Goal: Task Accomplishment & Management: Use online tool/utility

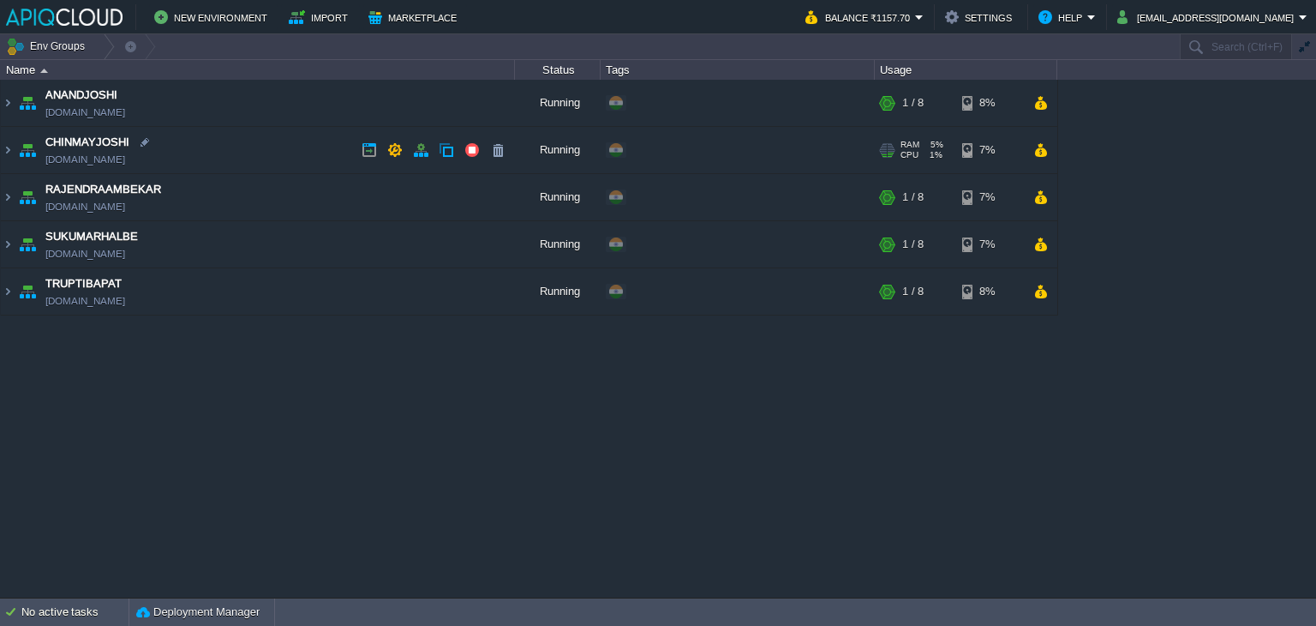
click at [294, 148] on td "CHINMAYJOSHI [DOMAIN_NAME]" at bounding box center [258, 150] width 514 height 47
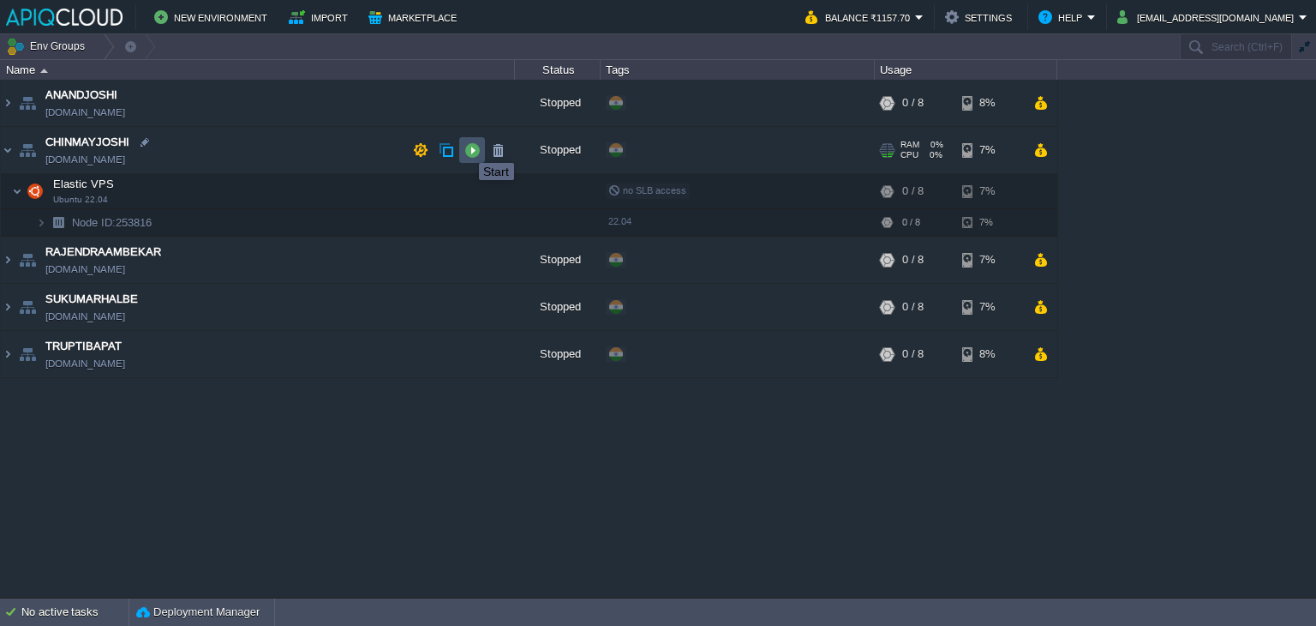
click at [466, 147] on button "button" at bounding box center [471, 149] width 15 height 15
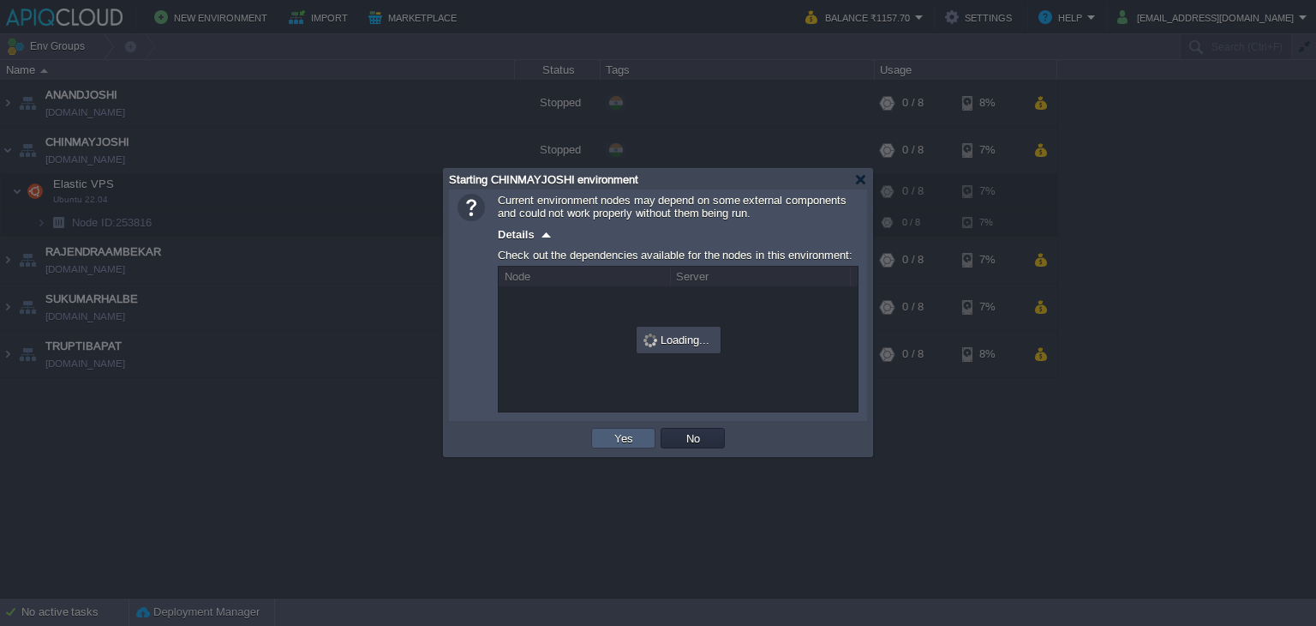
click at [624, 440] on button "Yes" at bounding box center [623, 437] width 29 height 15
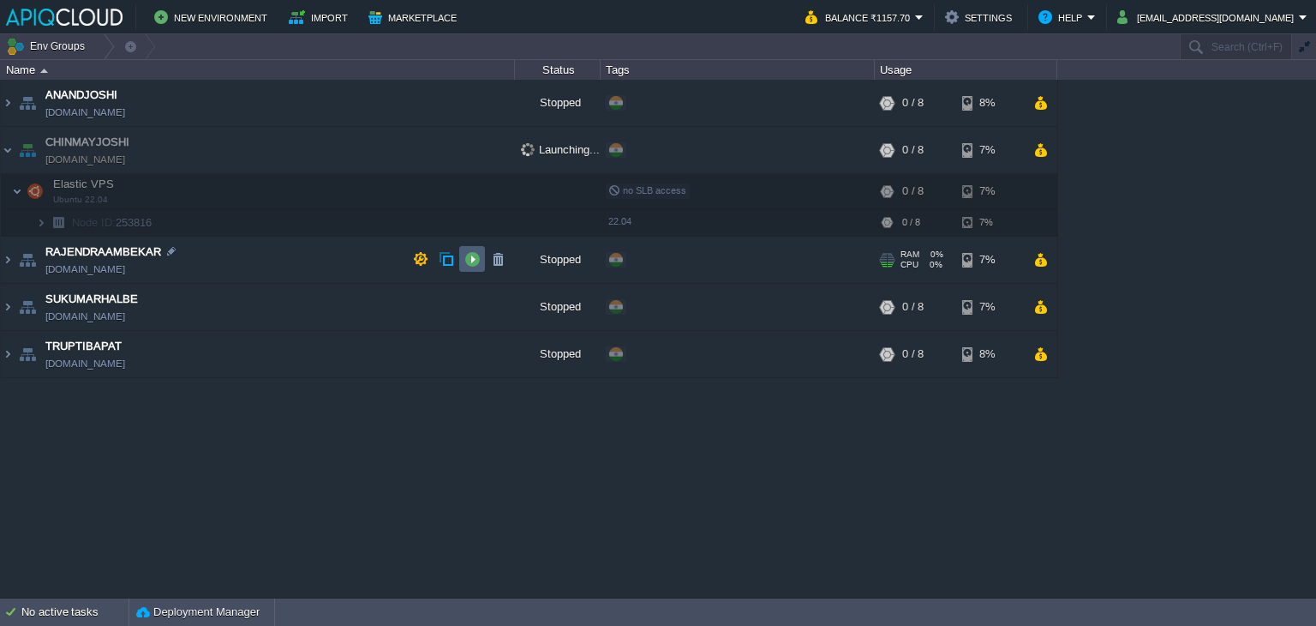
click at [463, 256] on td at bounding box center [472, 259] width 26 height 26
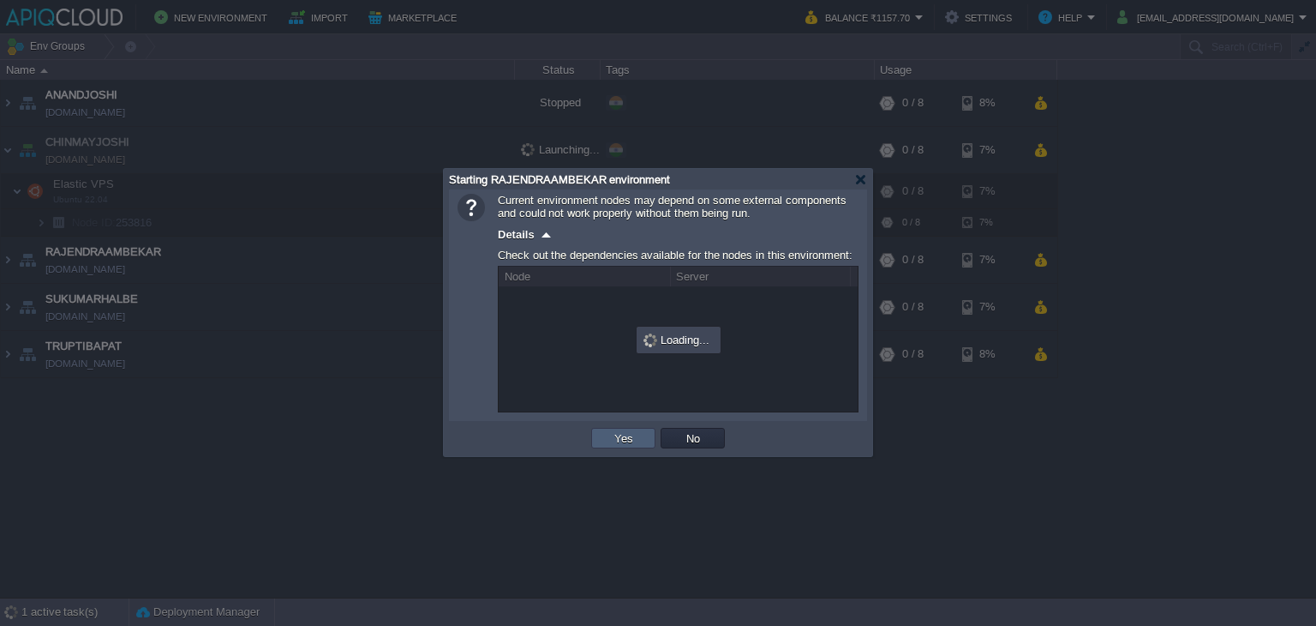
click at [610, 442] on button "Yes" at bounding box center [623, 437] width 29 height 15
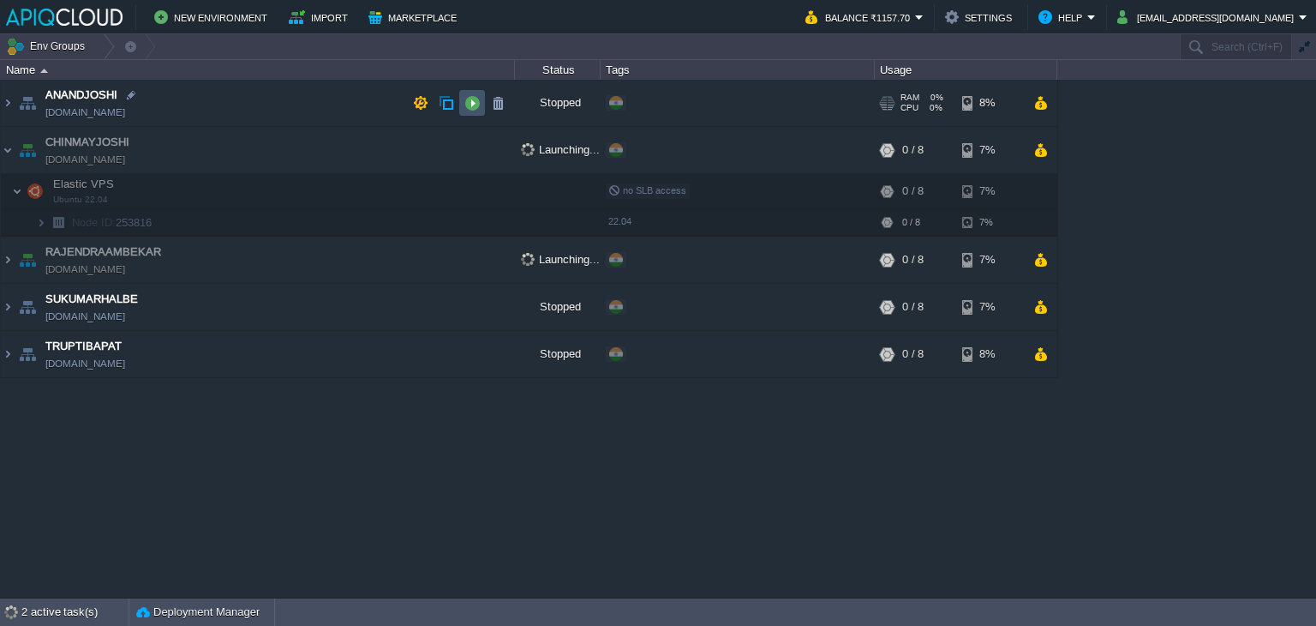
click at [470, 104] on button "button" at bounding box center [471, 102] width 15 height 15
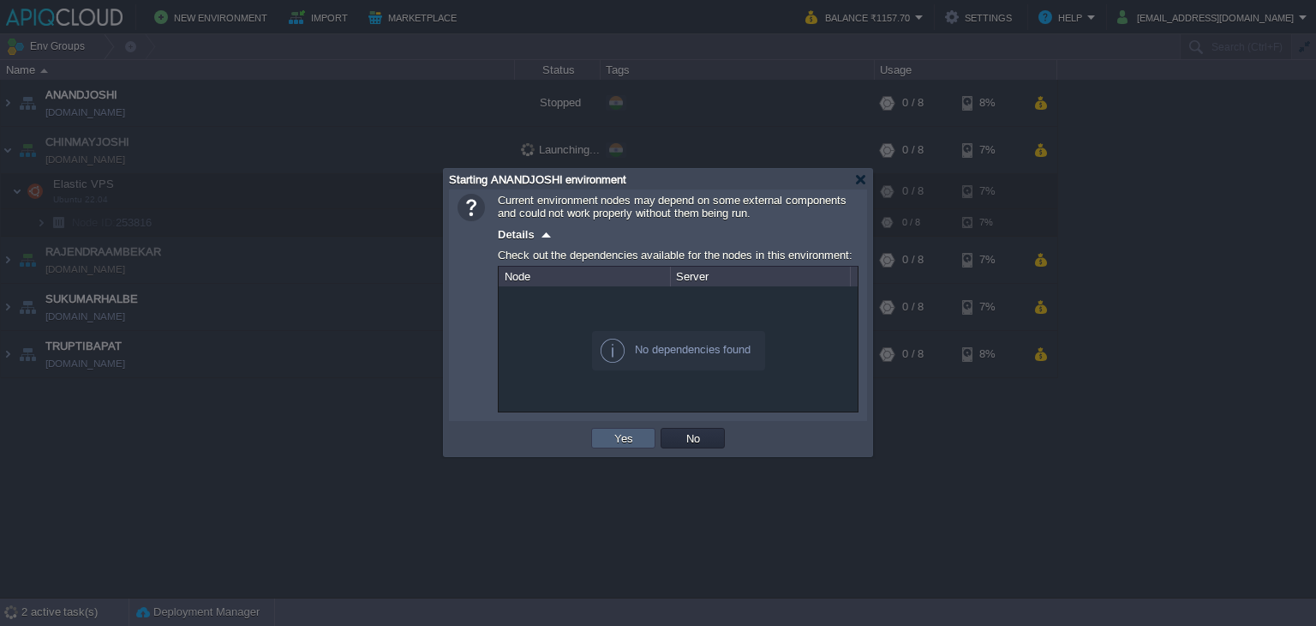
click at [634, 442] on button "Yes" at bounding box center [623, 437] width 29 height 15
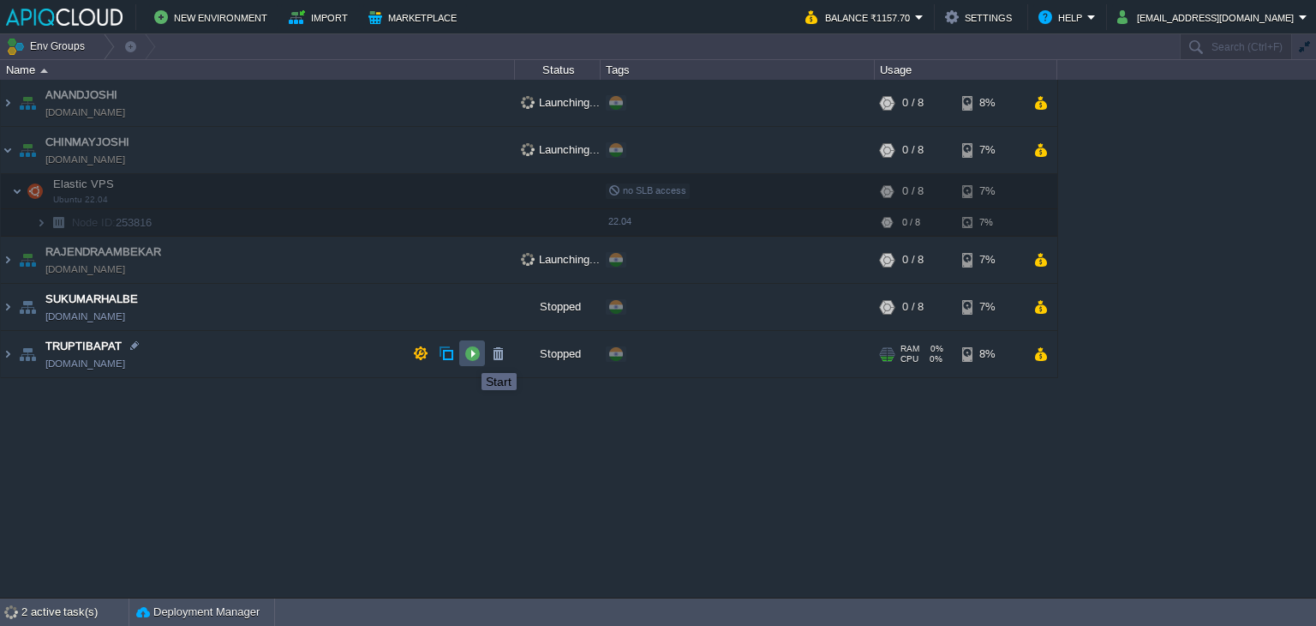
click at [469, 357] on button "button" at bounding box center [471, 352] width 15 height 15
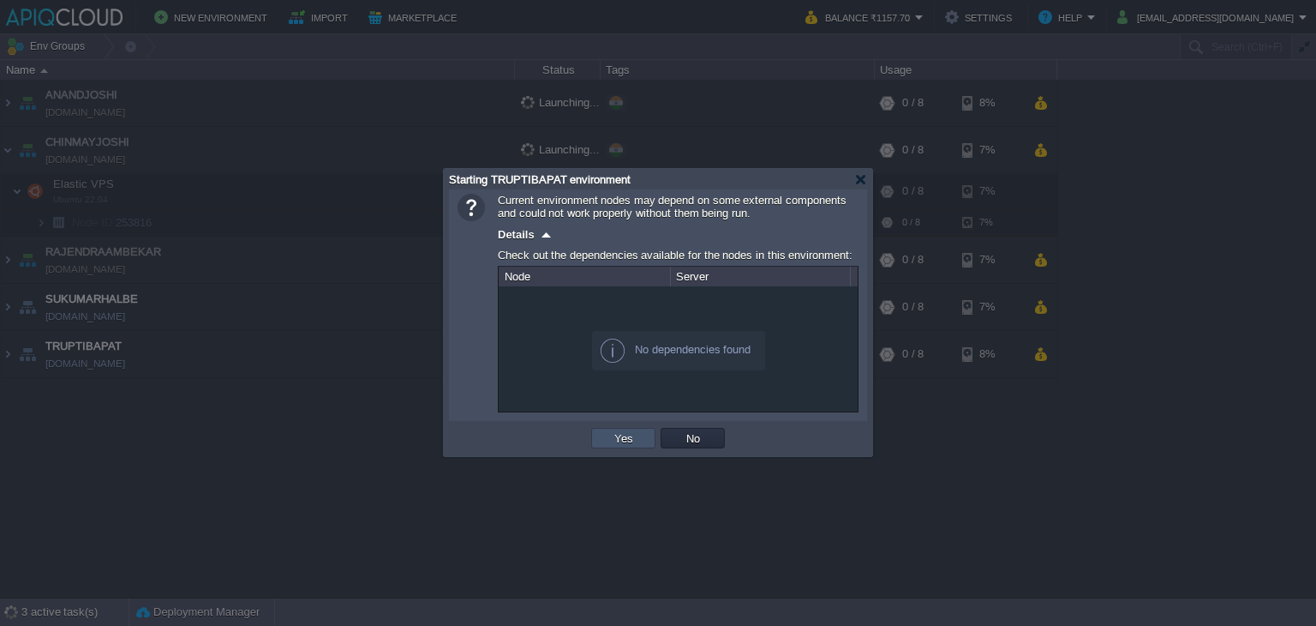
click at [609, 436] on button "Yes" at bounding box center [623, 437] width 29 height 15
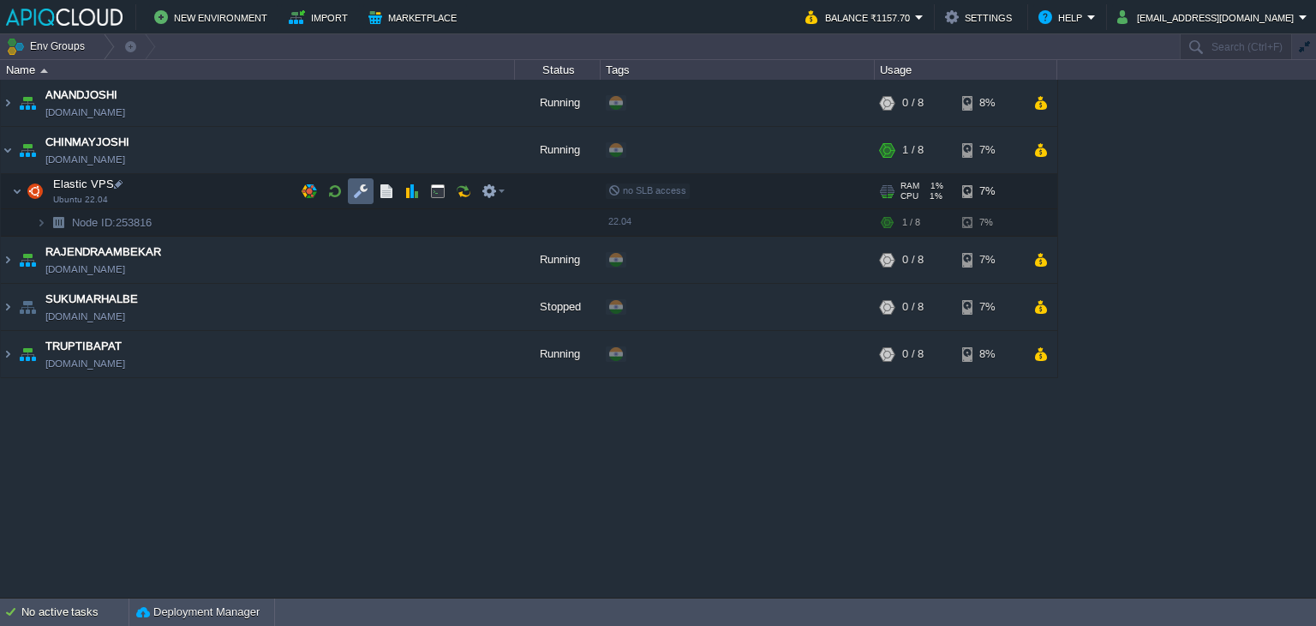
click at [359, 183] on button "button" at bounding box center [360, 190] width 15 height 15
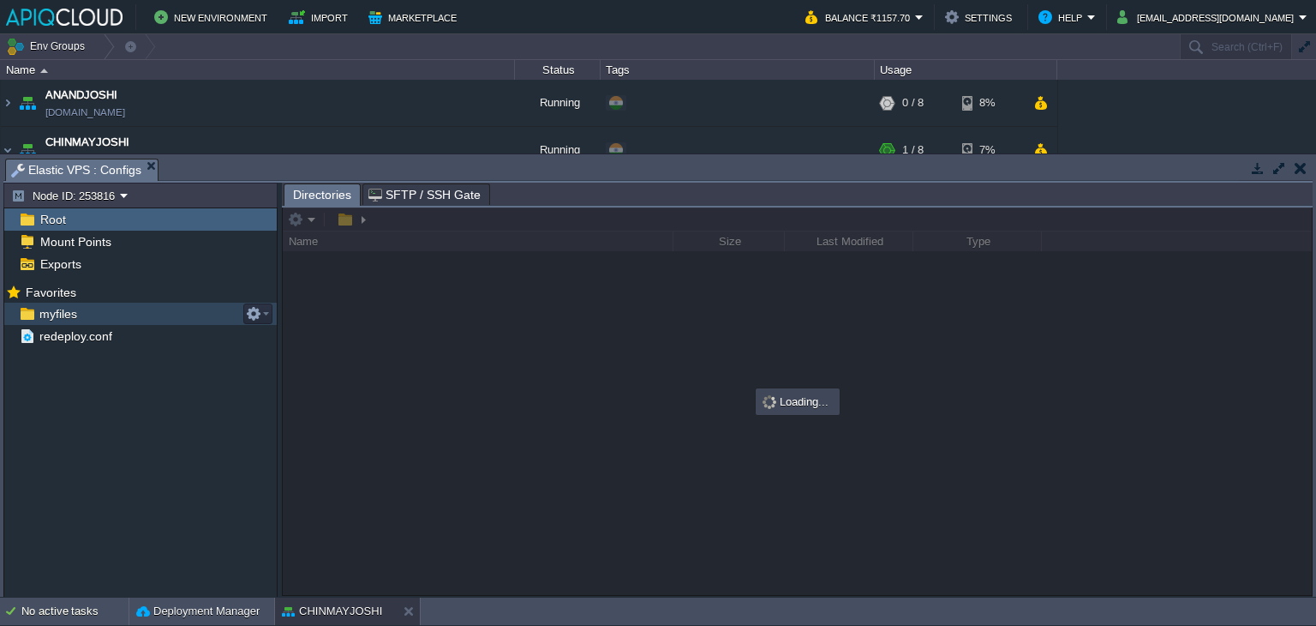
click at [60, 316] on span "myfiles" at bounding box center [58, 313] width 44 height 15
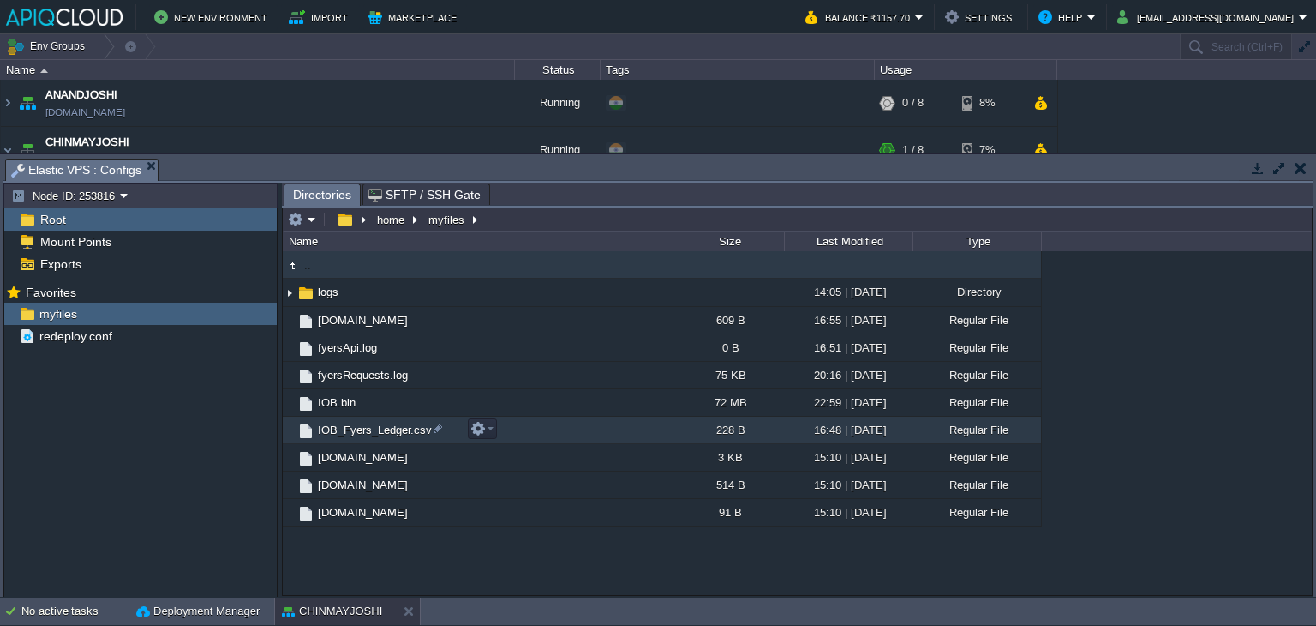
click at [406, 429] on span "IOB_Fyers_Ledger.csv" at bounding box center [374, 429] width 119 height 15
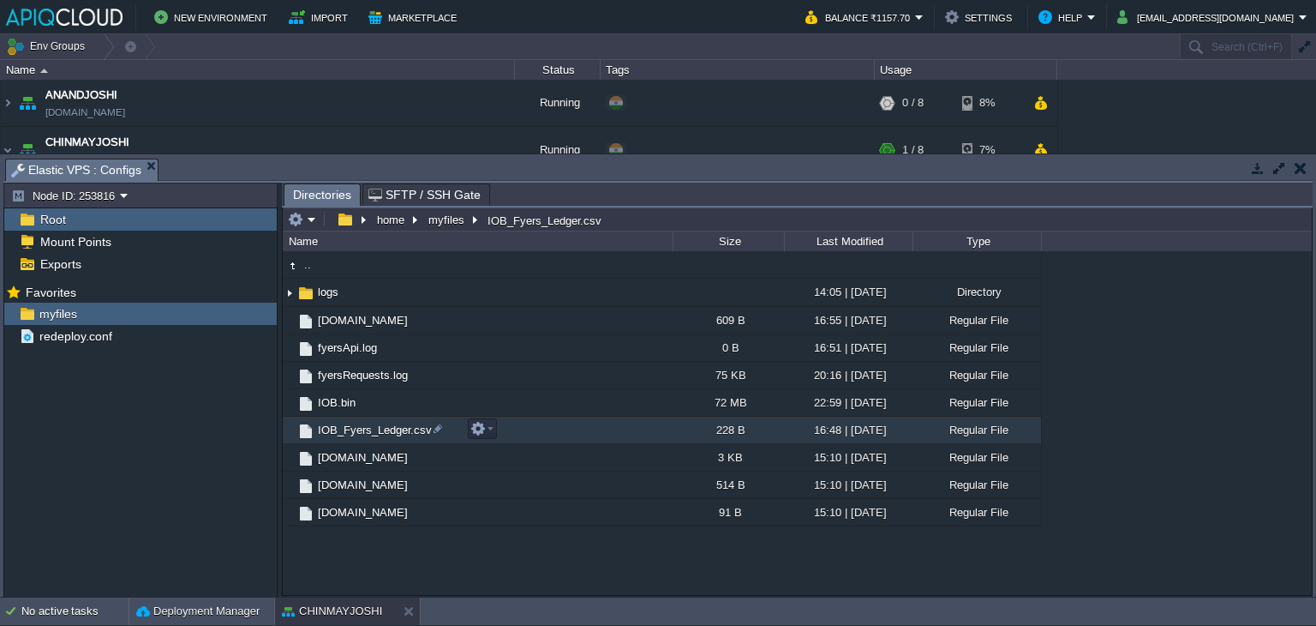
click at [406, 429] on span "IOB_Fyers_Ledger.csv" at bounding box center [374, 429] width 119 height 15
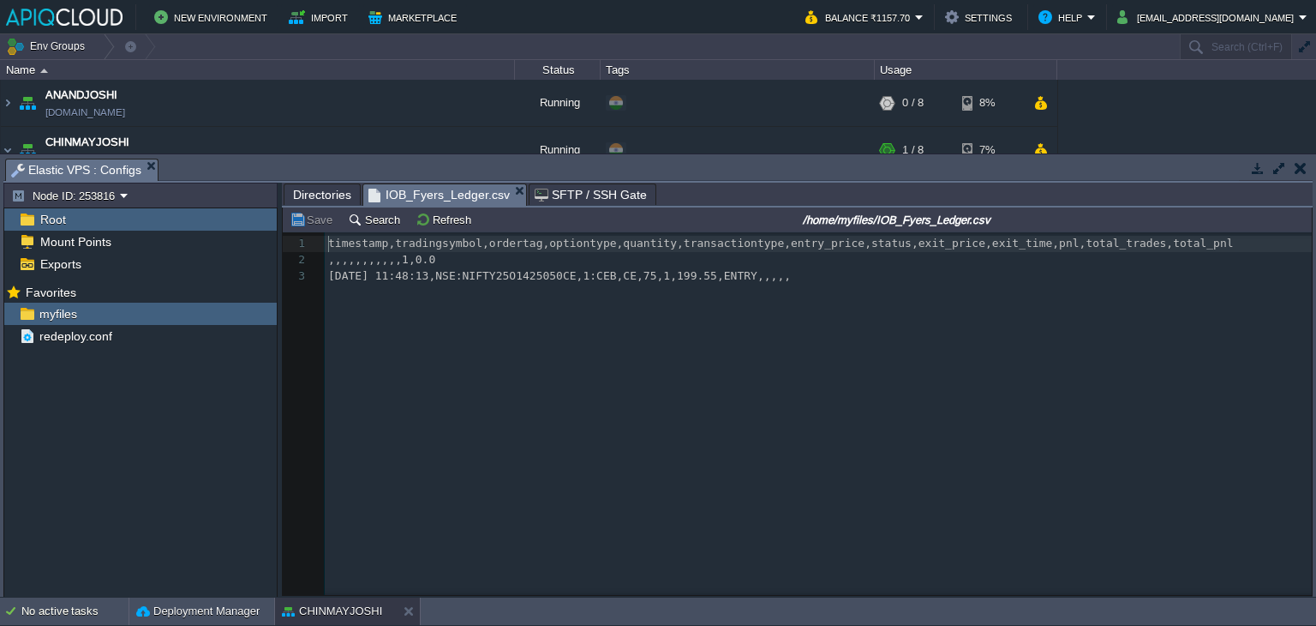
scroll to position [5, 0]
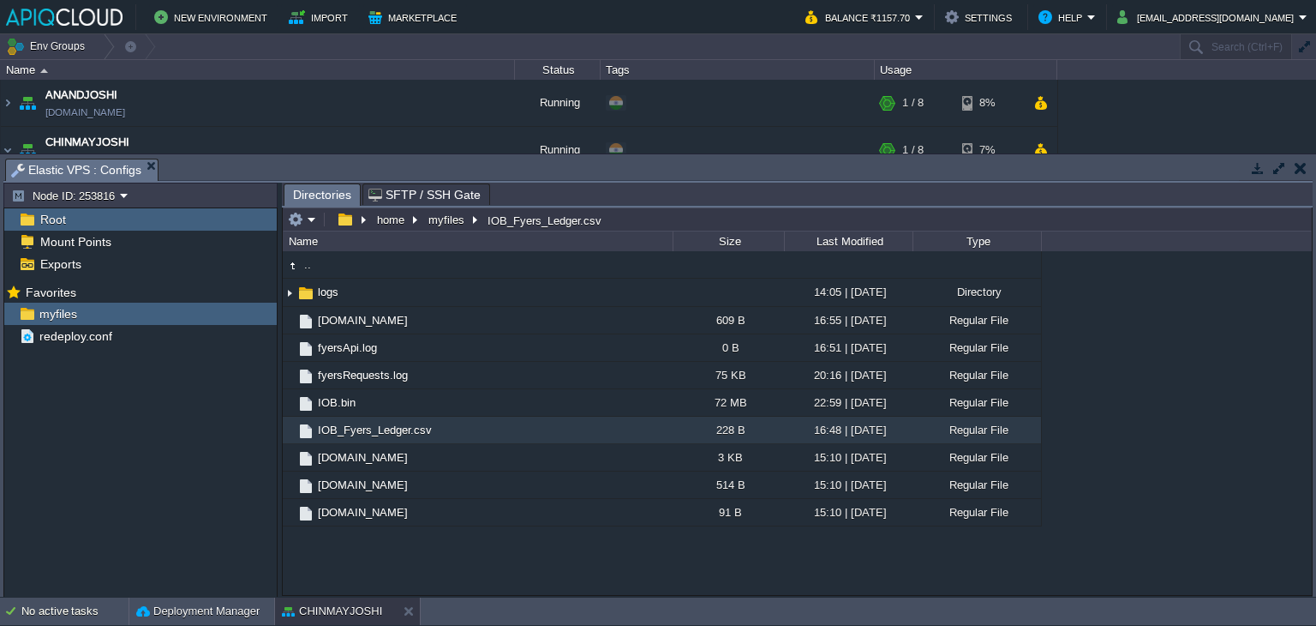
click at [1306, 161] on button "button" at bounding box center [1301, 167] width 12 height 15
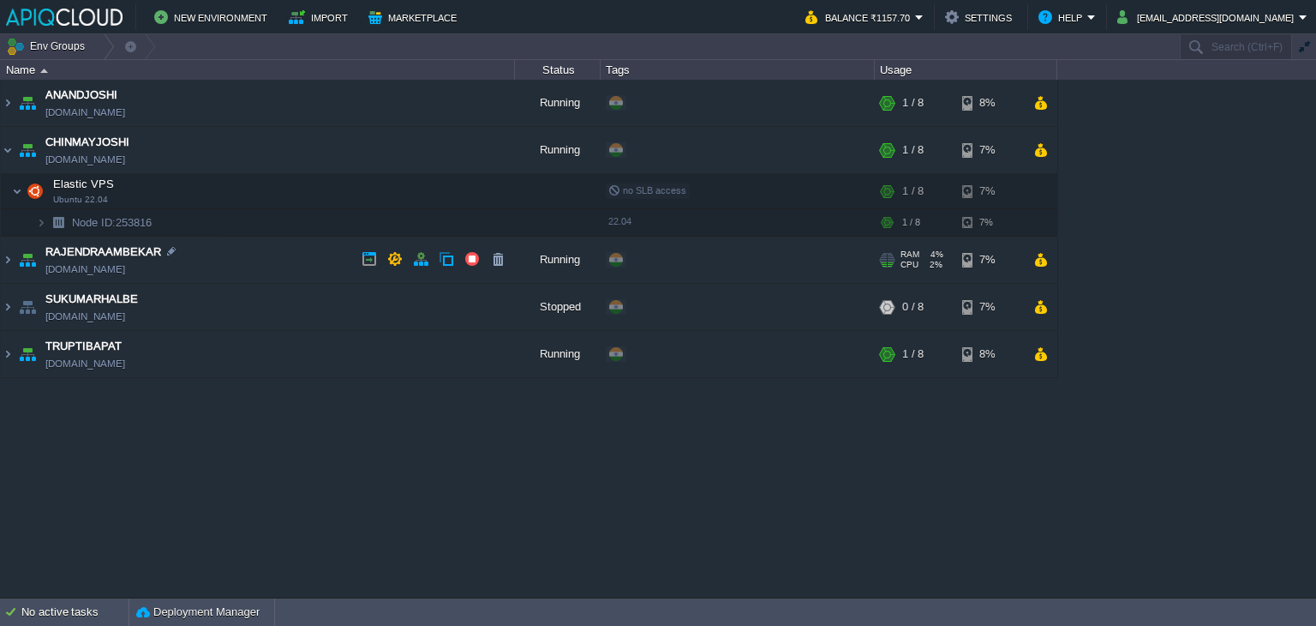
click at [327, 253] on td "RAJENDRAAMBEKAR [DOMAIN_NAME]" at bounding box center [258, 260] width 514 height 47
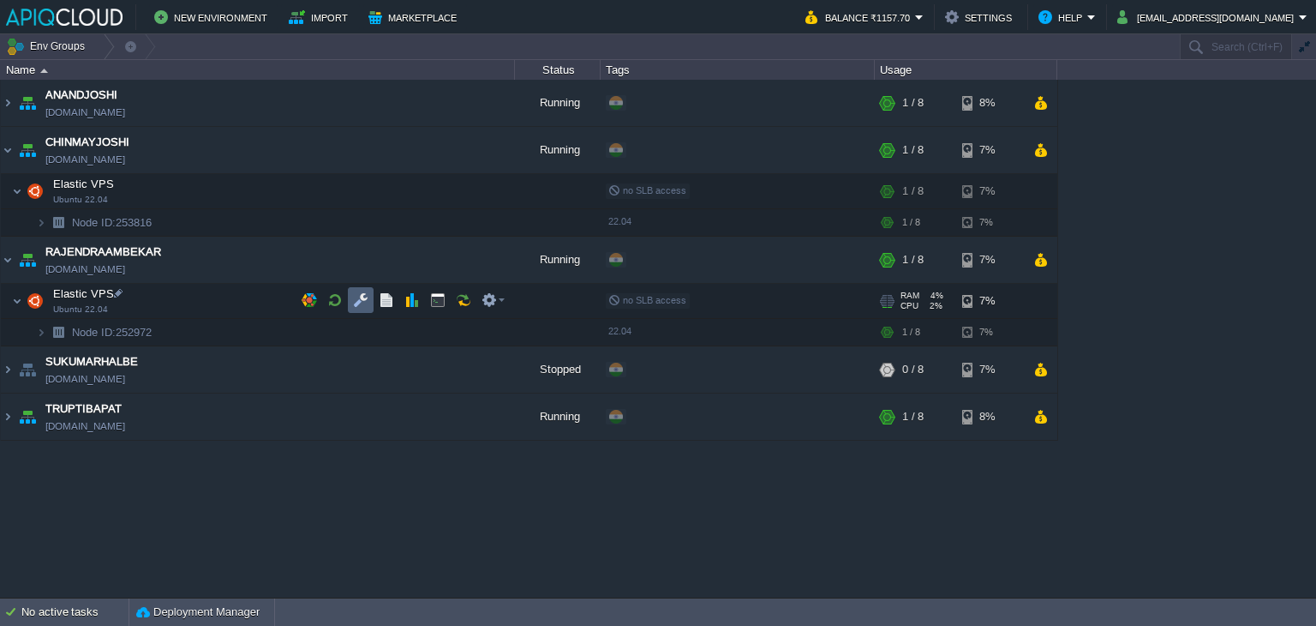
click at [367, 296] on button "button" at bounding box center [360, 299] width 15 height 15
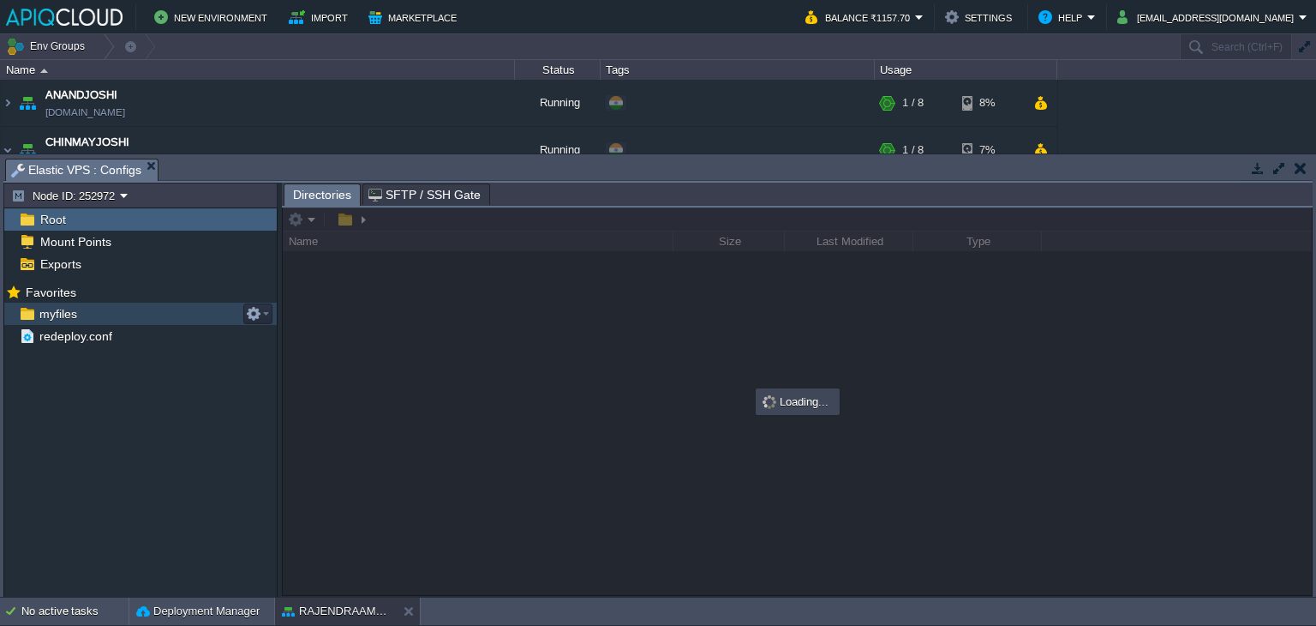
click at [62, 314] on span "myfiles" at bounding box center [58, 313] width 44 height 15
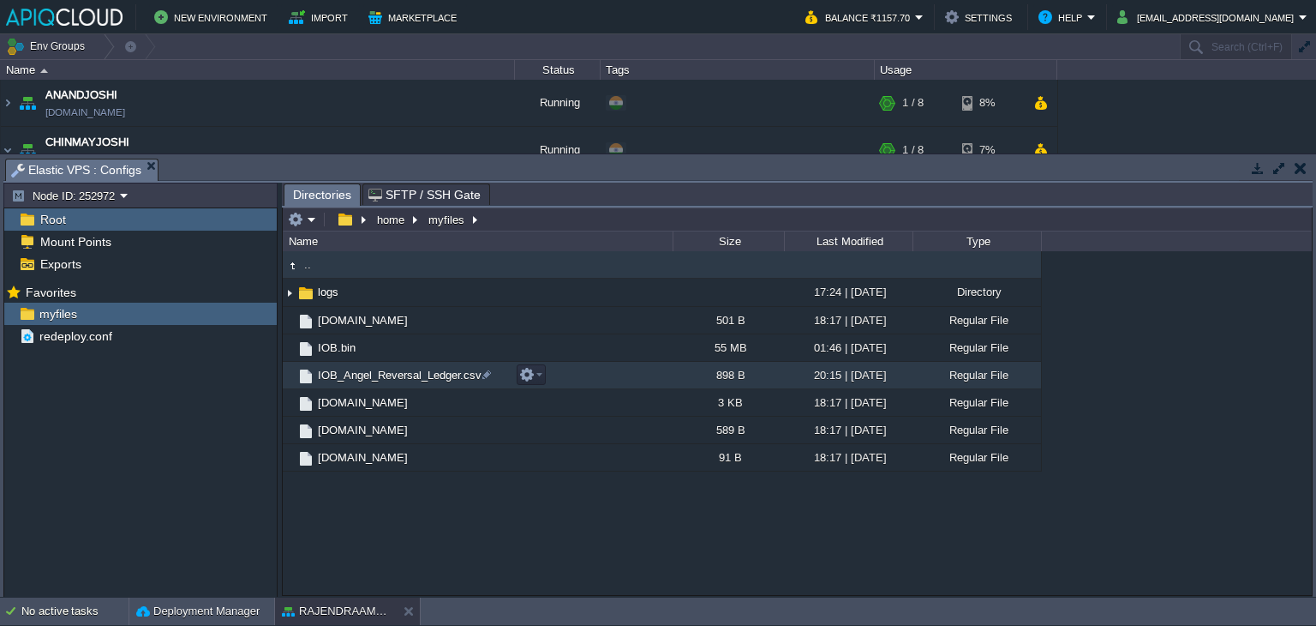
click at [404, 364] on td "IOB_Angel_Reversal_Ledger.csv" at bounding box center [478, 375] width 390 height 27
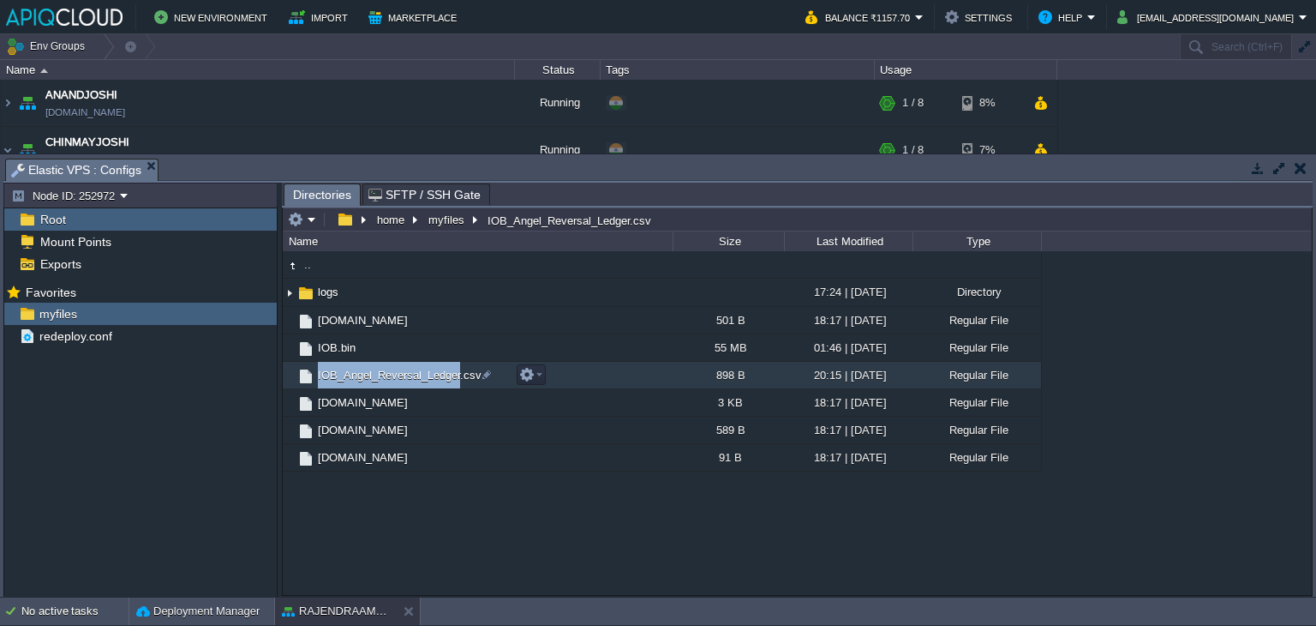
click at [404, 364] on td "IOB_Angel_Reversal_Ledger.csv" at bounding box center [478, 375] width 390 height 27
click at [1297, 160] on button "button" at bounding box center [1301, 167] width 12 height 15
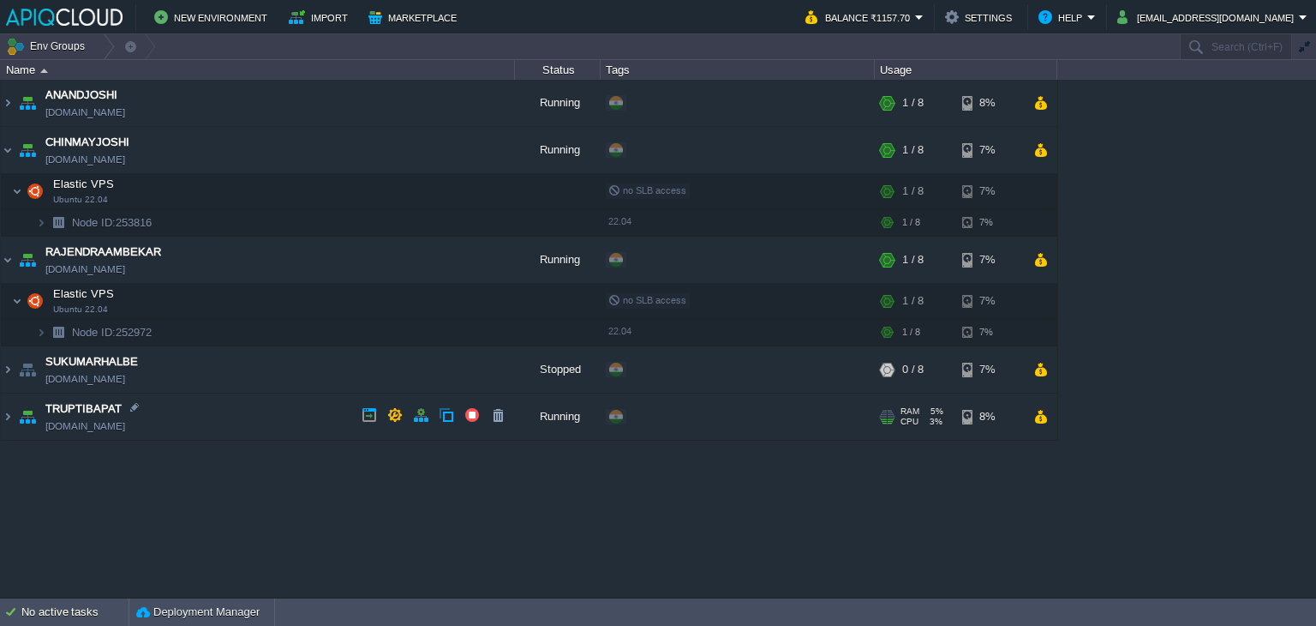
click at [308, 410] on td "TRUPTIBAPAT [DOMAIN_NAME]" at bounding box center [258, 416] width 514 height 47
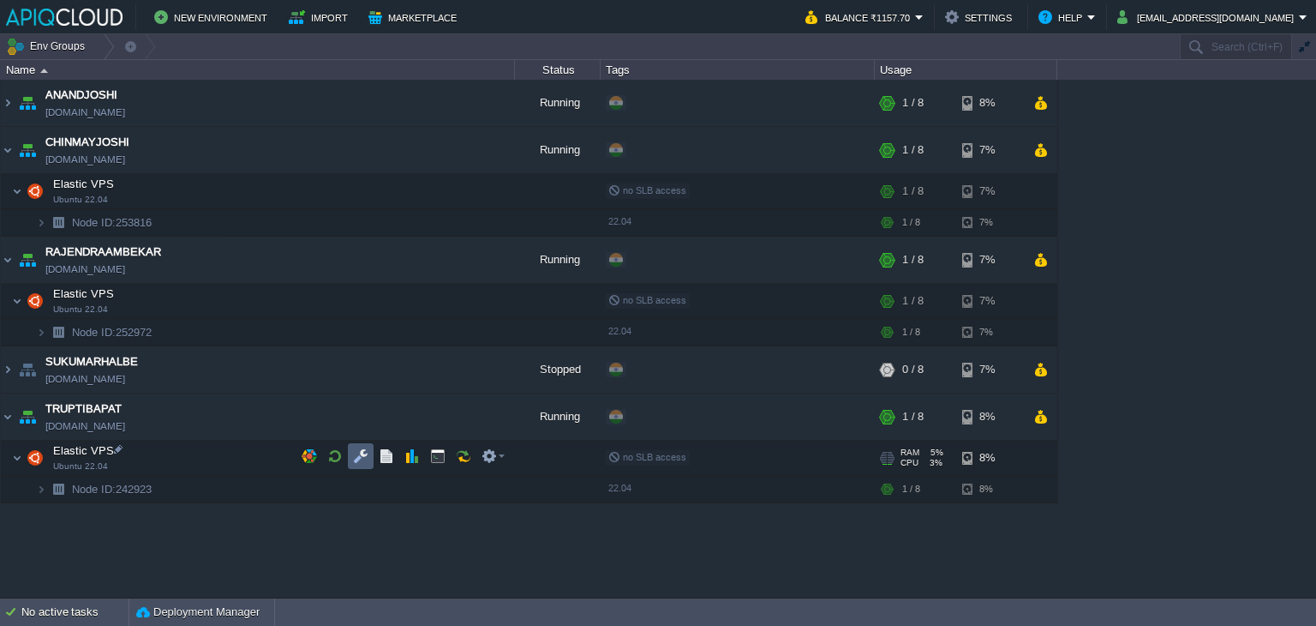
click at [363, 452] on button "button" at bounding box center [360, 455] width 15 height 15
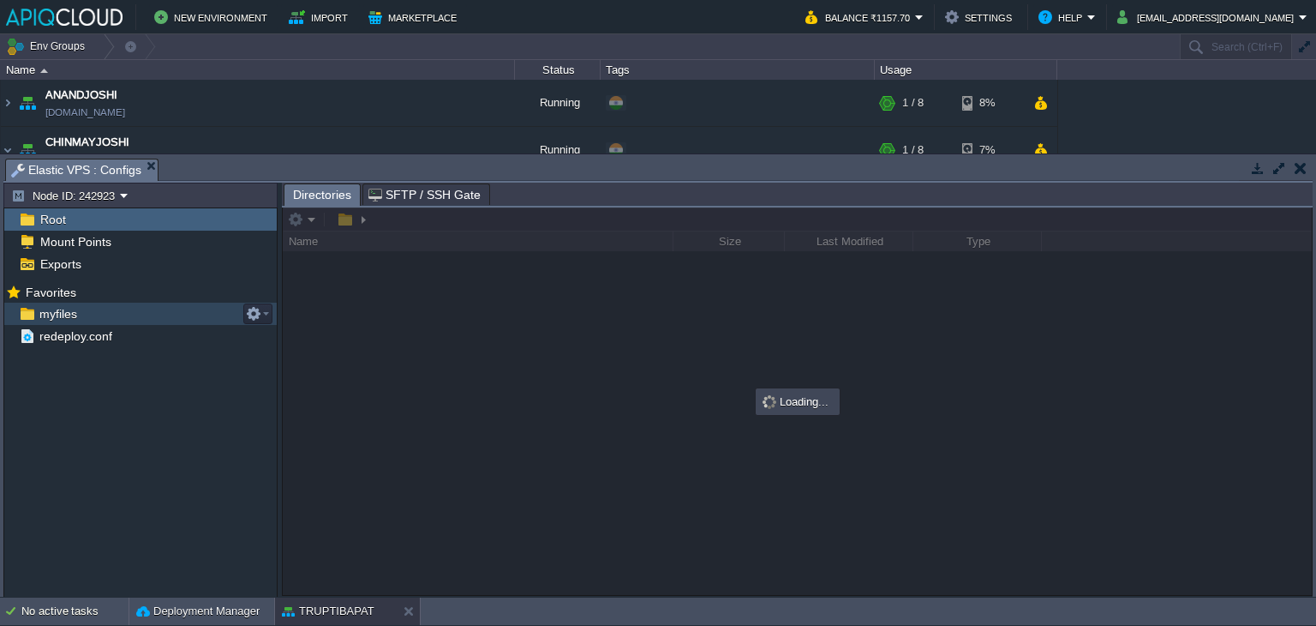
click at [55, 315] on span "myfiles" at bounding box center [58, 313] width 44 height 15
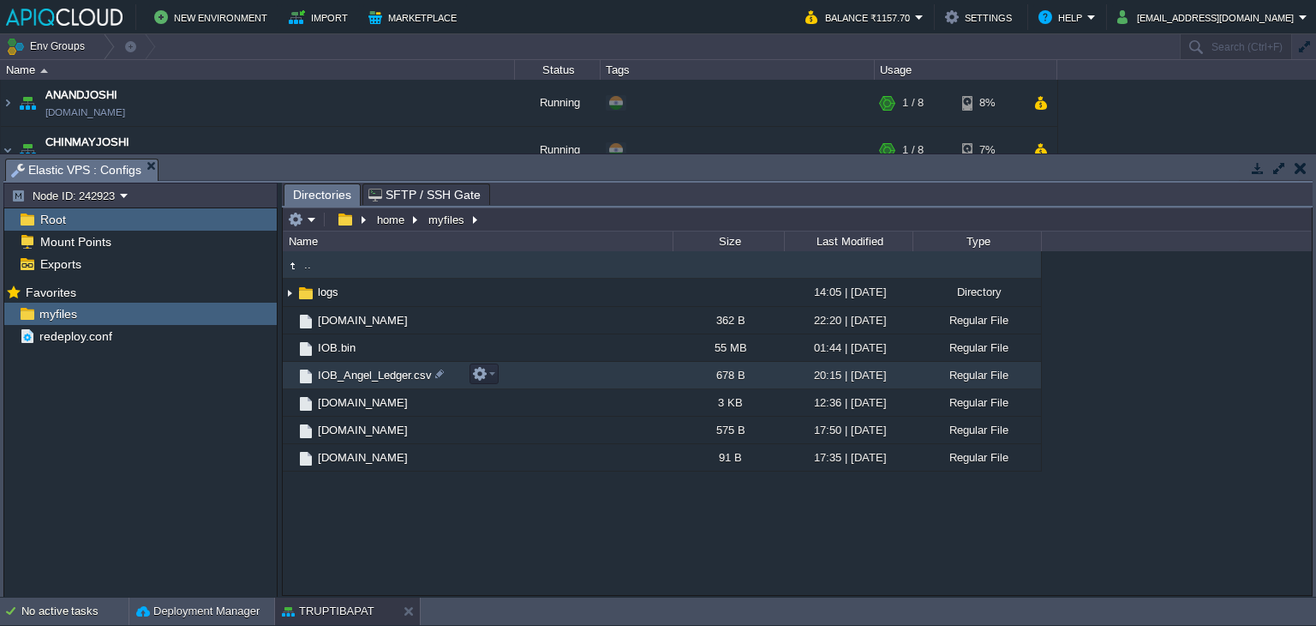
click at [366, 381] on span "IOB_Angel_Ledger.csv" at bounding box center [374, 375] width 119 height 15
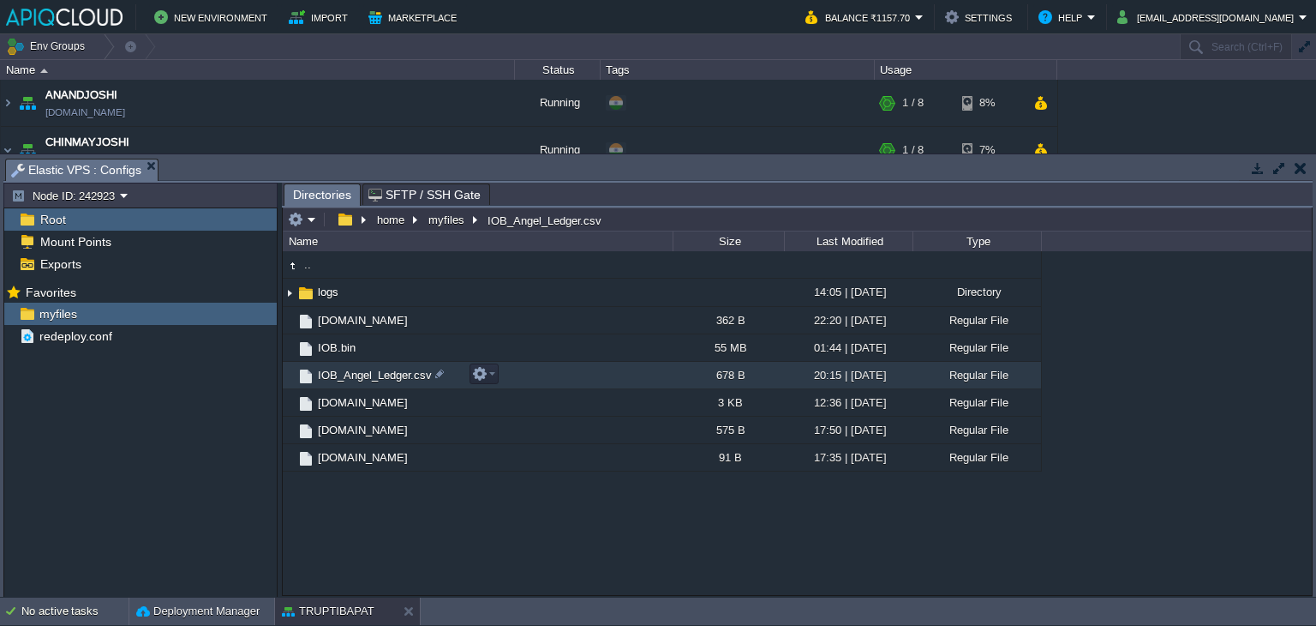
click at [366, 381] on span "IOB_Angel_Ledger.csv" at bounding box center [374, 375] width 119 height 15
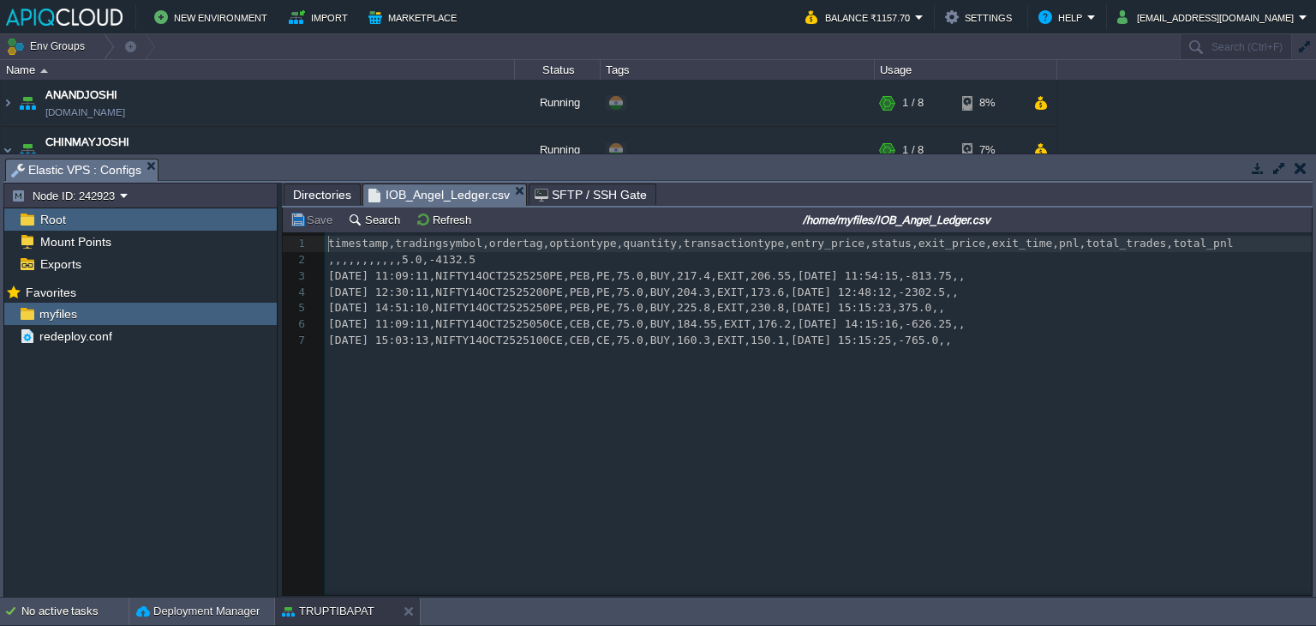
click at [1306, 162] on button "button" at bounding box center [1301, 167] width 12 height 15
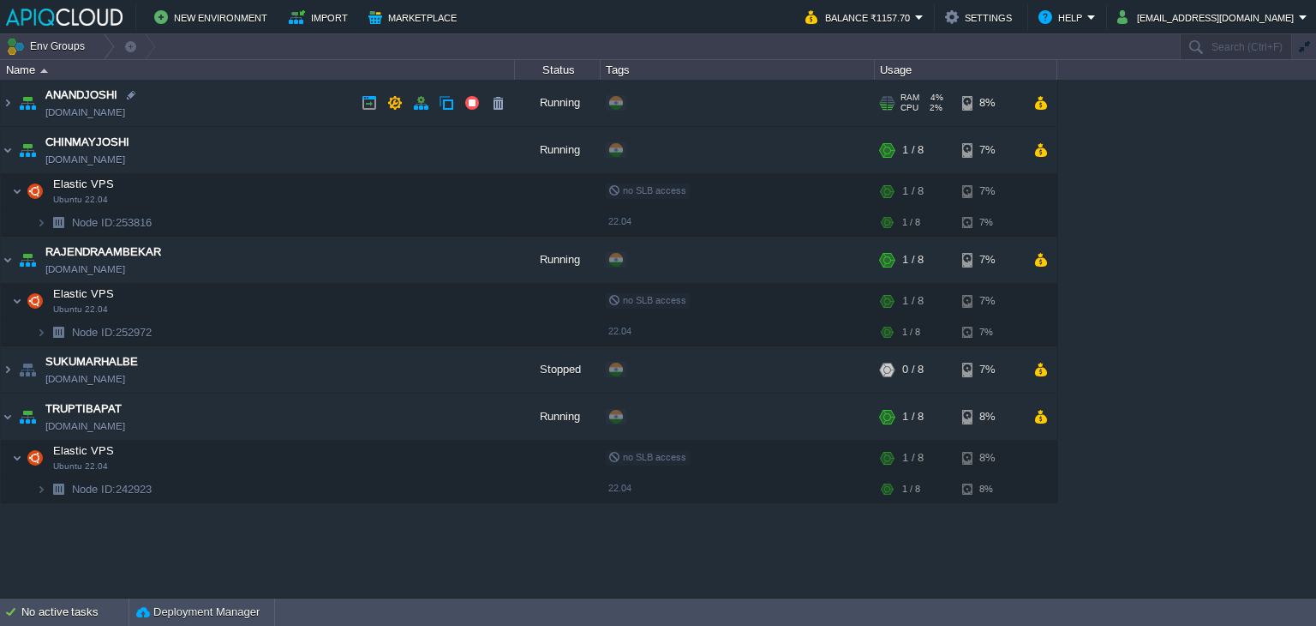
click at [312, 82] on td "ANANDJOSHI [DOMAIN_NAME]" at bounding box center [258, 103] width 514 height 47
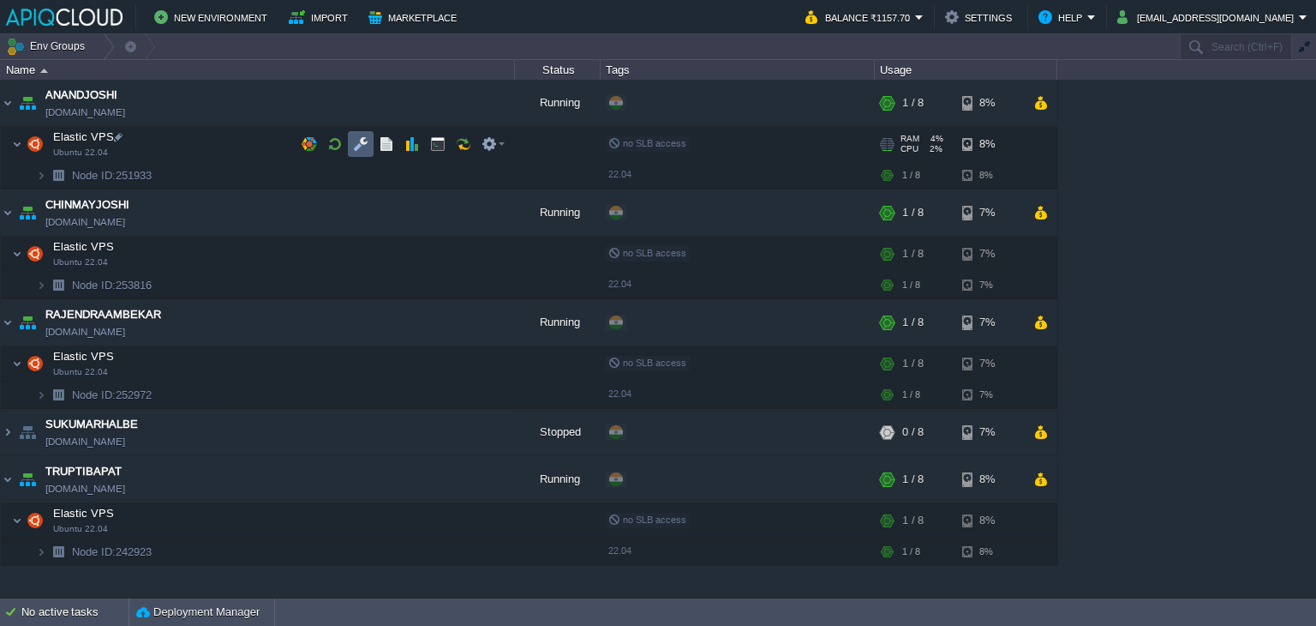
click at [350, 141] on td at bounding box center [361, 144] width 26 height 26
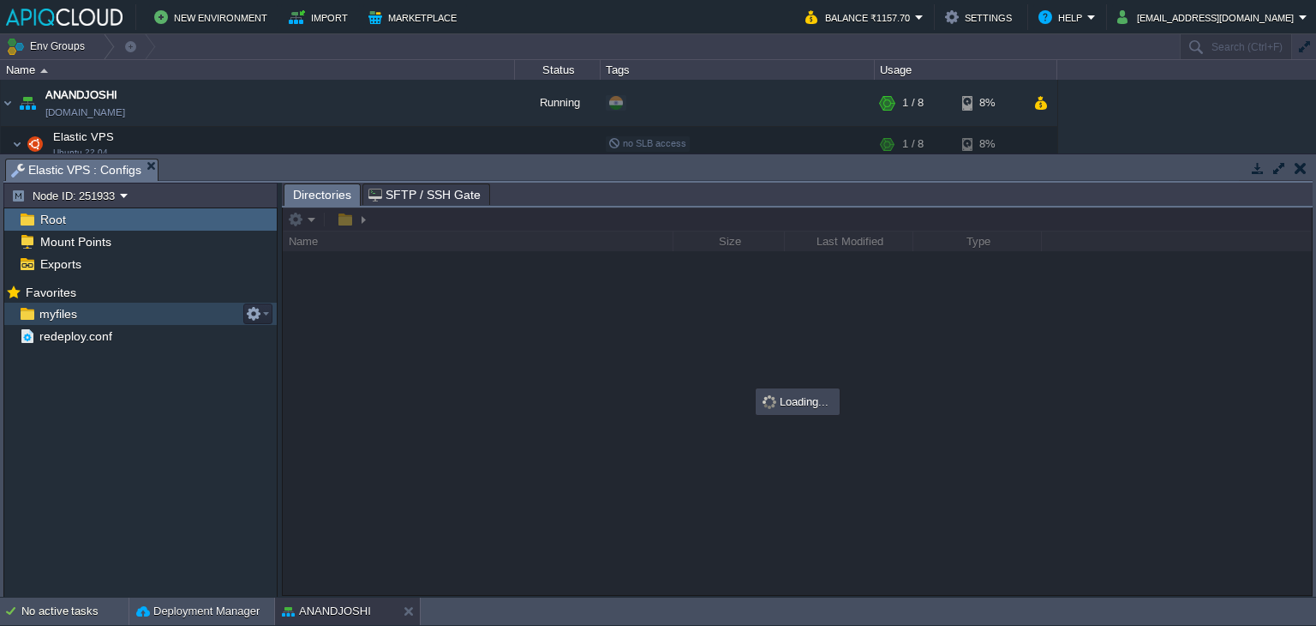
drag, startPoint x: 34, startPoint y: 309, endPoint x: 52, endPoint y: 309, distance: 18.0
click at [52, 309] on span "myfiles" at bounding box center [58, 313] width 44 height 15
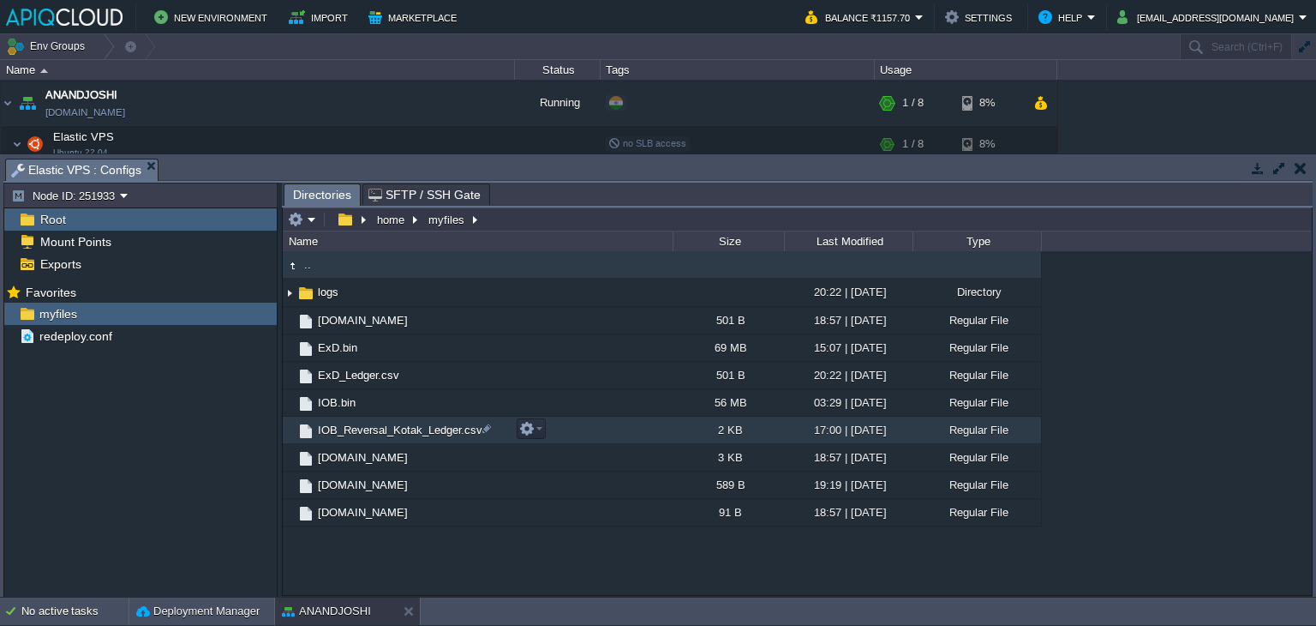
click at [413, 426] on span "IOB_Reversal_Kotak_Ledger.csv" at bounding box center [400, 429] width 170 height 15
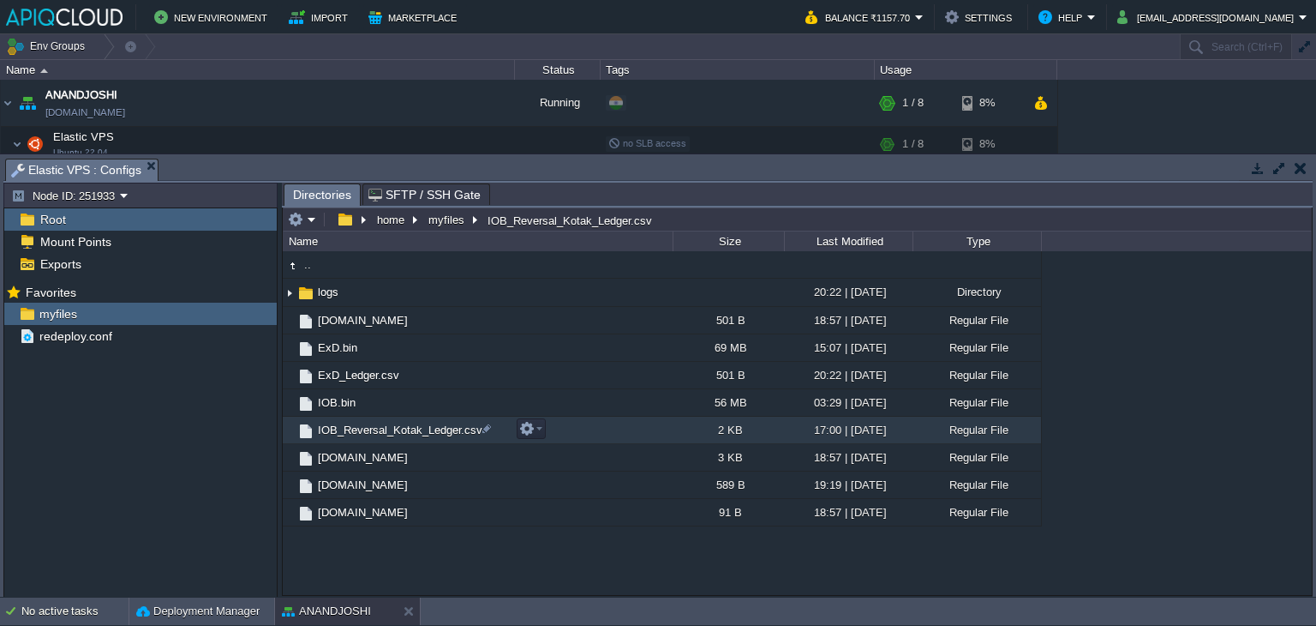
click at [413, 426] on span "IOB_Reversal_Kotak_Ledger.csv" at bounding box center [400, 429] width 170 height 15
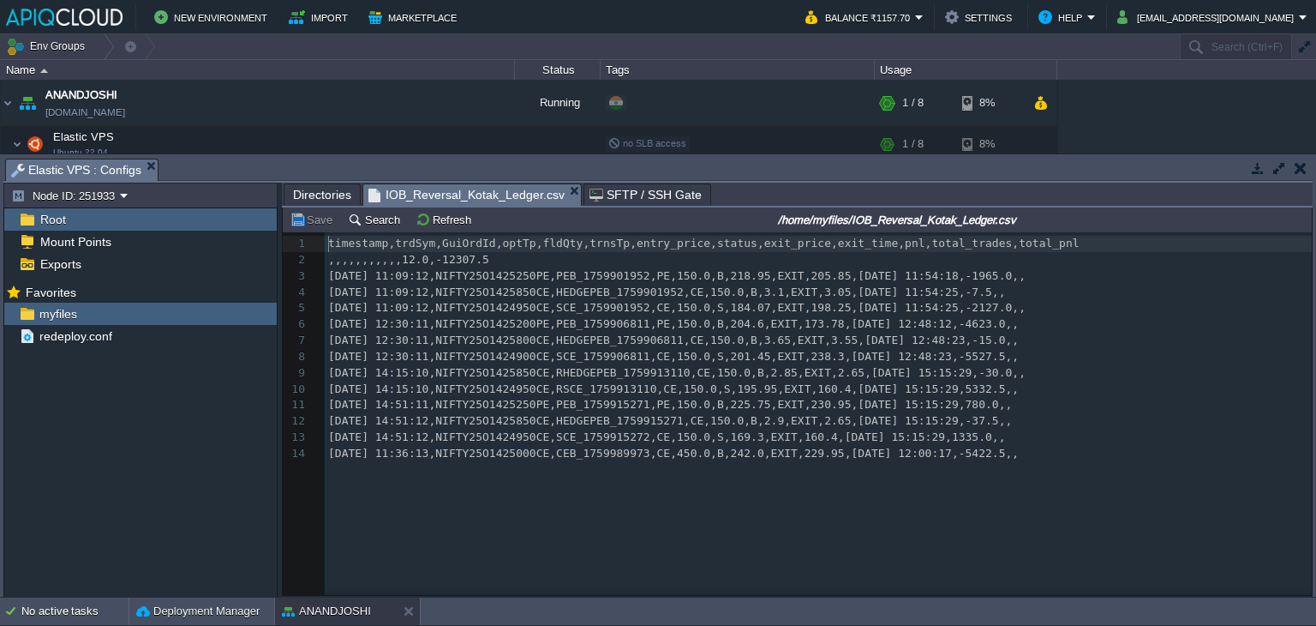
click at [1306, 171] on button "button" at bounding box center [1301, 167] width 12 height 15
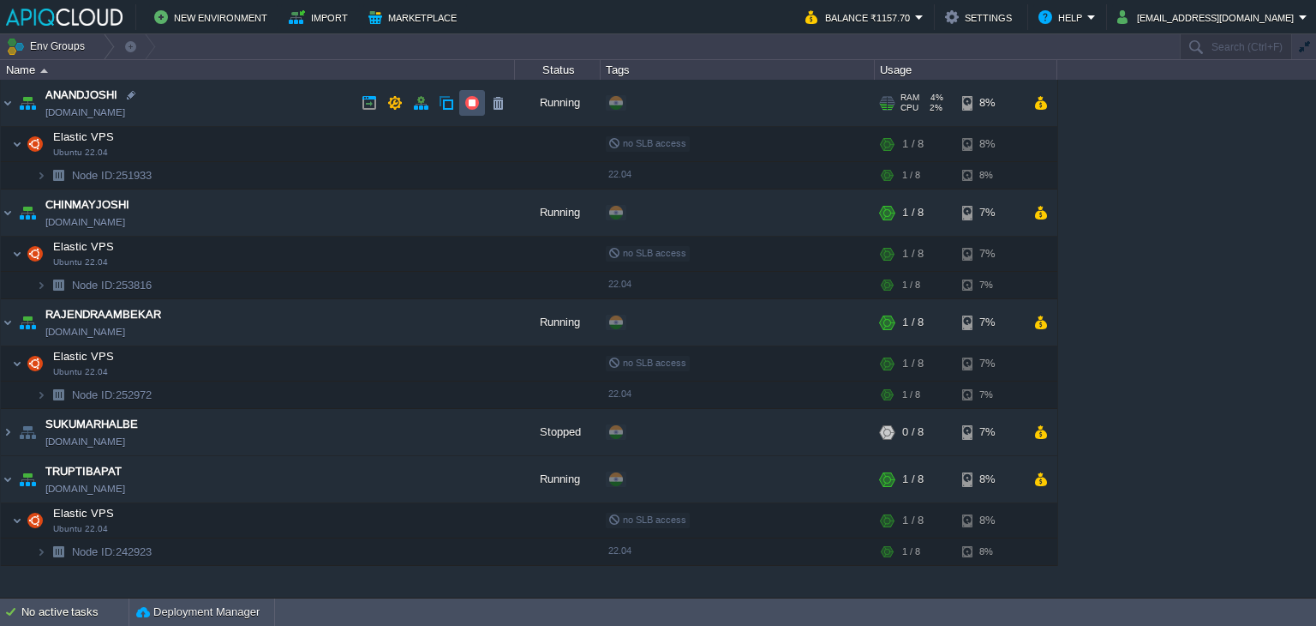
click at [478, 102] on button "button" at bounding box center [471, 102] width 15 height 15
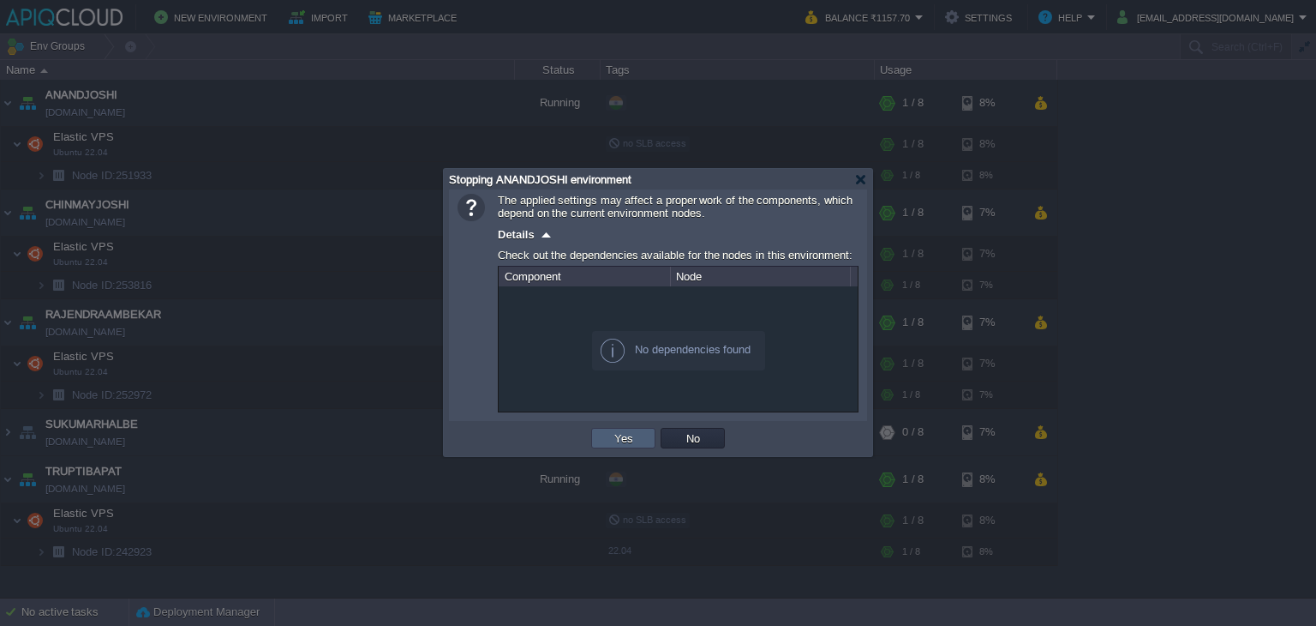
click at [623, 437] on button "Yes" at bounding box center [623, 437] width 29 height 15
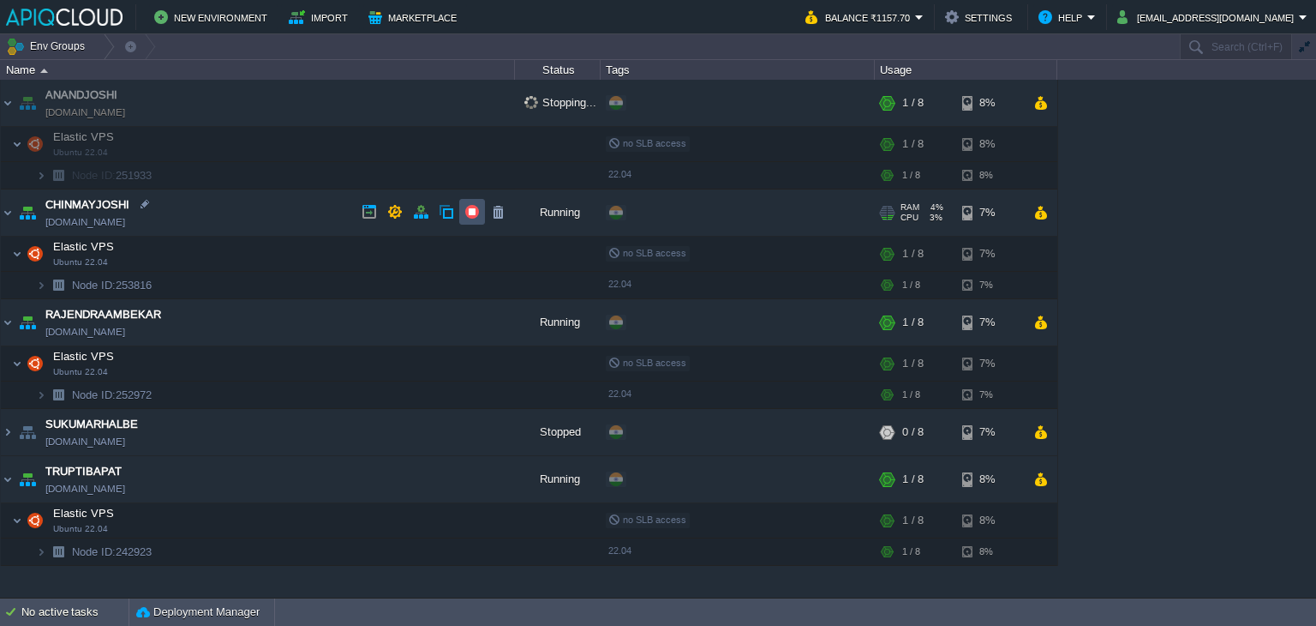
click at [470, 212] on button "button" at bounding box center [471, 211] width 15 height 15
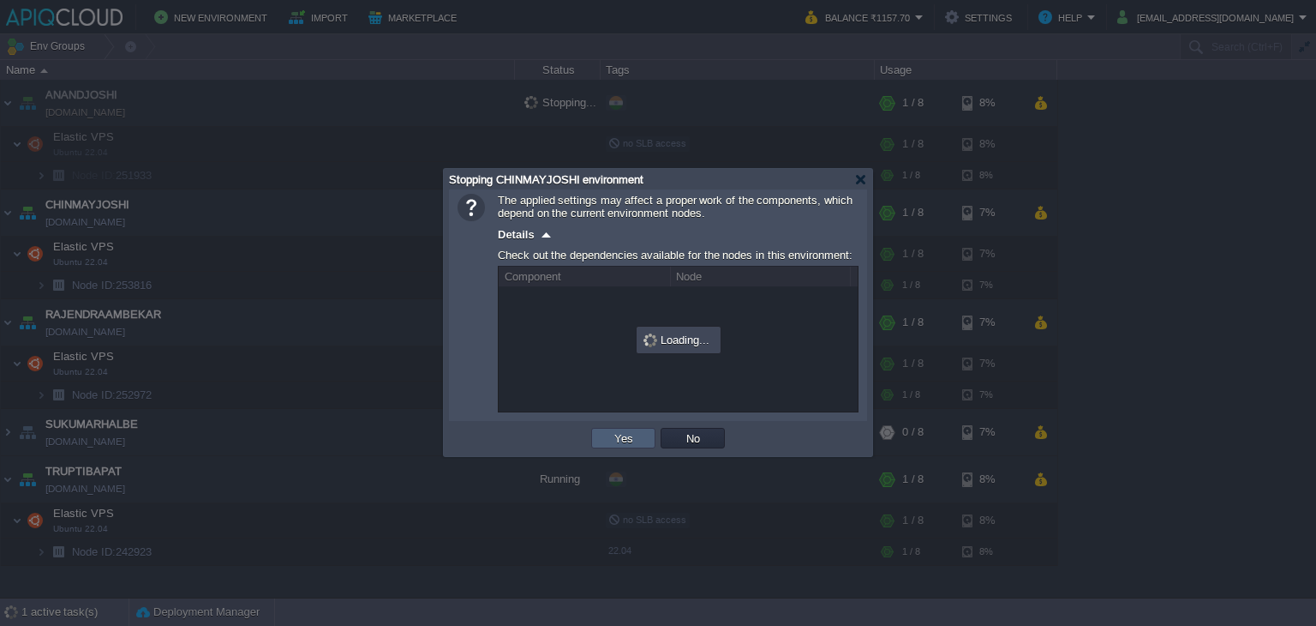
click at [623, 435] on button "Yes" at bounding box center [623, 437] width 29 height 15
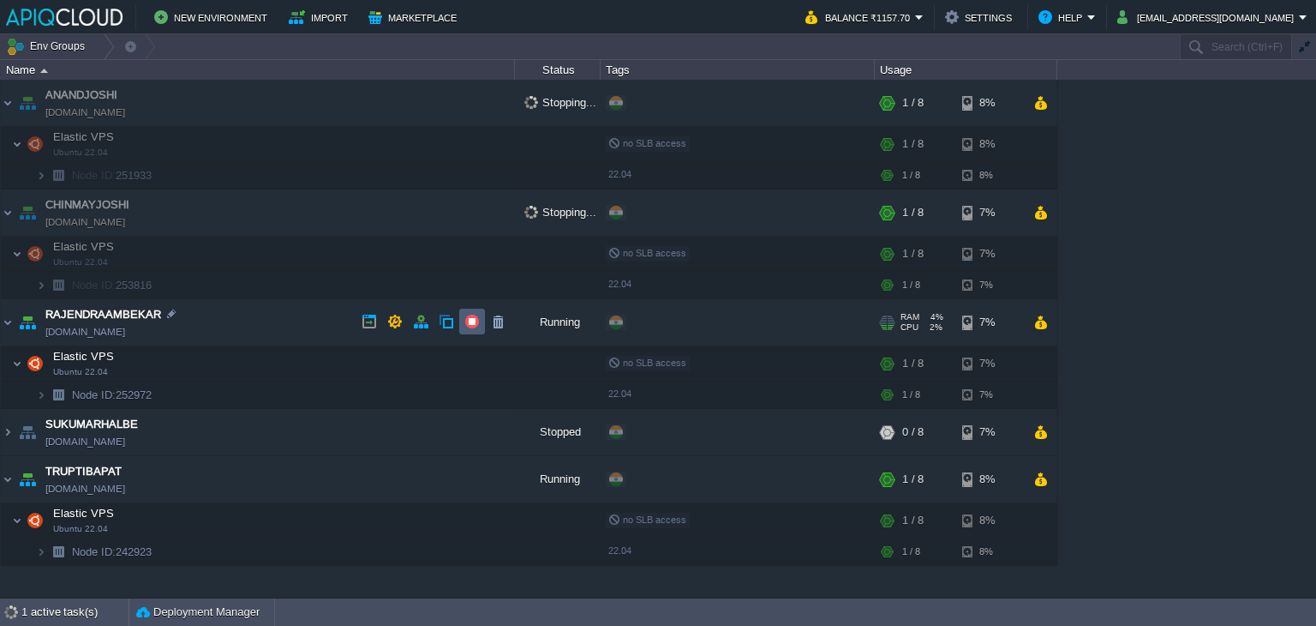
click at [475, 316] on button "button" at bounding box center [471, 321] width 15 height 15
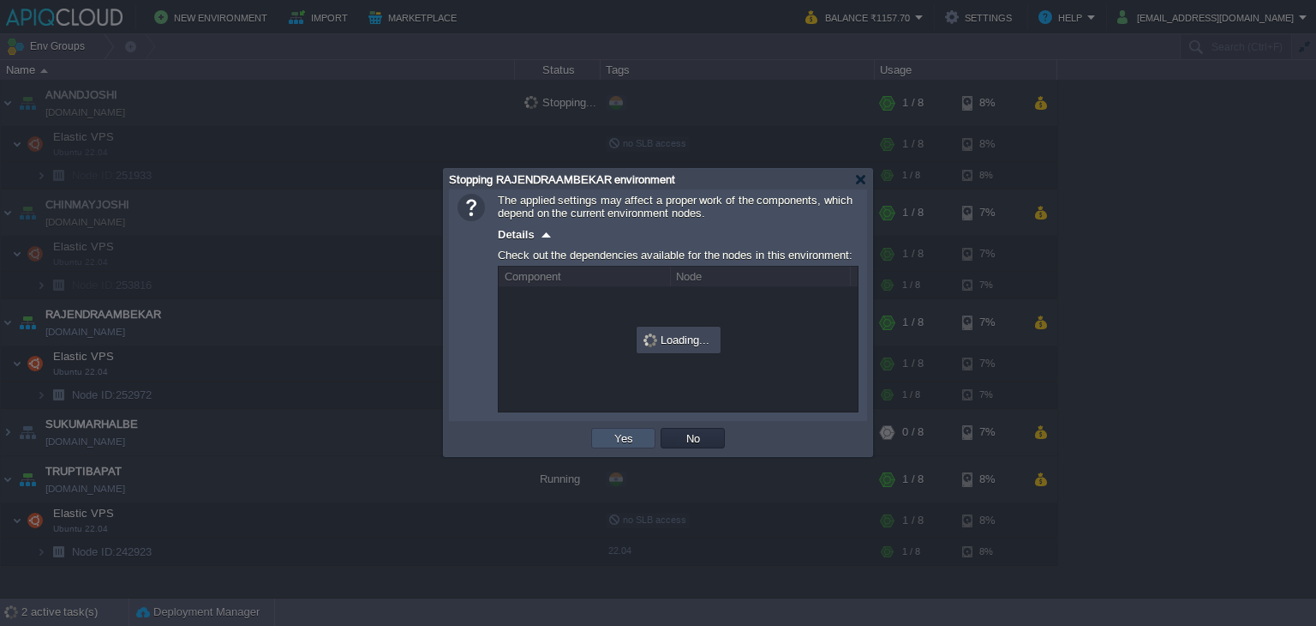
click at [620, 445] on button "Yes" at bounding box center [623, 437] width 29 height 15
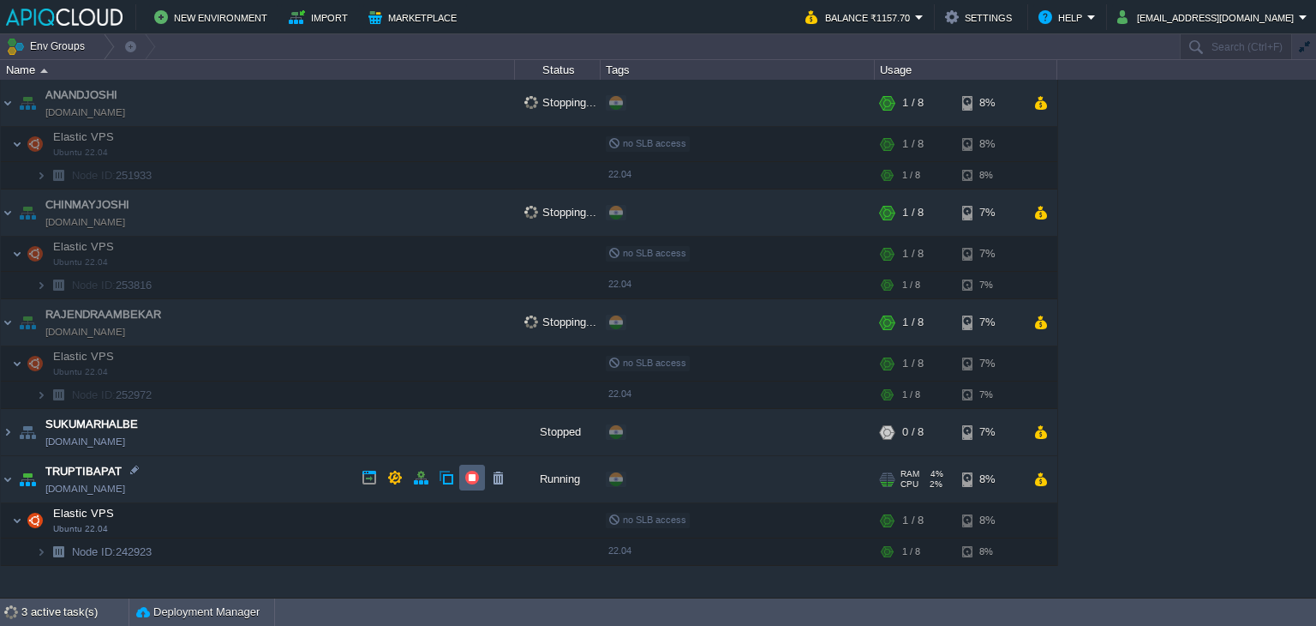
click at [473, 477] on button "button" at bounding box center [471, 477] width 15 height 15
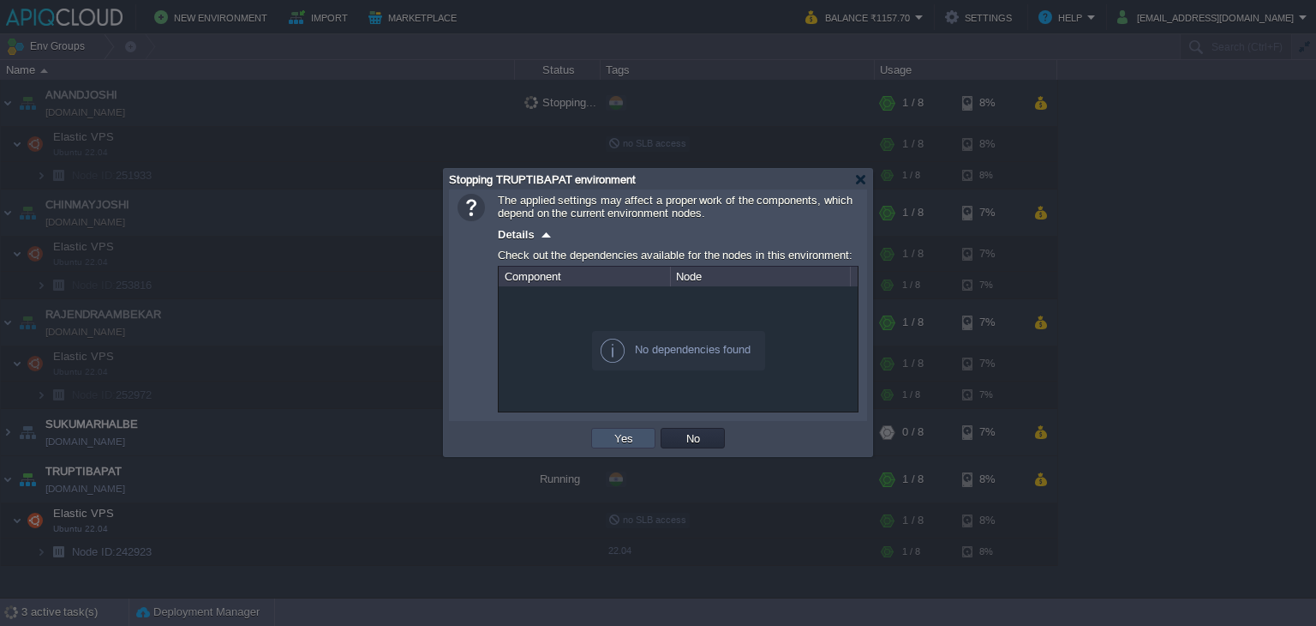
click at [611, 435] on button "Yes" at bounding box center [623, 437] width 29 height 15
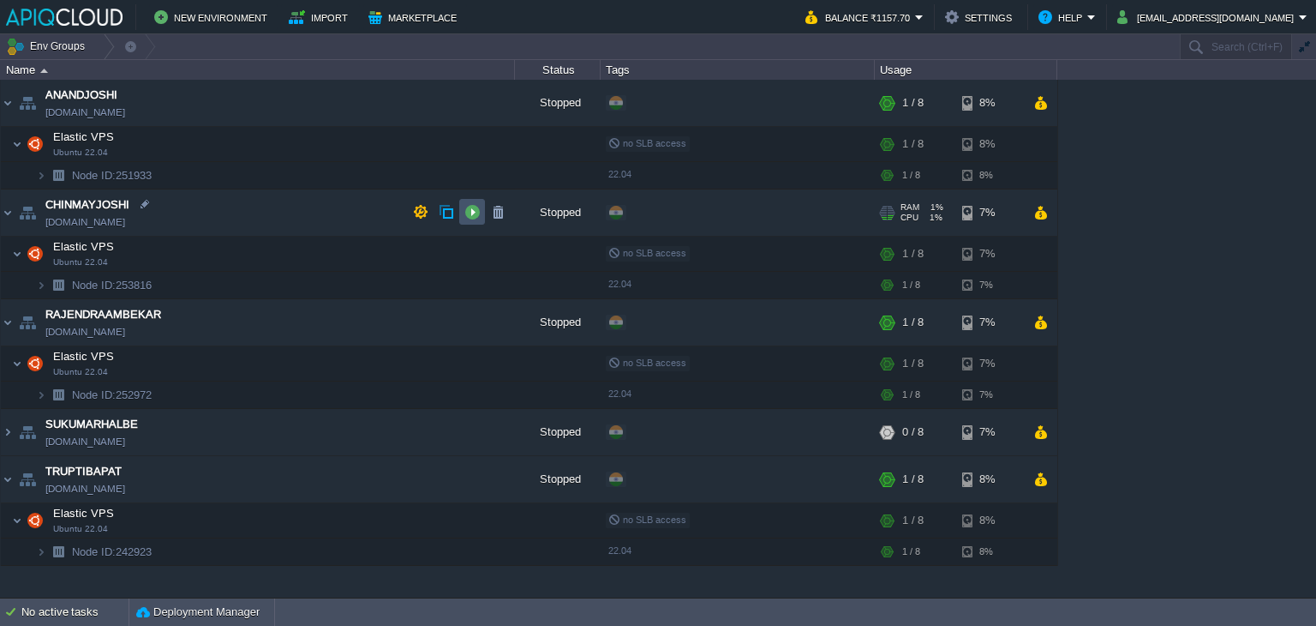
click at [473, 207] on button "button" at bounding box center [471, 211] width 15 height 15
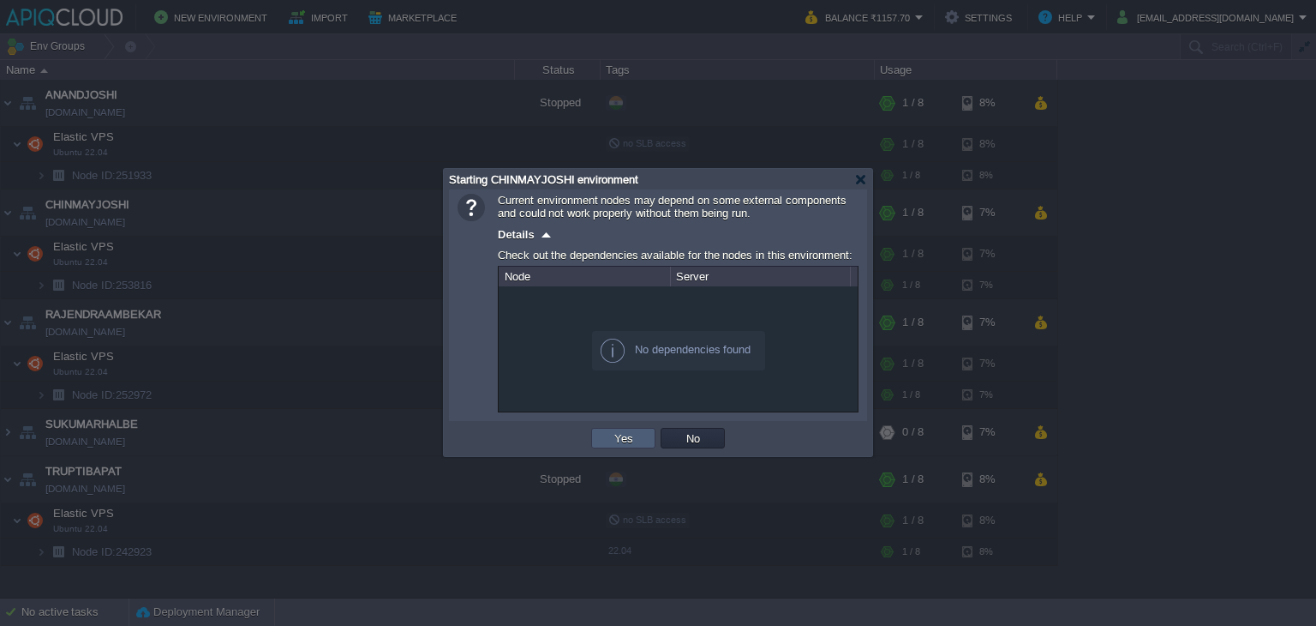
click at [637, 438] on td "Yes" at bounding box center [623, 438] width 64 height 21
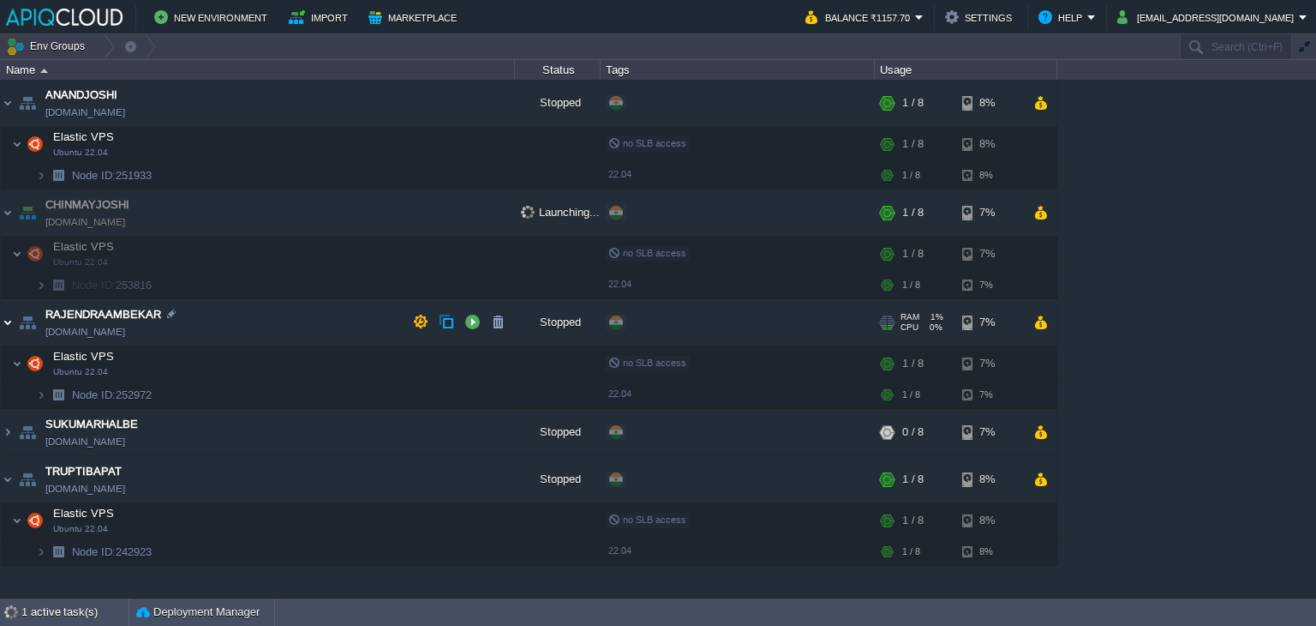
click at [9, 320] on img at bounding box center [8, 322] width 14 height 46
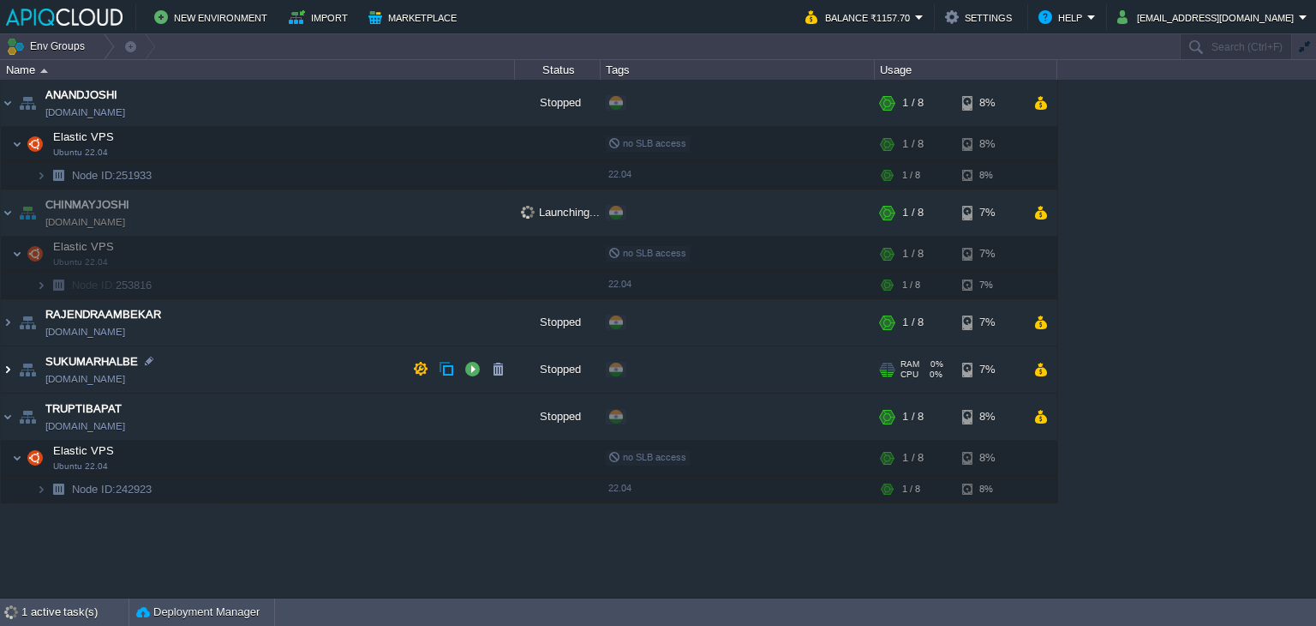
click at [5, 366] on img at bounding box center [8, 369] width 14 height 46
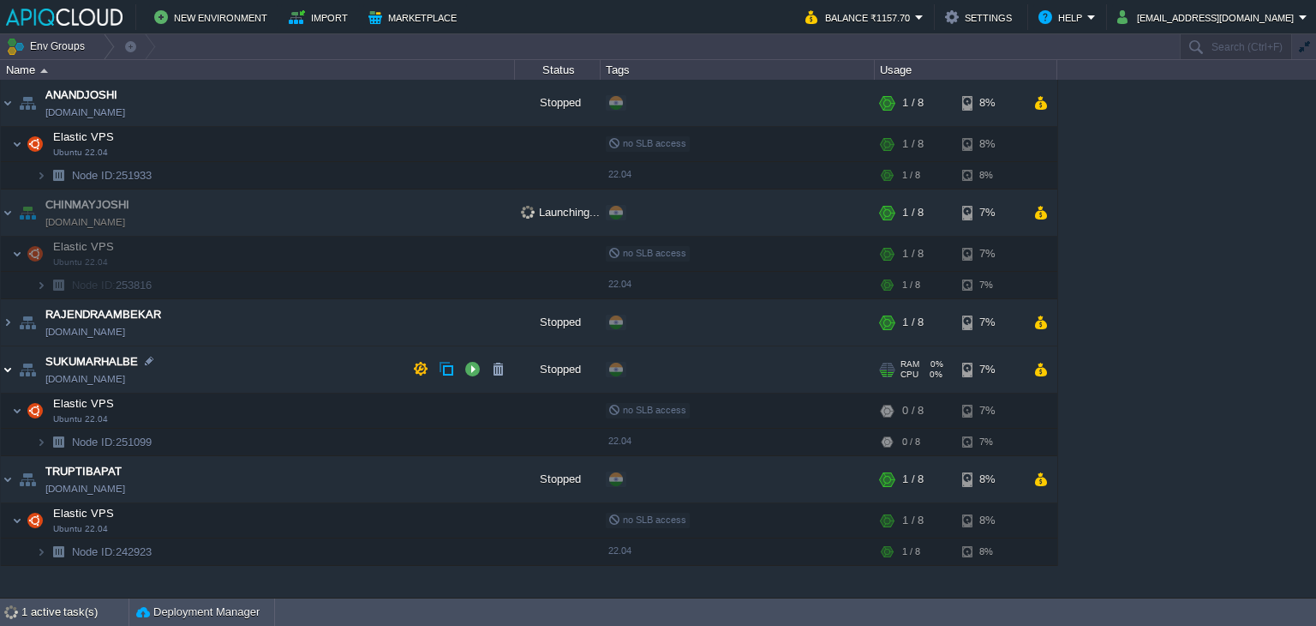
click at [7, 360] on img at bounding box center [8, 369] width 14 height 46
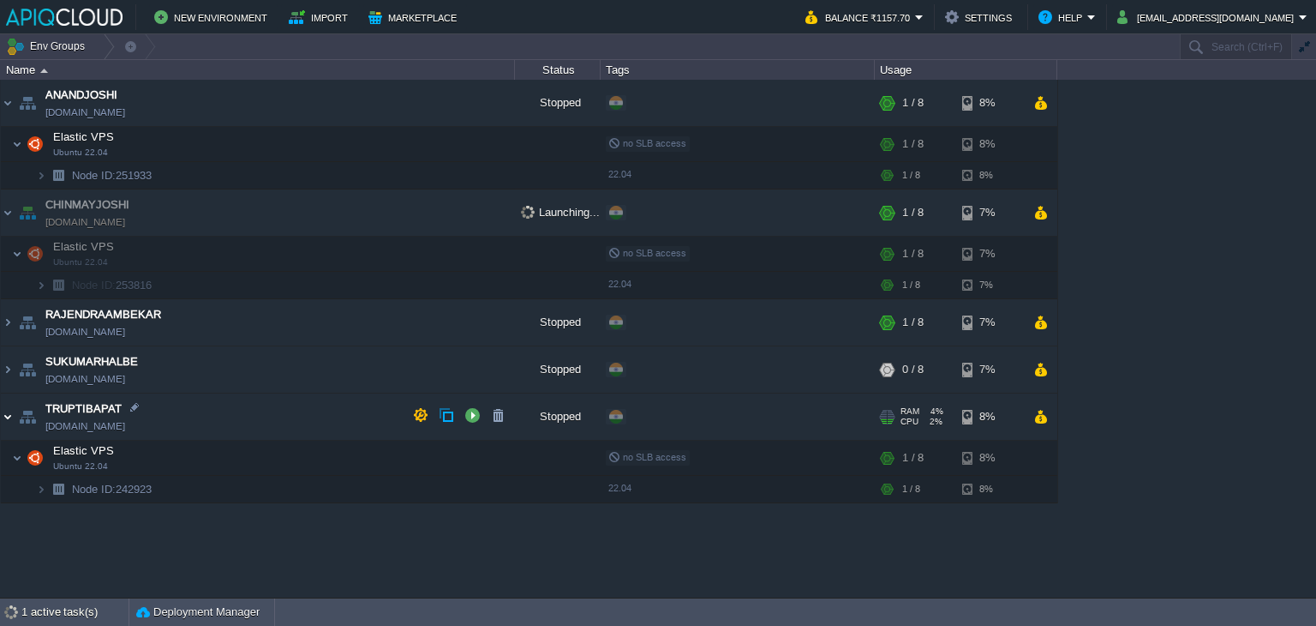
click at [4, 412] on img at bounding box center [8, 416] width 14 height 46
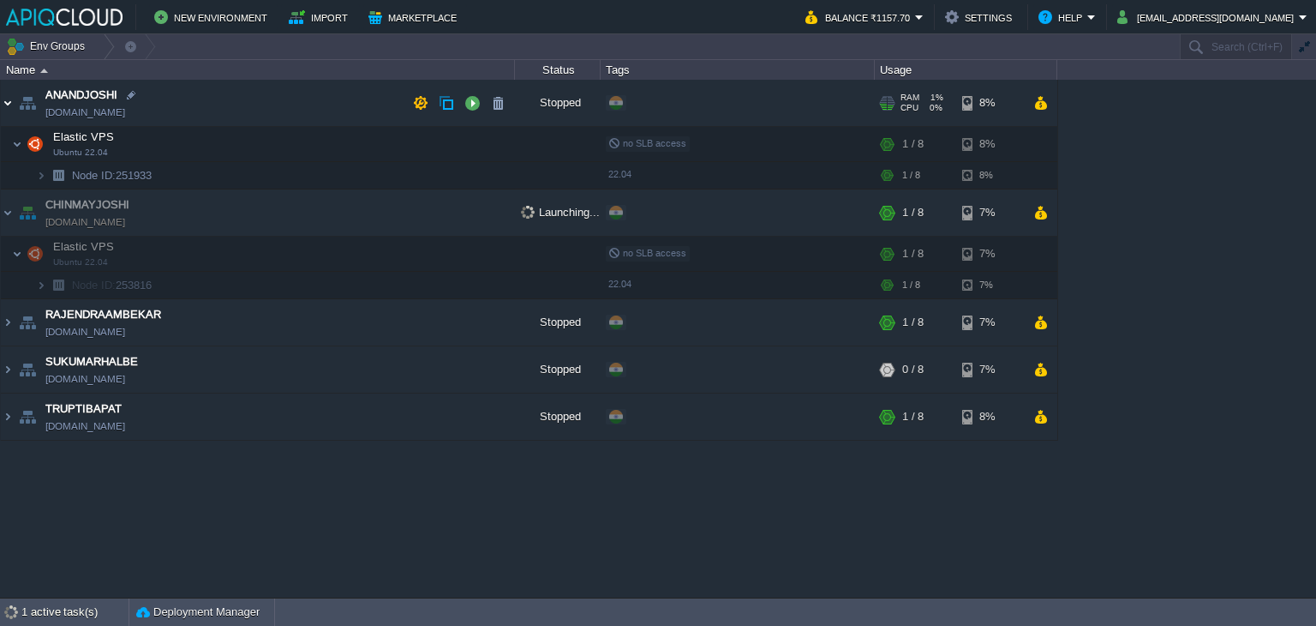
click at [7, 104] on img at bounding box center [8, 103] width 14 height 46
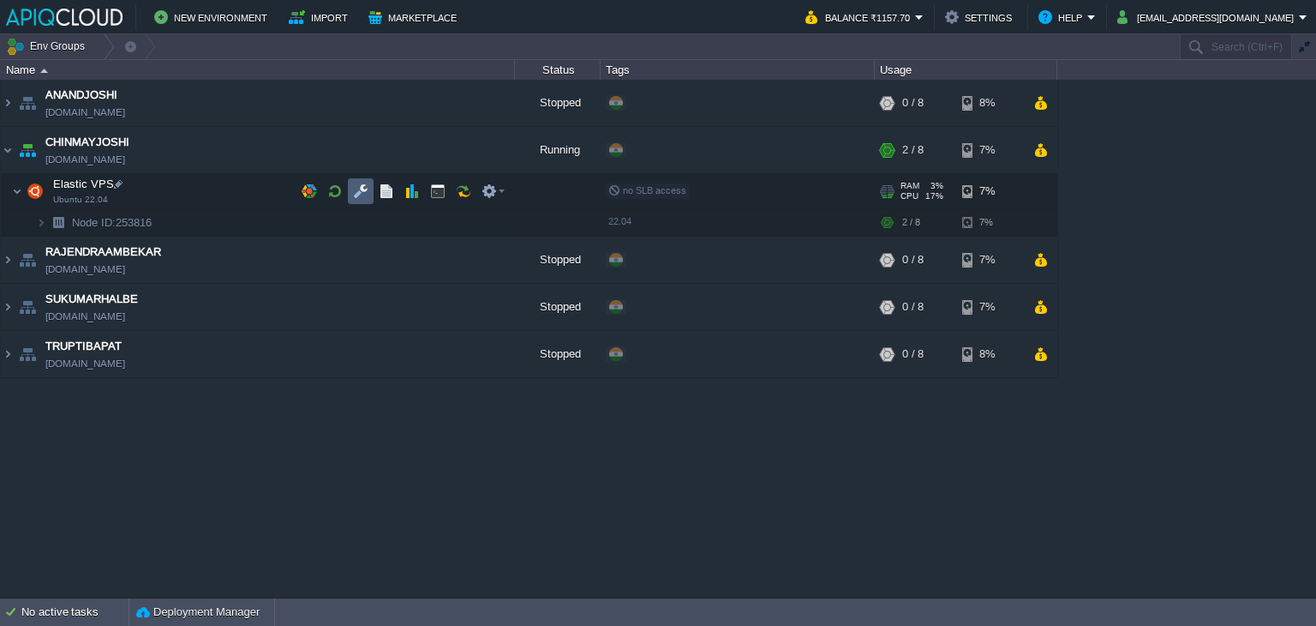
click at [368, 189] on td at bounding box center [361, 191] width 26 height 26
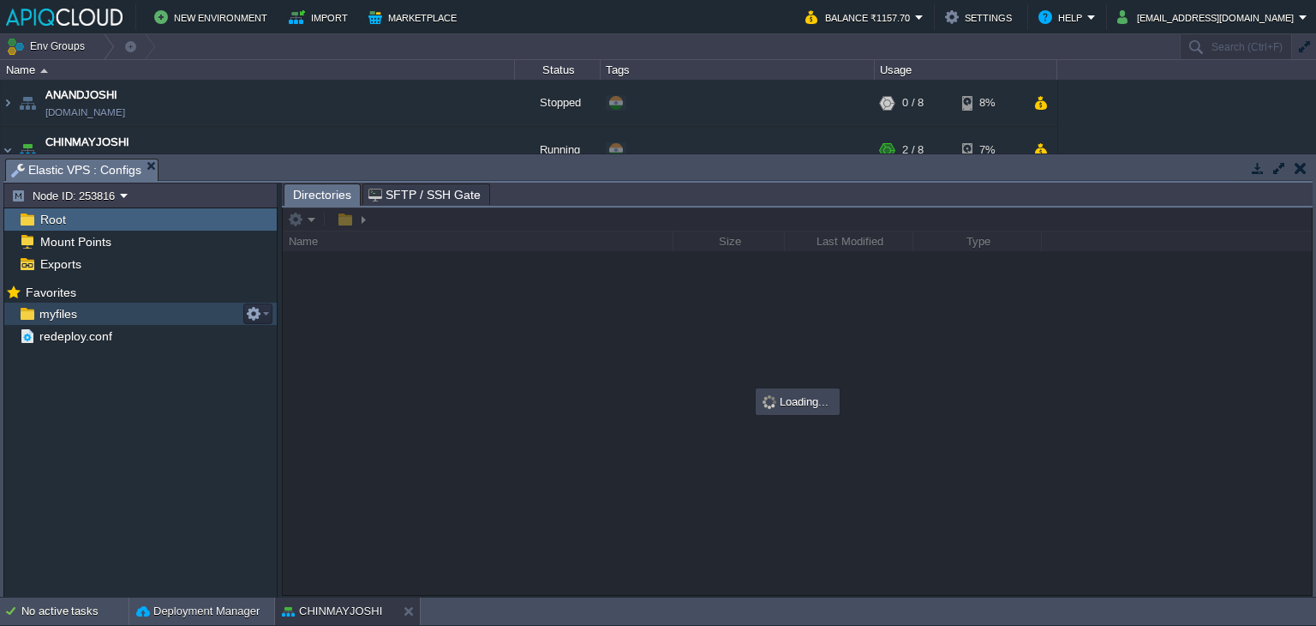
click at [68, 306] on span "myfiles" at bounding box center [58, 313] width 44 height 15
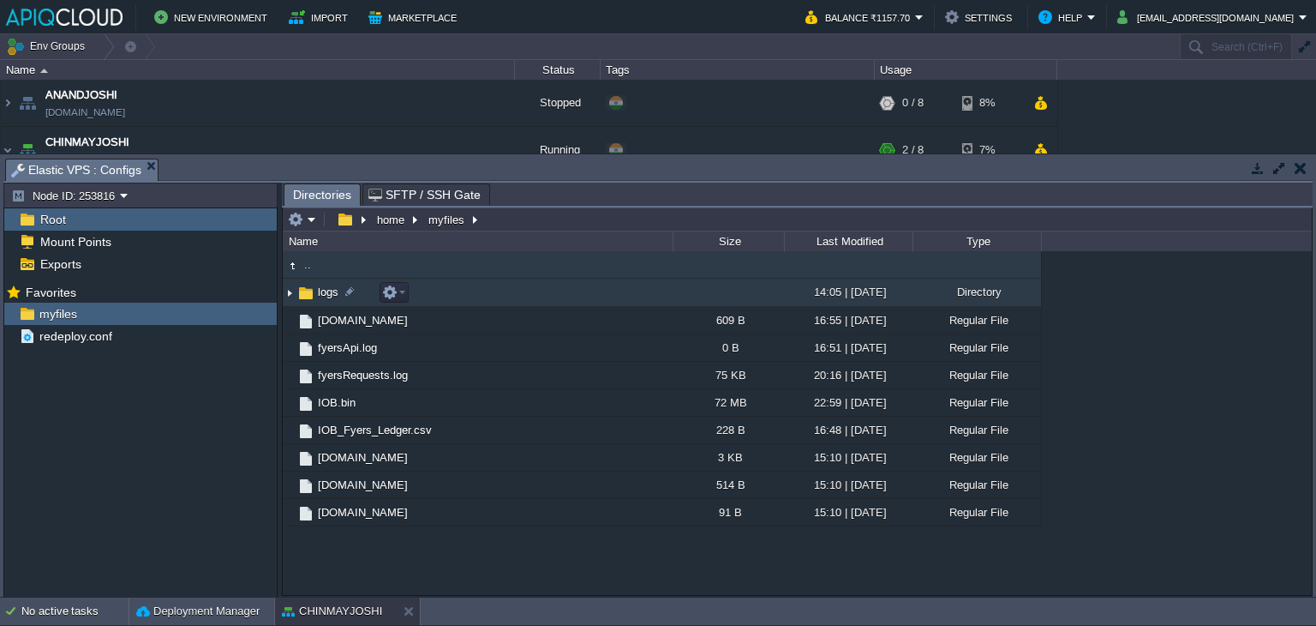
click at [284, 290] on img at bounding box center [290, 292] width 14 height 27
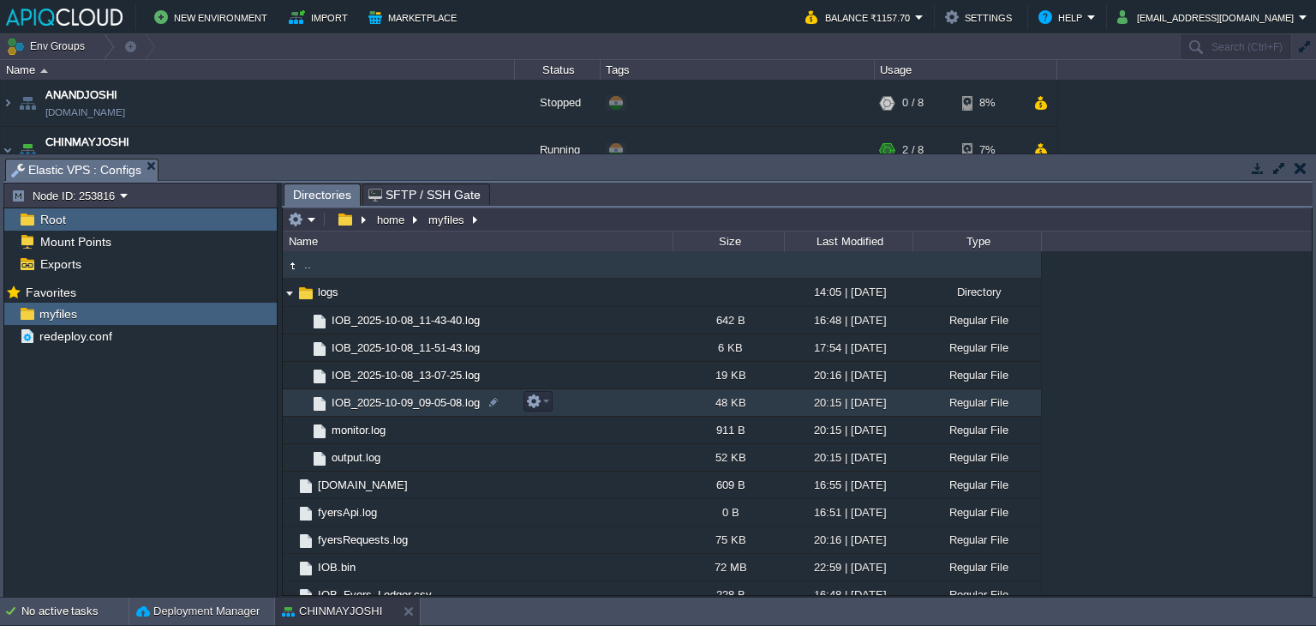
click at [425, 402] on span "IOB_2025-10-09_09-05-08.log" at bounding box center [405, 402] width 153 height 15
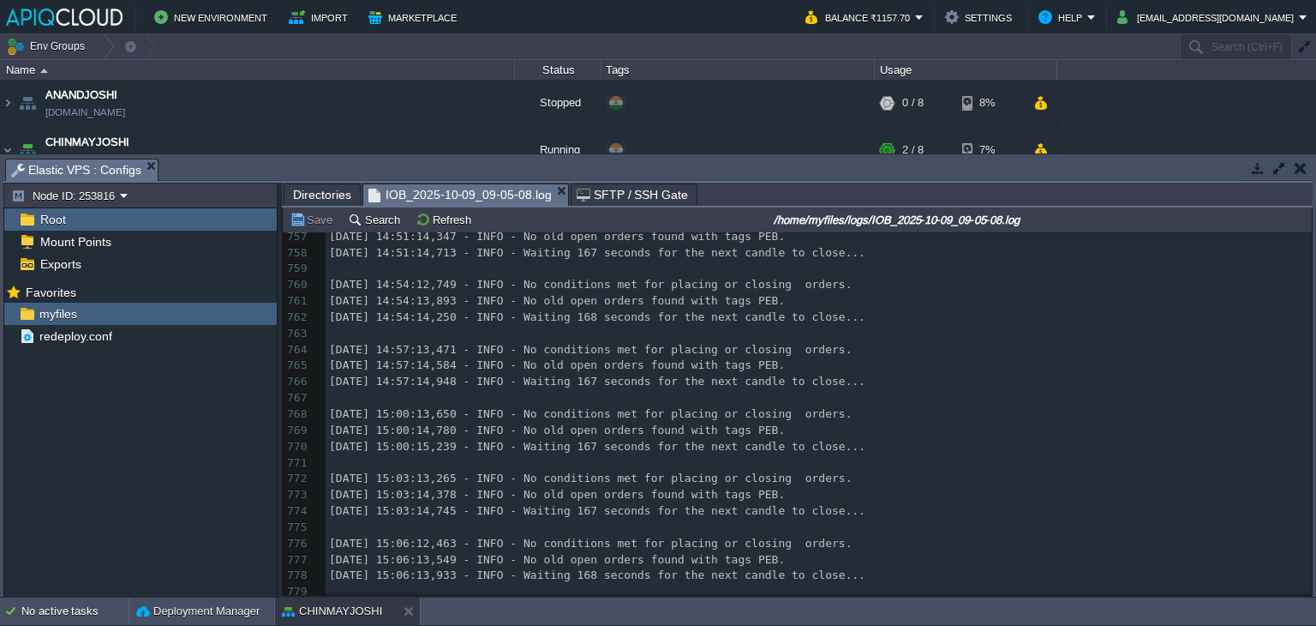
scroll to position [12454, 0]
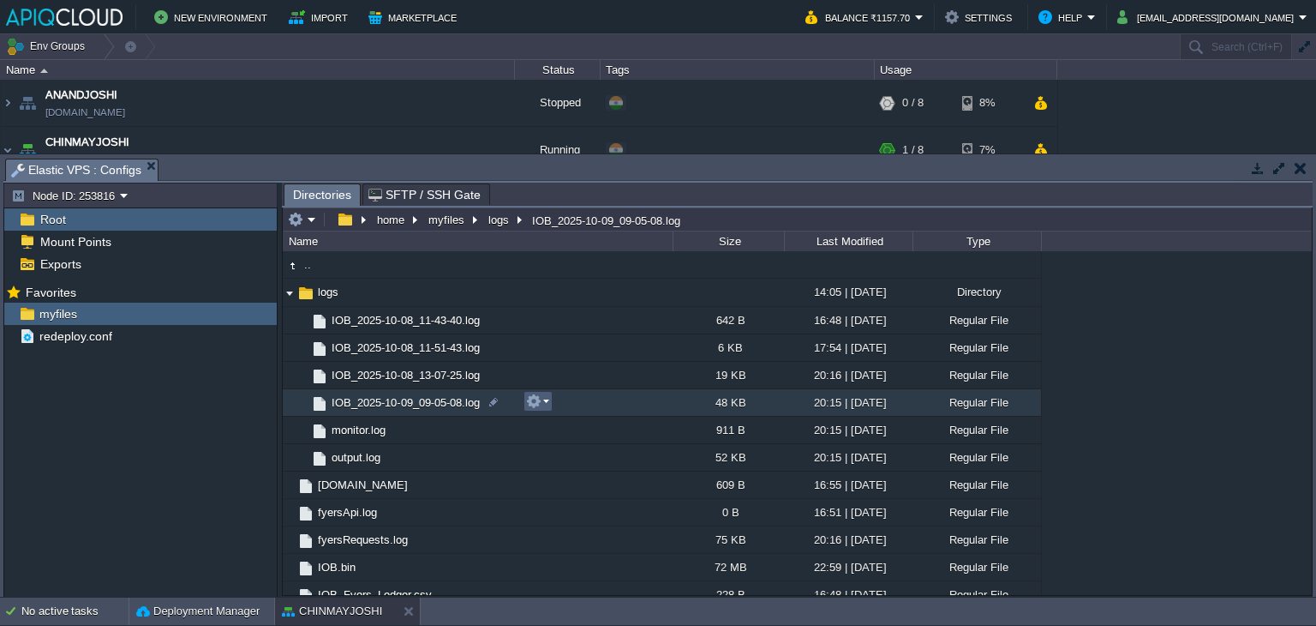
click at [537, 399] on button "button" at bounding box center [533, 400] width 15 height 15
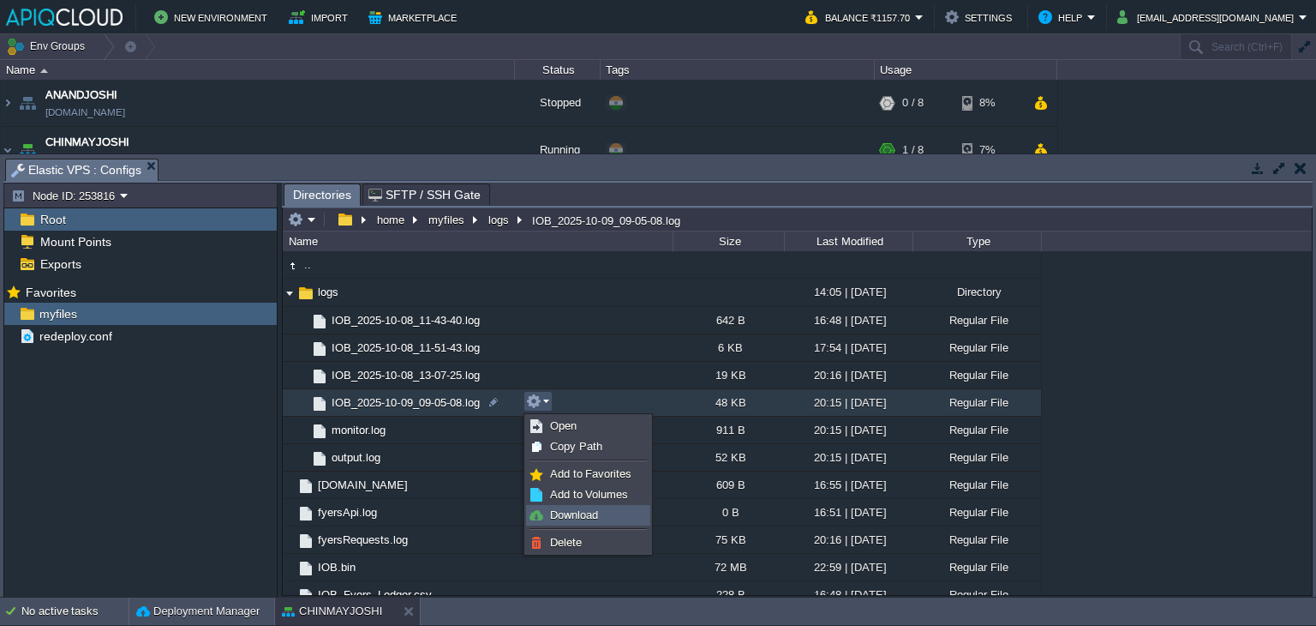
click at [564, 512] on span "Download" at bounding box center [574, 514] width 48 height 13
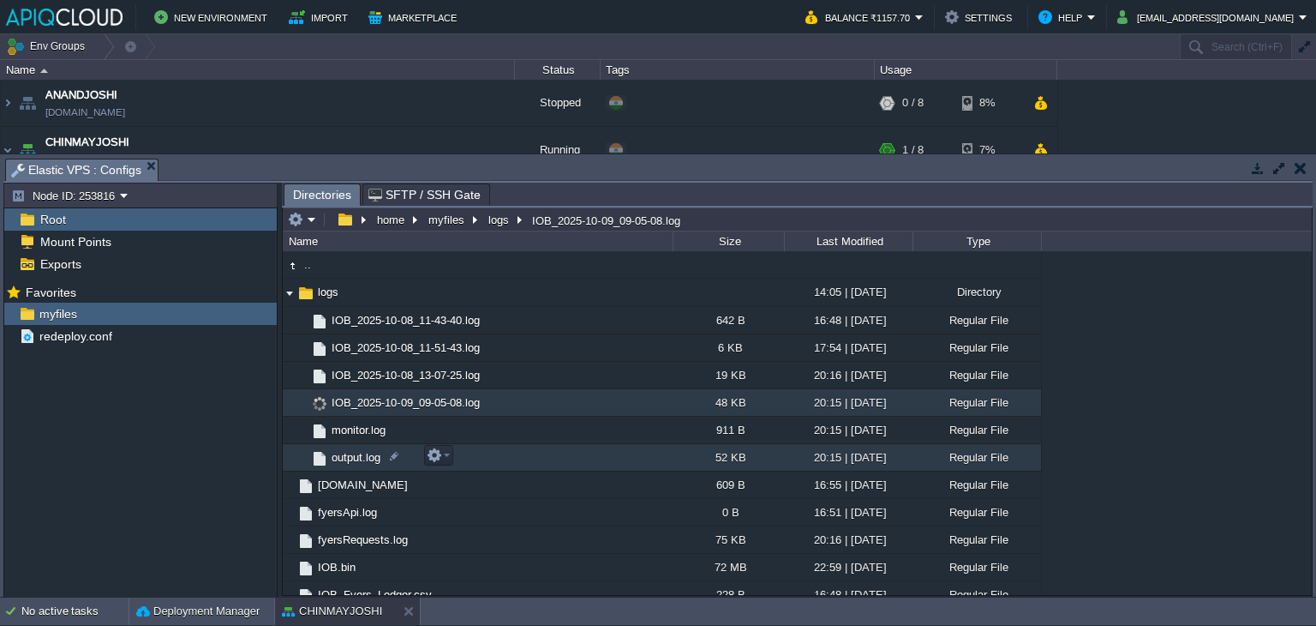
scroll to position [86, 0]
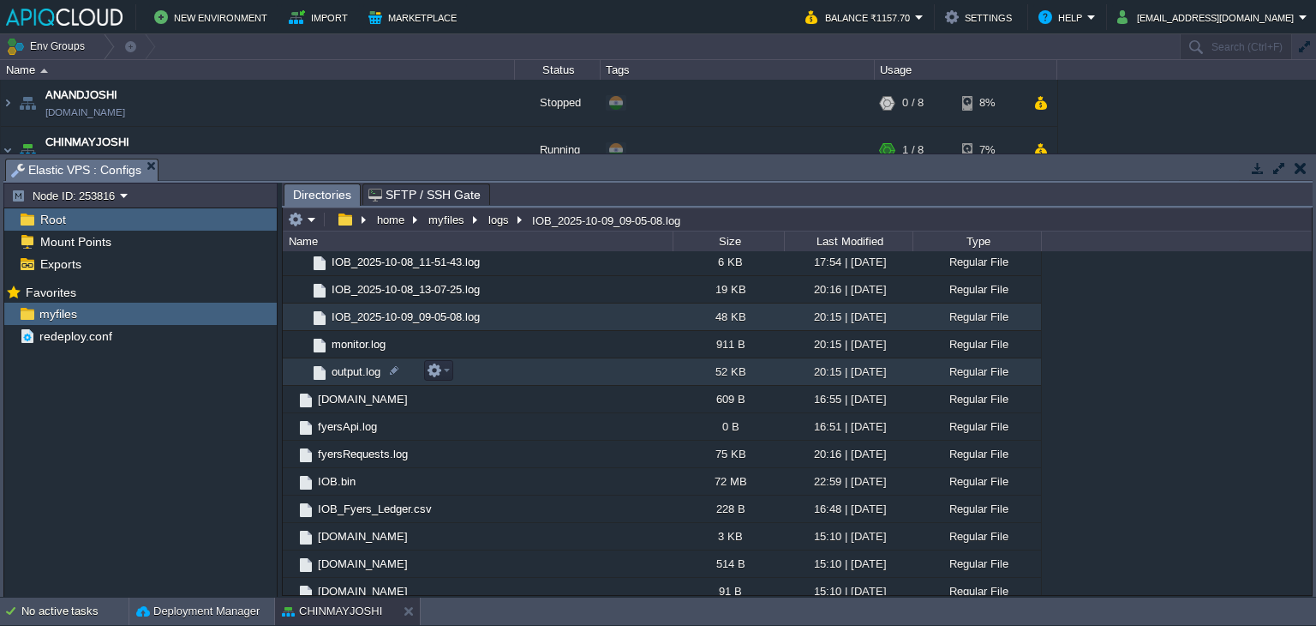
click at [350, 369] on span "output.log" at bounding box center [356, 371] width 54 height 15
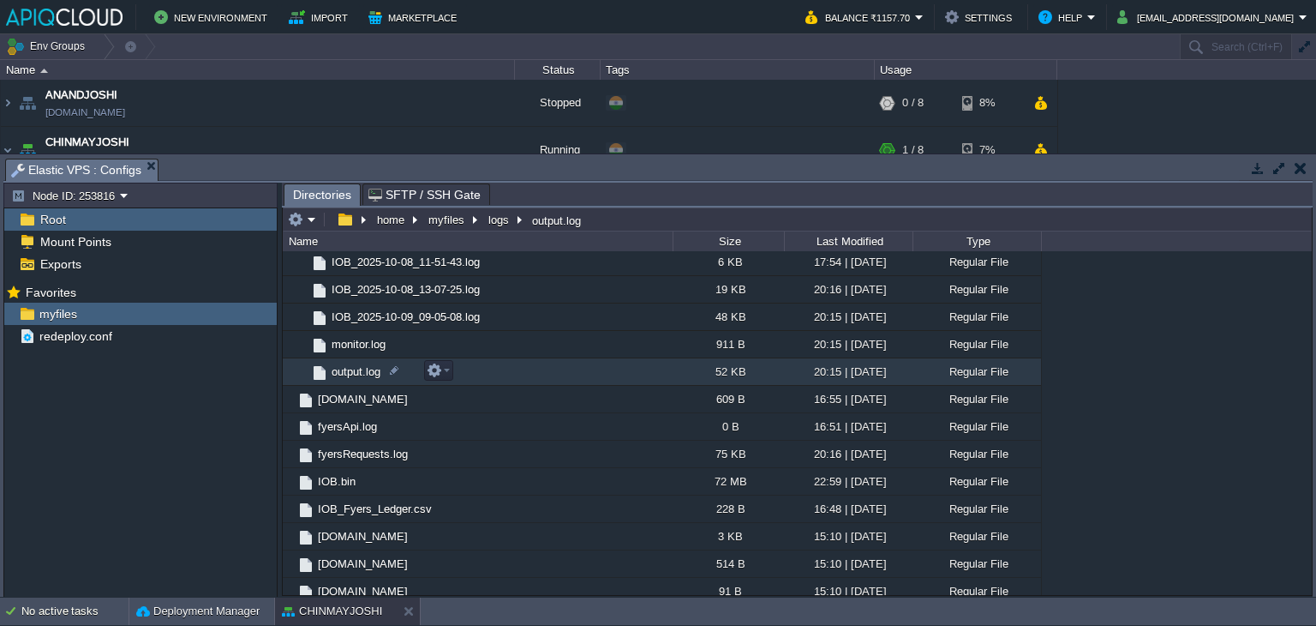
click at [350, 369] on span "output.log" at bounding box center [356, 371] width 54 height 15
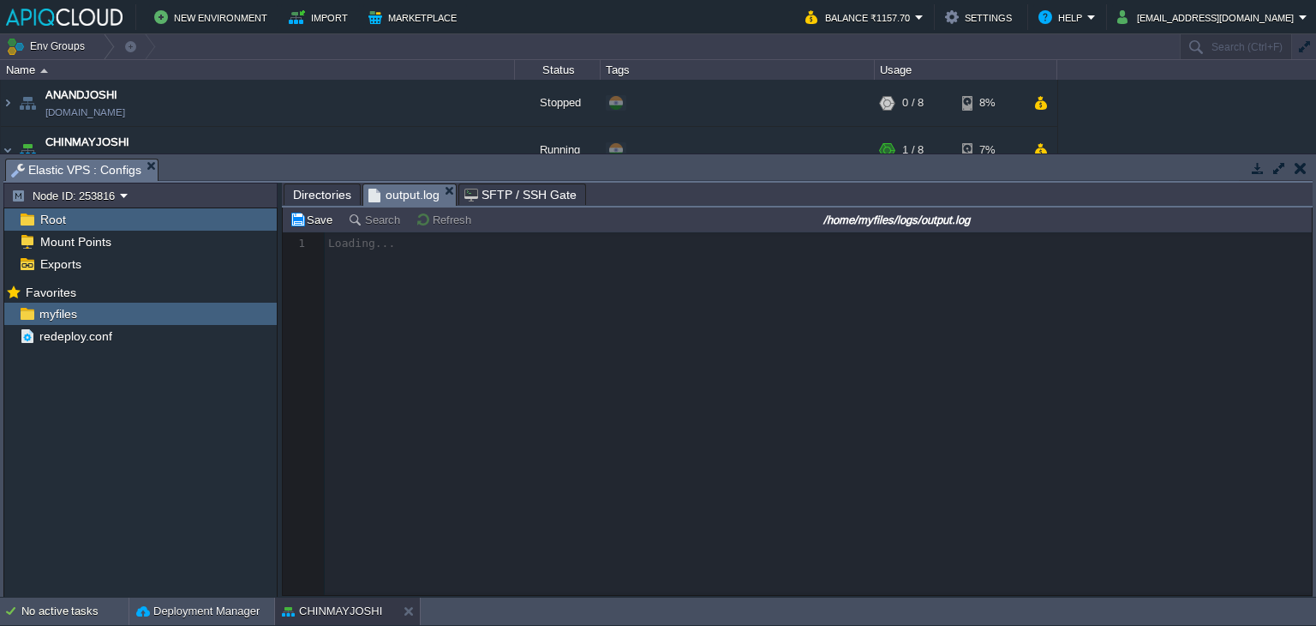
click at [312, 200] on span "Directories" at bounding box center [322, 194] width 58 height 21
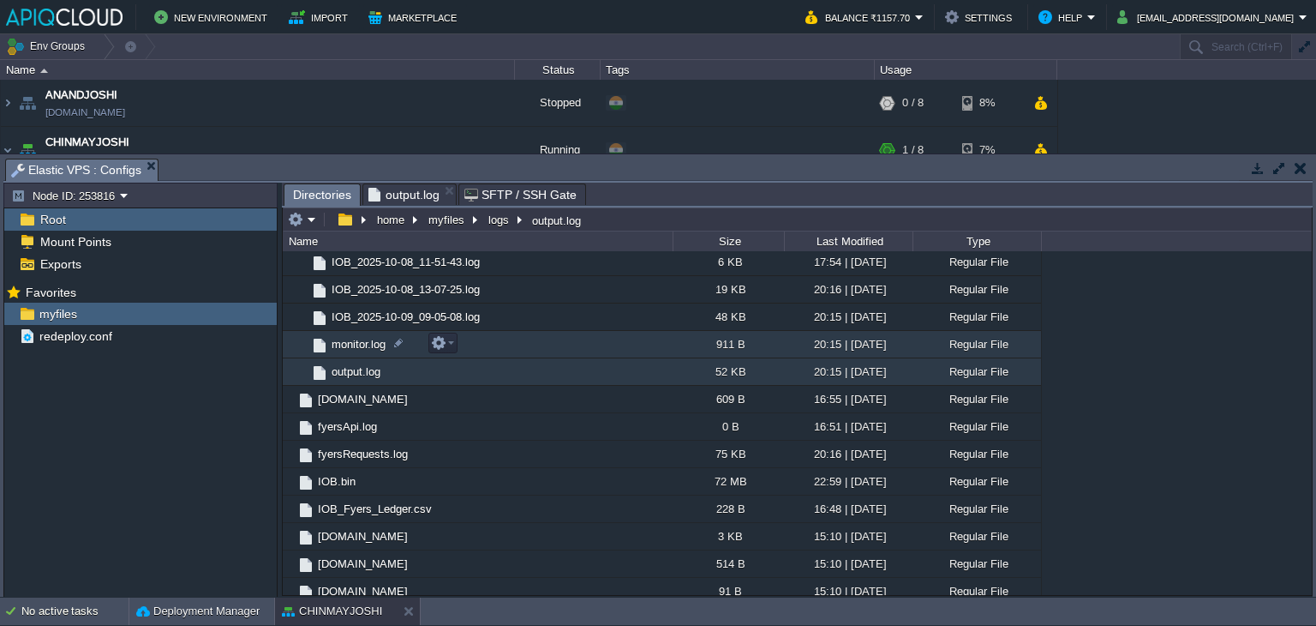
click at [351, 343] on span "monitor.log" at bounding box center [358, 344] width 59 height 15
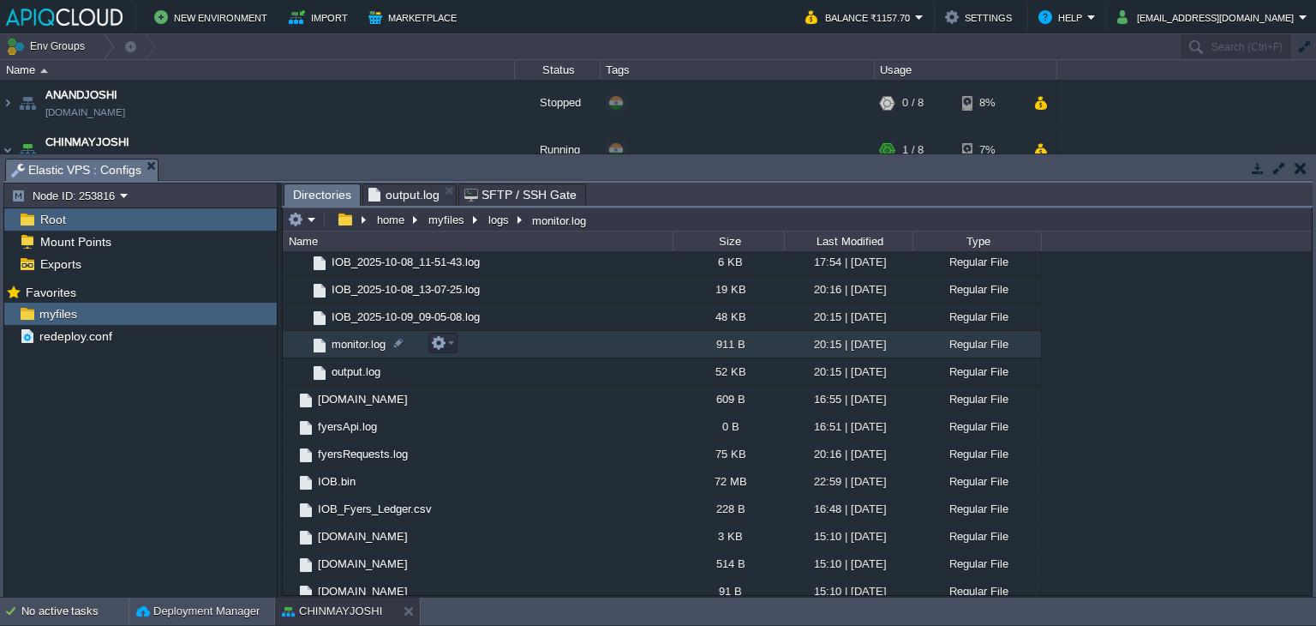
click at [351, 343] on span "monitor.log" at bounding box center [358, 344] width 59 height 15
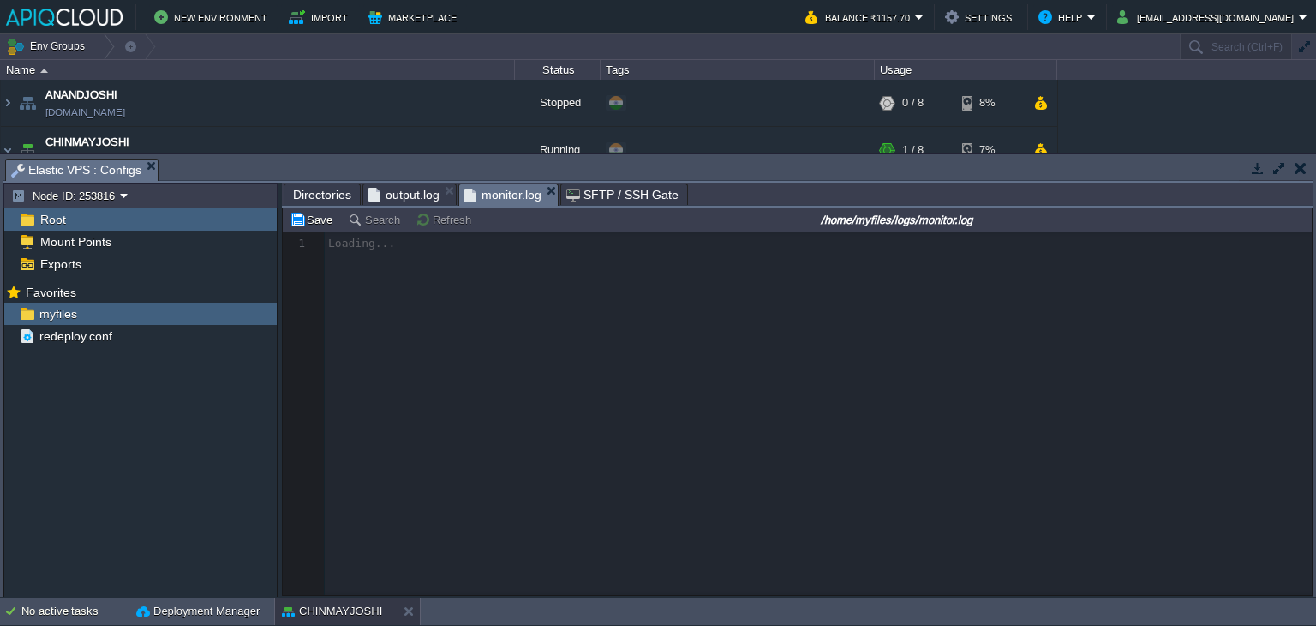
click at [404, 189] on span "output.log" at bounding box center [403, 194] width 71 height 21
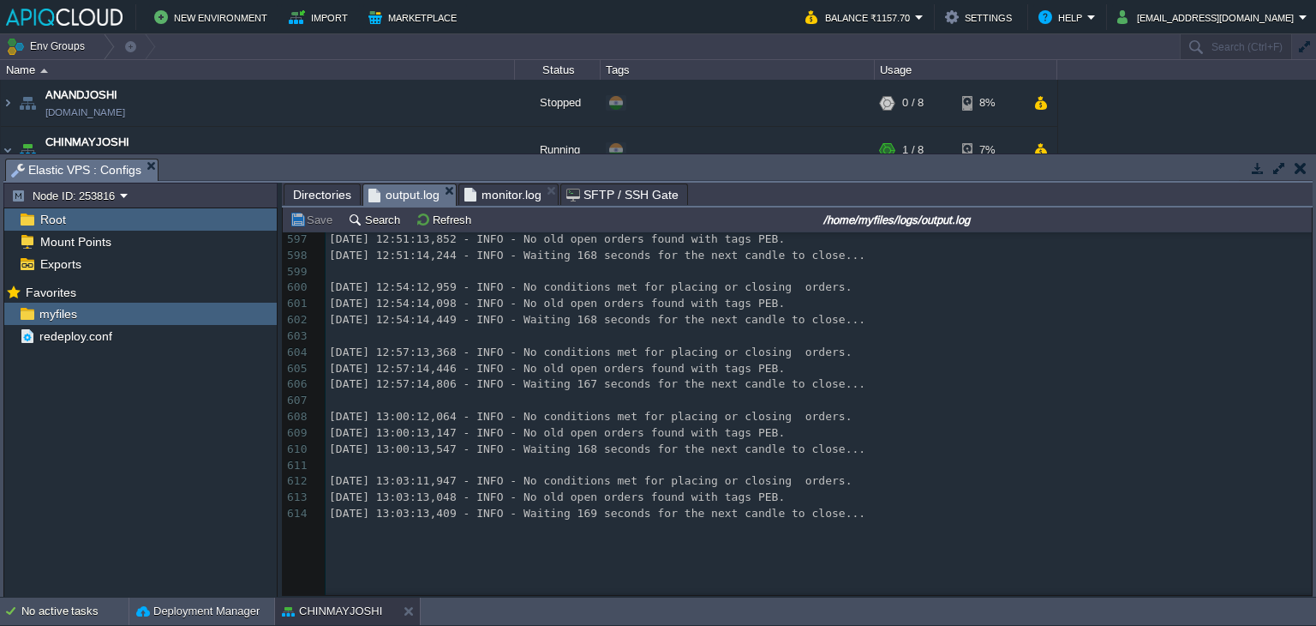
scroll to position [0, 0]
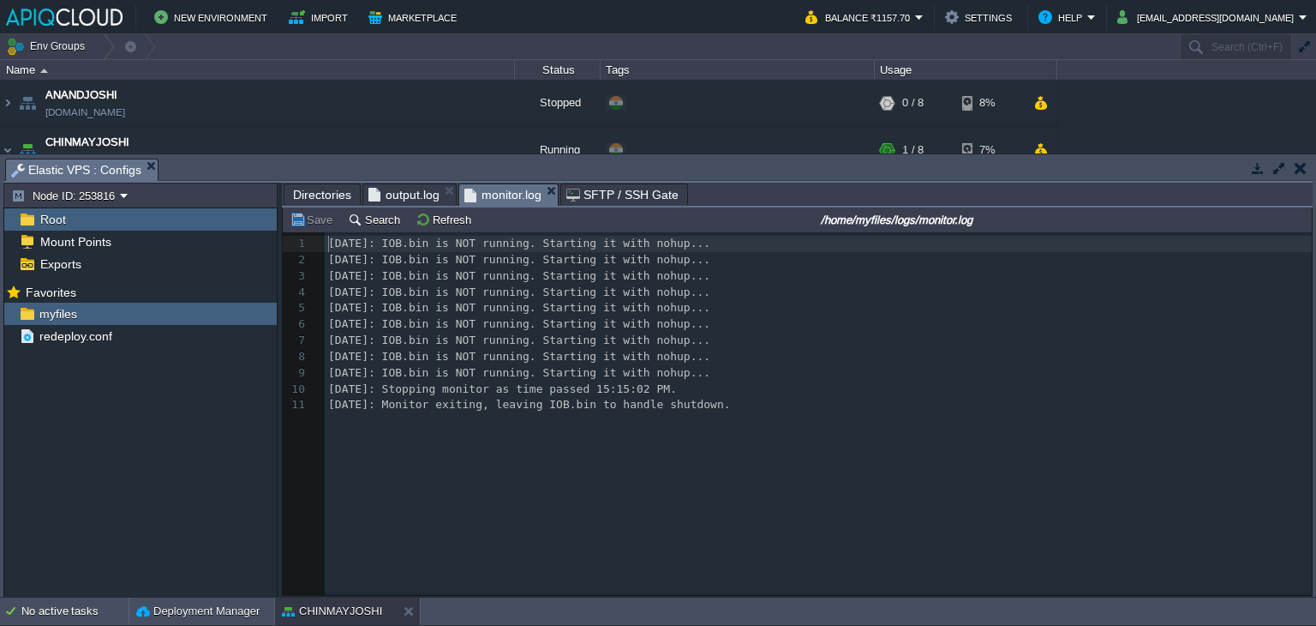
click at [493, 190] on span "monitor.log" at bounding box center [502, 194] width 77 height 21
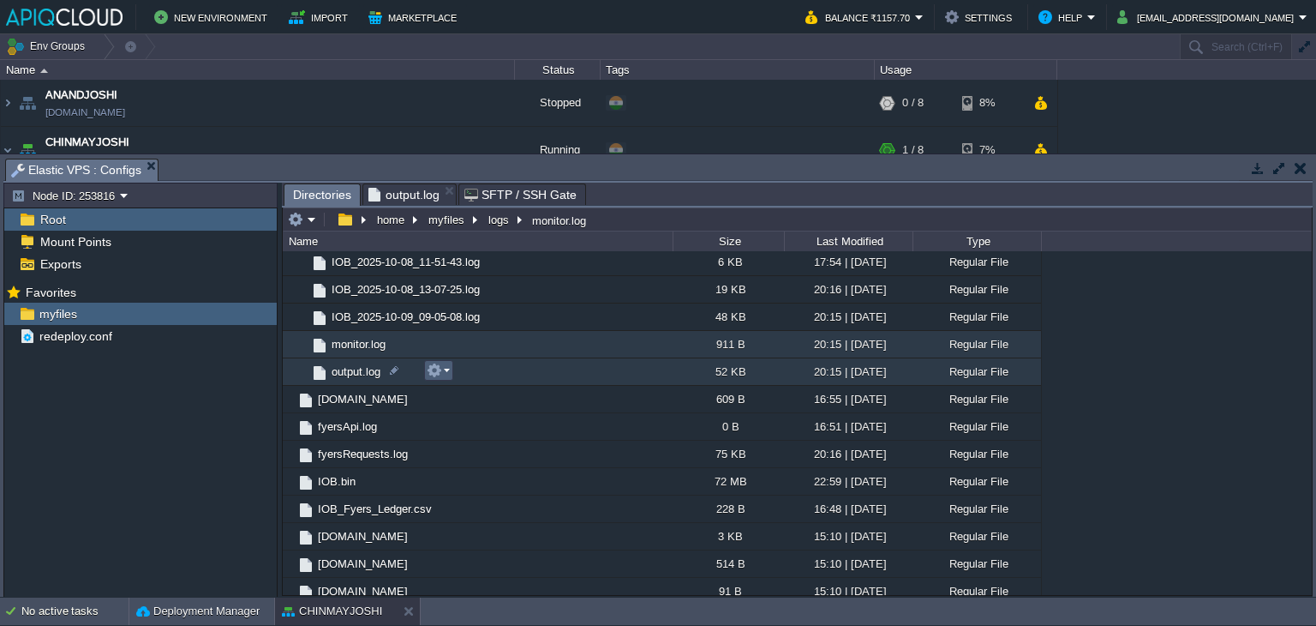
click at [447, 368] on em at bounding box center [438, 369] width 23 height 15
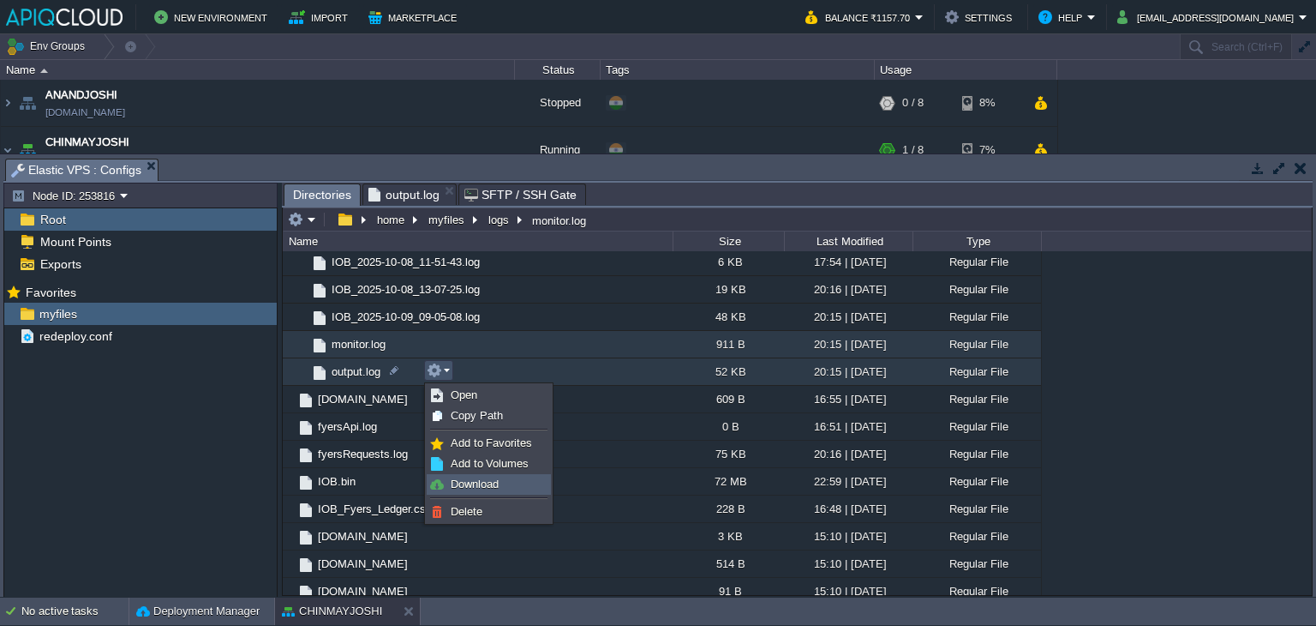
click at [486, 488] on span "Download" at bounding box center [475, 483] width 48 height 13
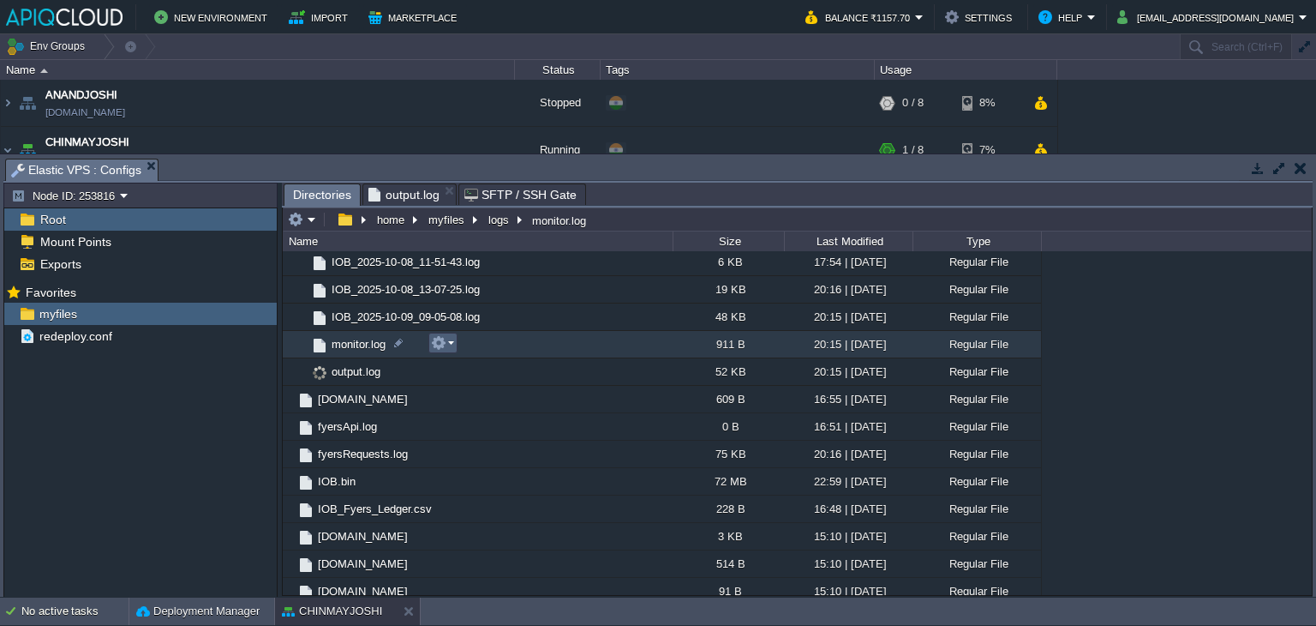
click at [442, 341] on button "button" at bounding box center [438, 342] width 15 height 15
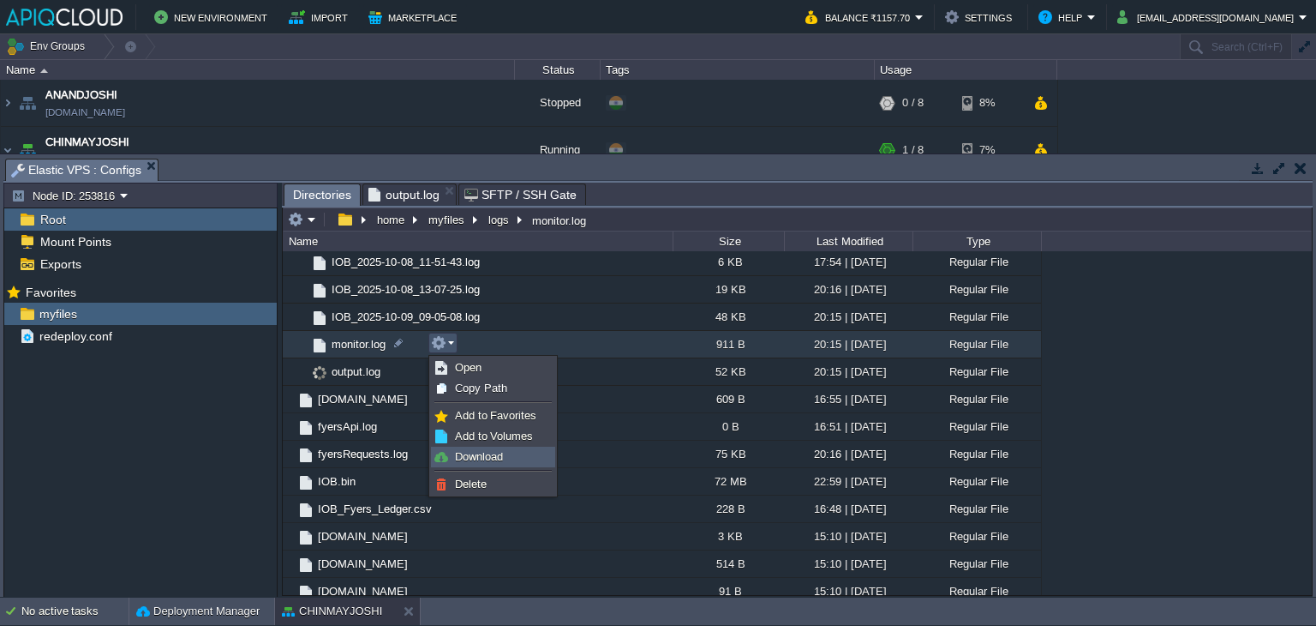
click at [478, 456] on span "Download" at bounding box center [479, 456] width 48 height 13
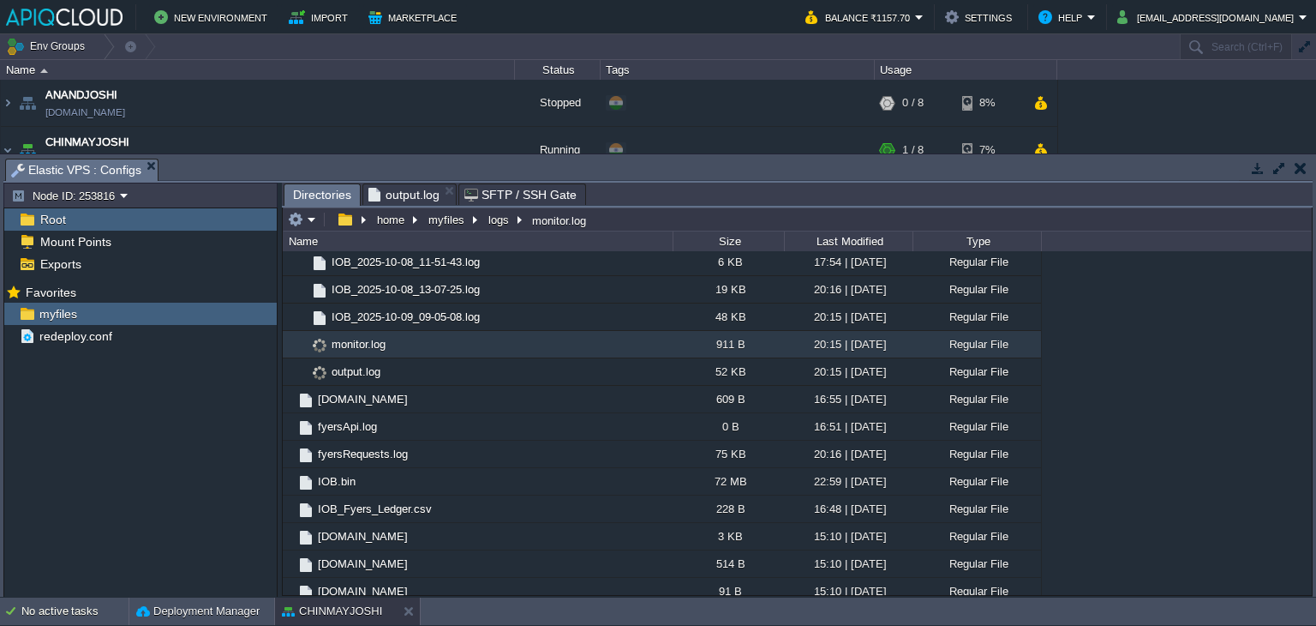
click at [410, 198] on span "output.log" at bounding box center [403, 194] width 71 height 21
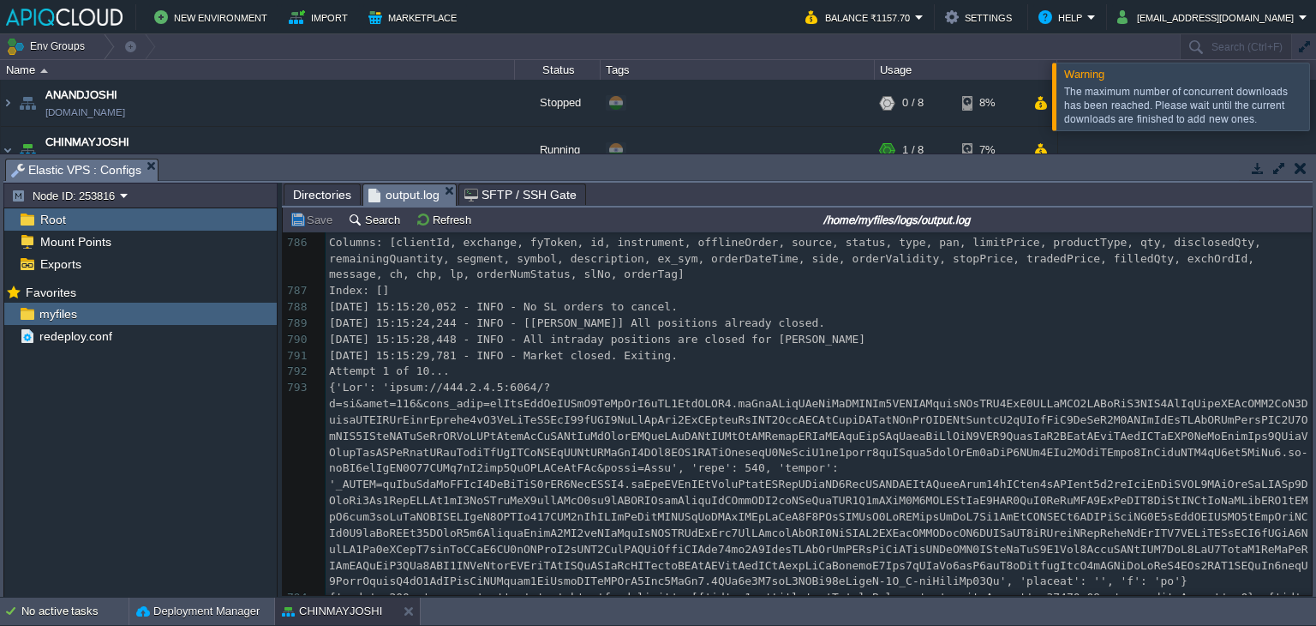
click at [1315, 99] on div at bounding box center [1337, 96] width 0 height 67
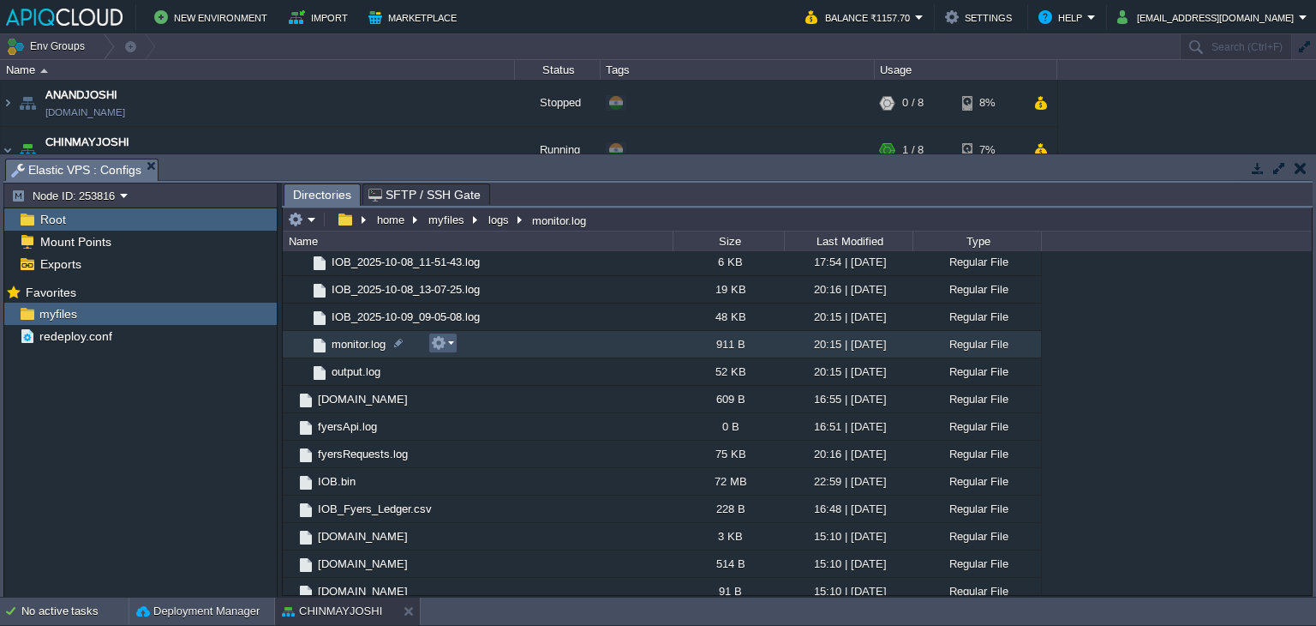
click at [449, 338] on em at bounding box center [442, 342] width 23 height 15
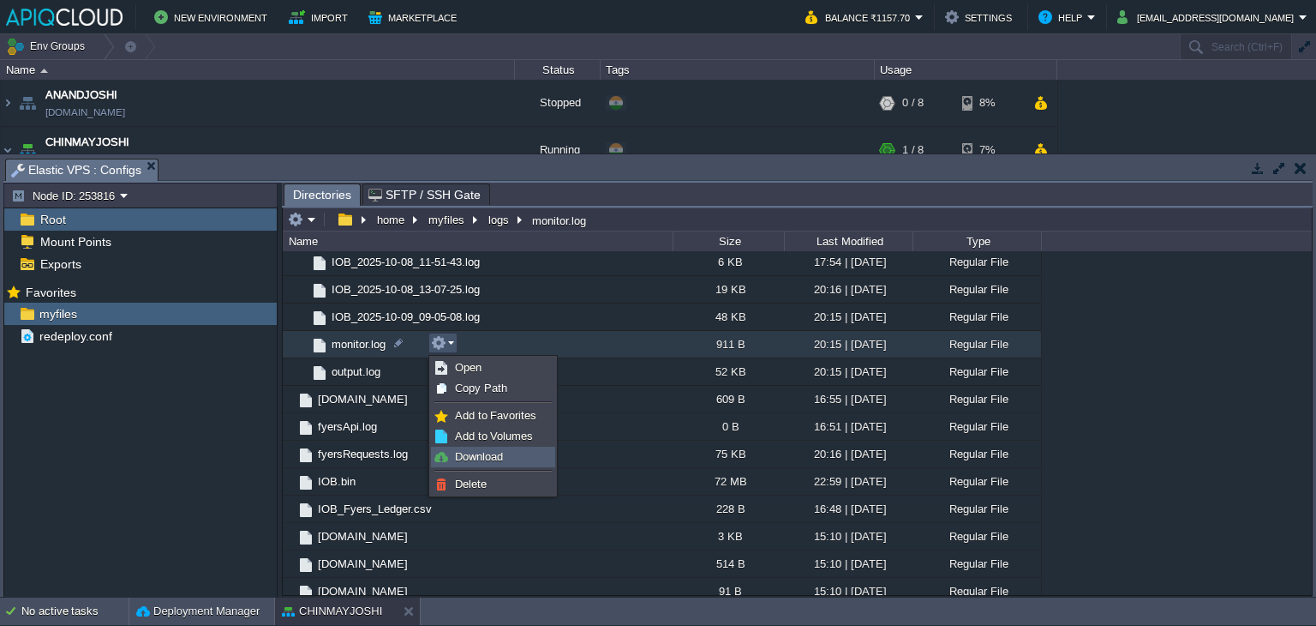
click at [482, 458] on span "Download" at bounding box center [479, 456] width 48 height 13
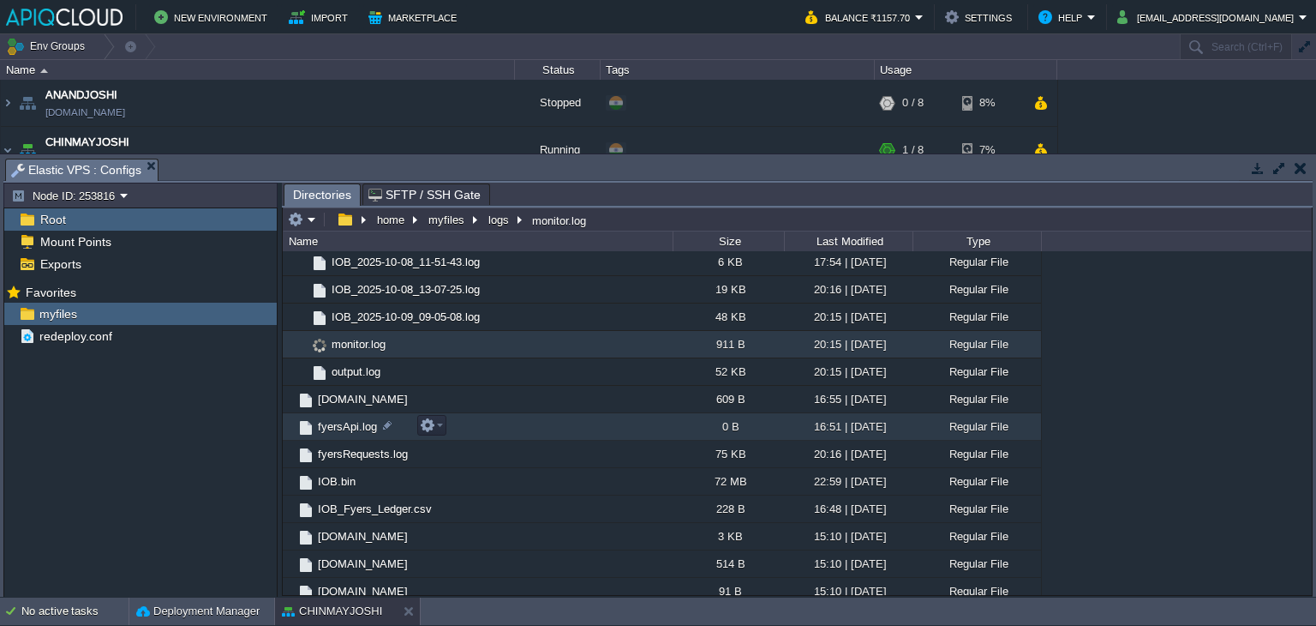
click at [339, 425] on span "fyersApi.log" at bounding box center [347, 426] width 64 height 15
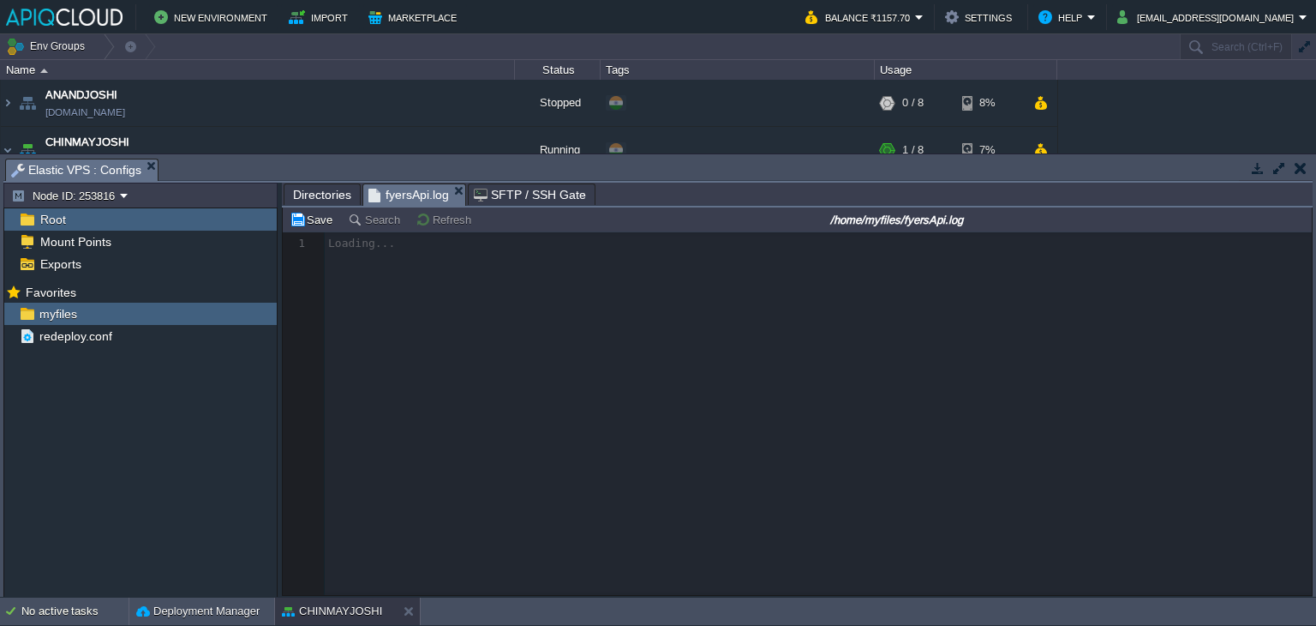
scroll to position [5, 0]
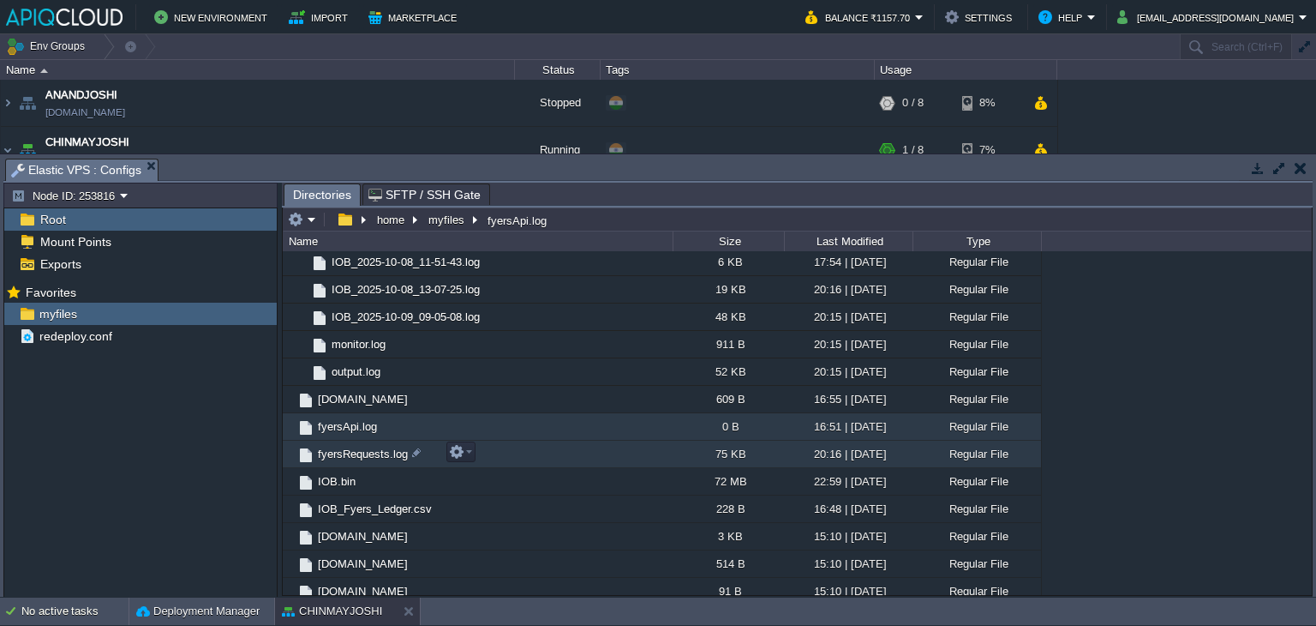
click at [367, 453] on span "fyersRequests.log" at bounding box center [362, 453] width 95 height 15
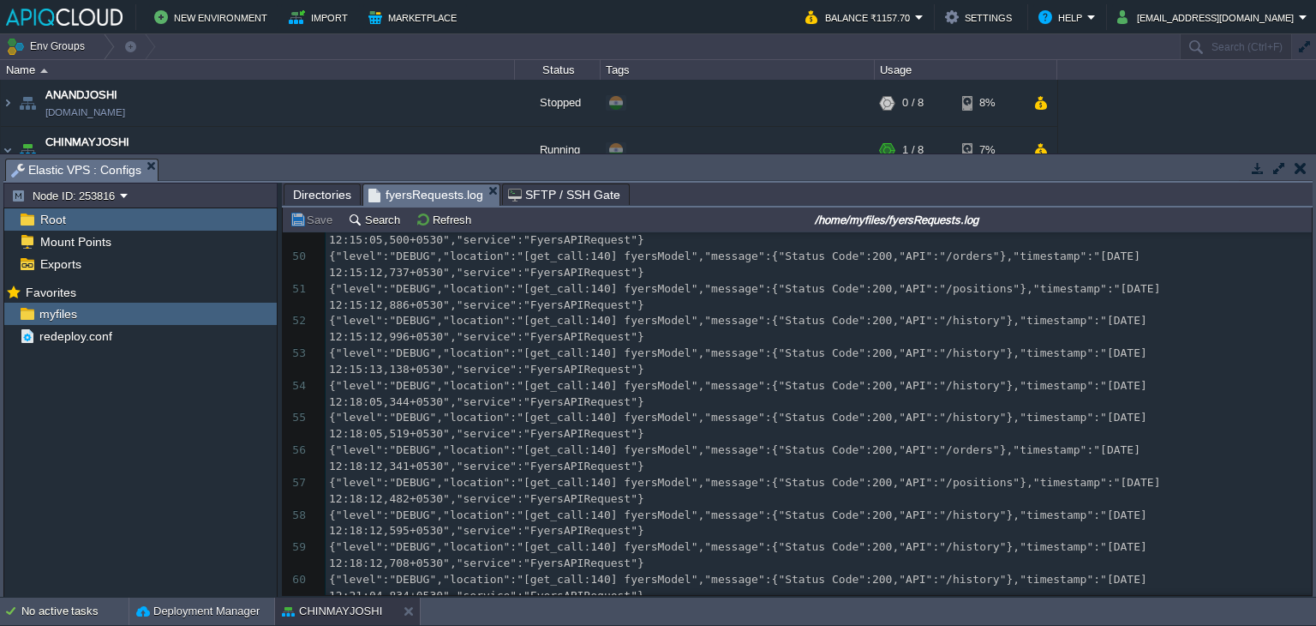
scroll to position [1818, 0]
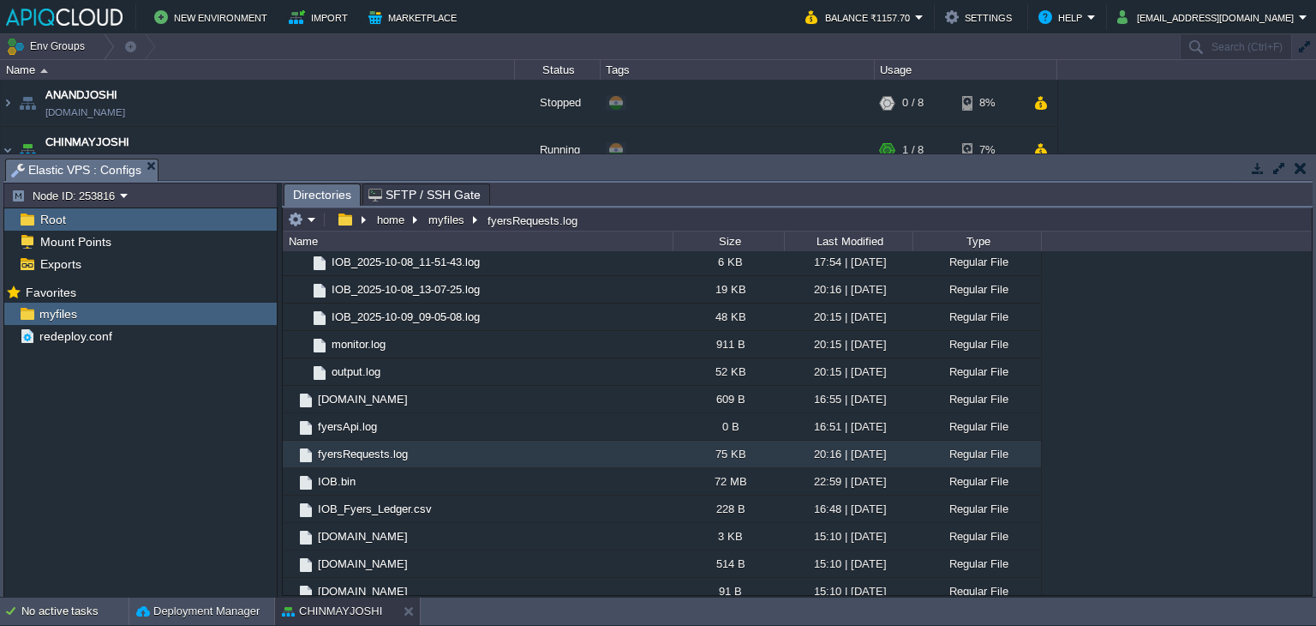
click at [1308, 165] on td at bounding box center [1300, 168] width 21 height 21
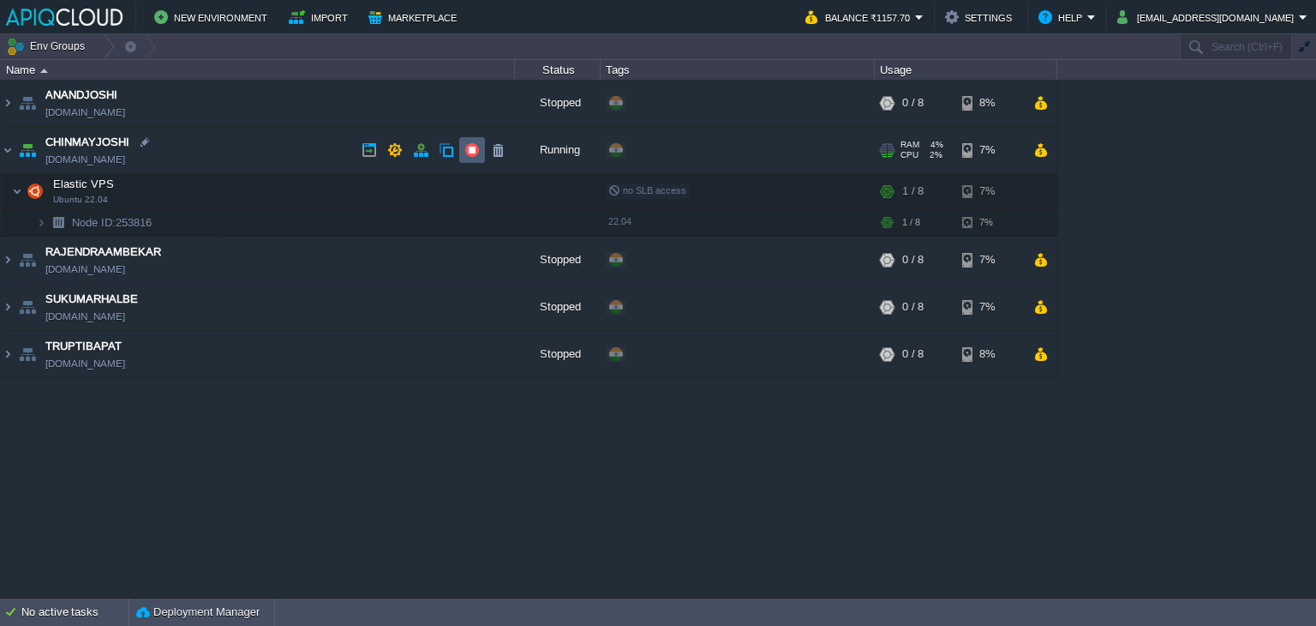
click at [473, 151] on button "button" at bounding box center [471, 149] width 15 height 15
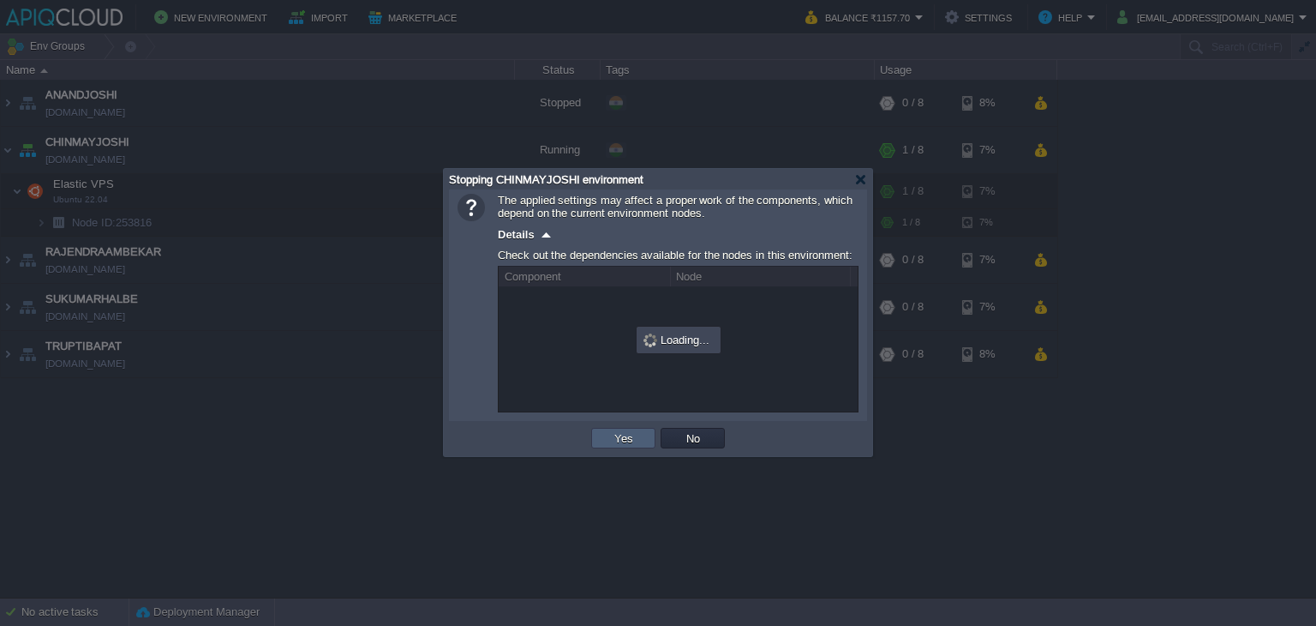
click at [637, 432] on td "Yes" at bounding box center [623, 438] width 64 height 21
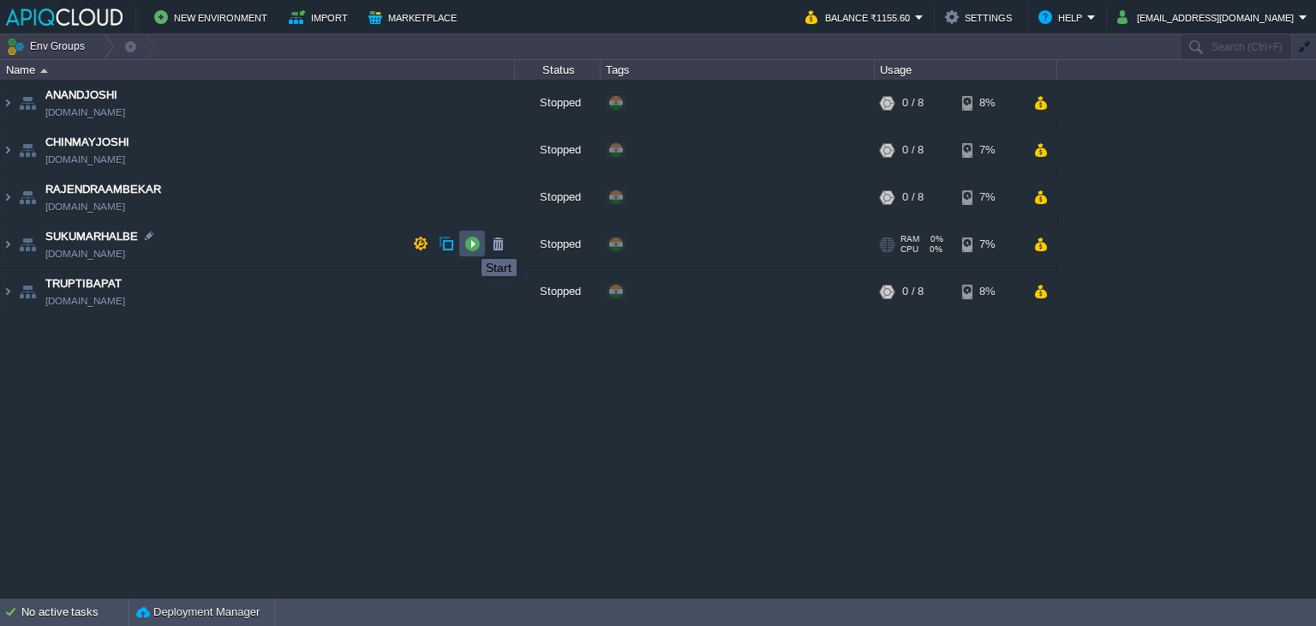
click at [470, 244] on button "button" at bounding box center [471, 243] width 15 height 15
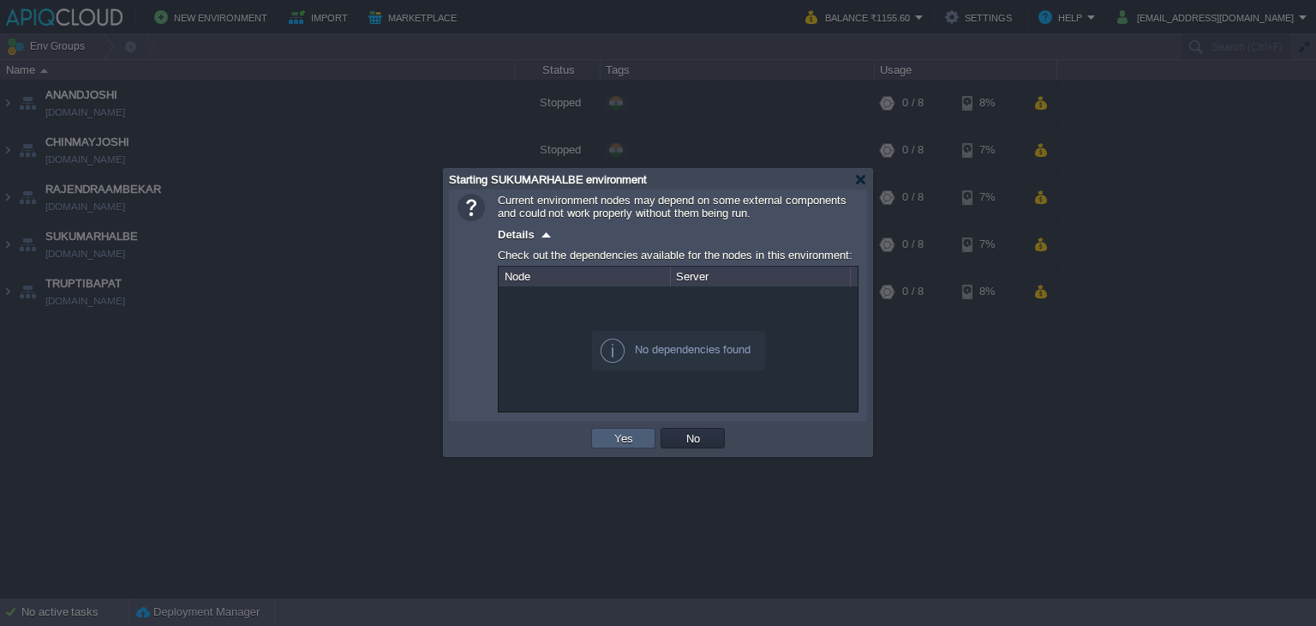
click at [617, 437] on button "Yes" at bounding box center [623, 437] width 29 height 15
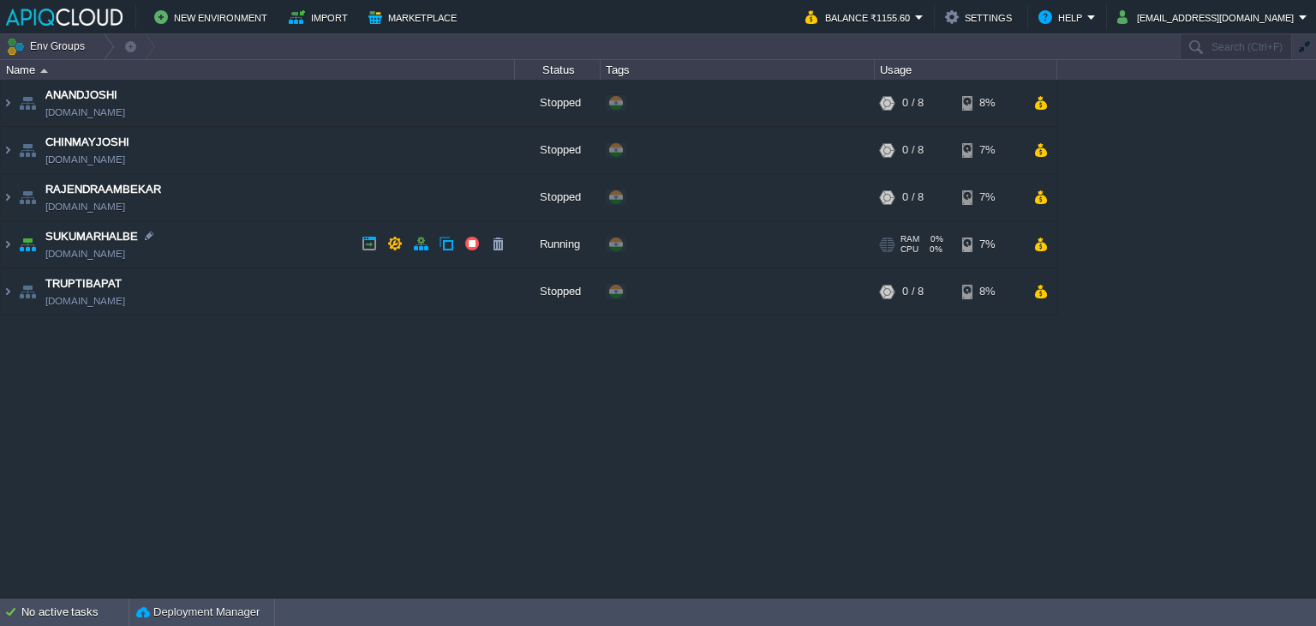
click at [288, 241] on td "SUKUMARHALBE sukumarhalbe.in1.apiqcloud.com" at bounding box center [258, 244] width 514 height 47
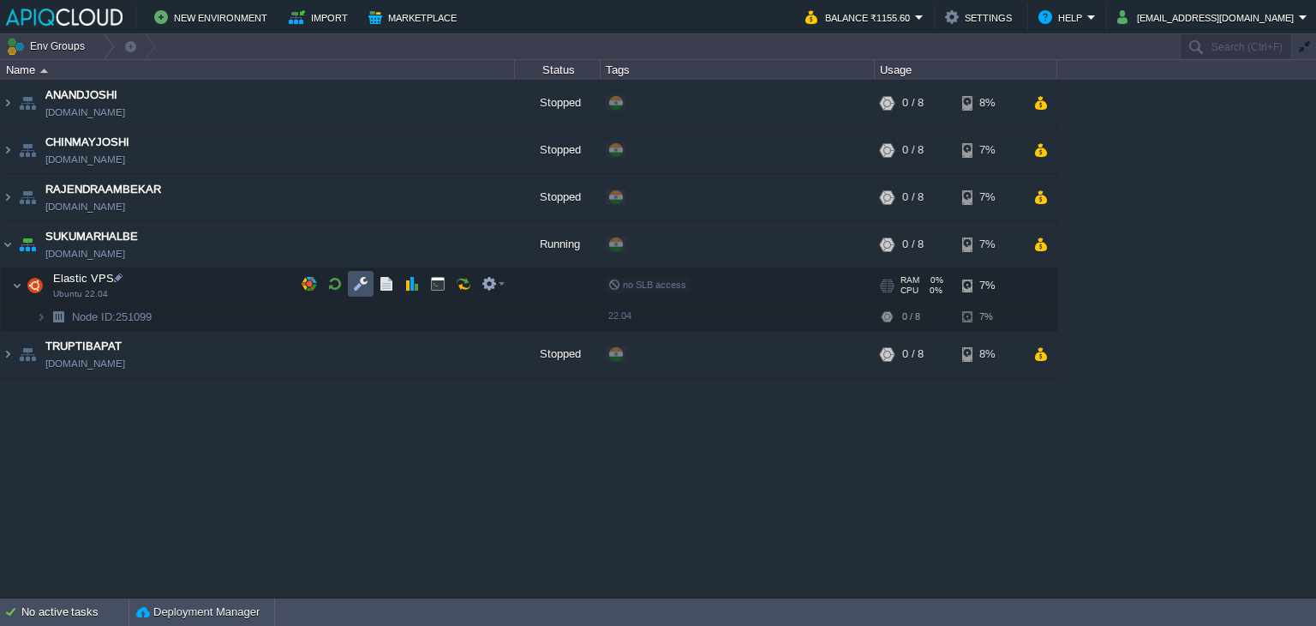
click at [363, 283] on button "button" at bounding box center [360, 283] width 15 height 15
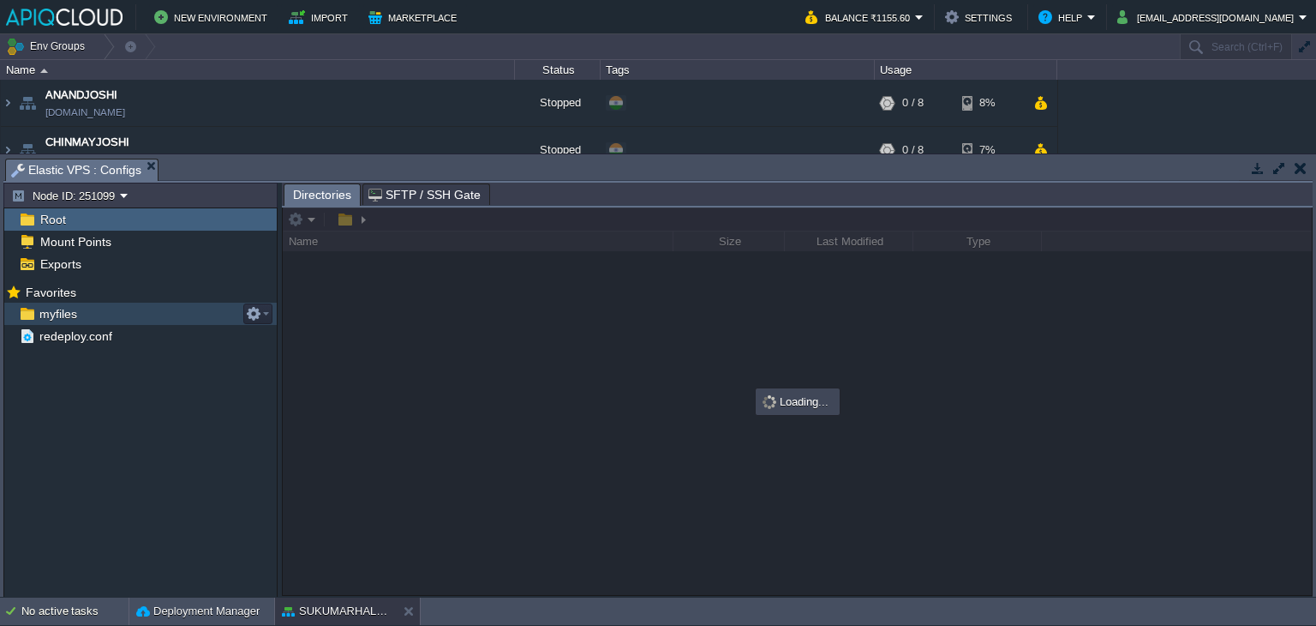
click at [53, 316] on span "myfiles" at bounding box center [58, 313] width 44 height 15
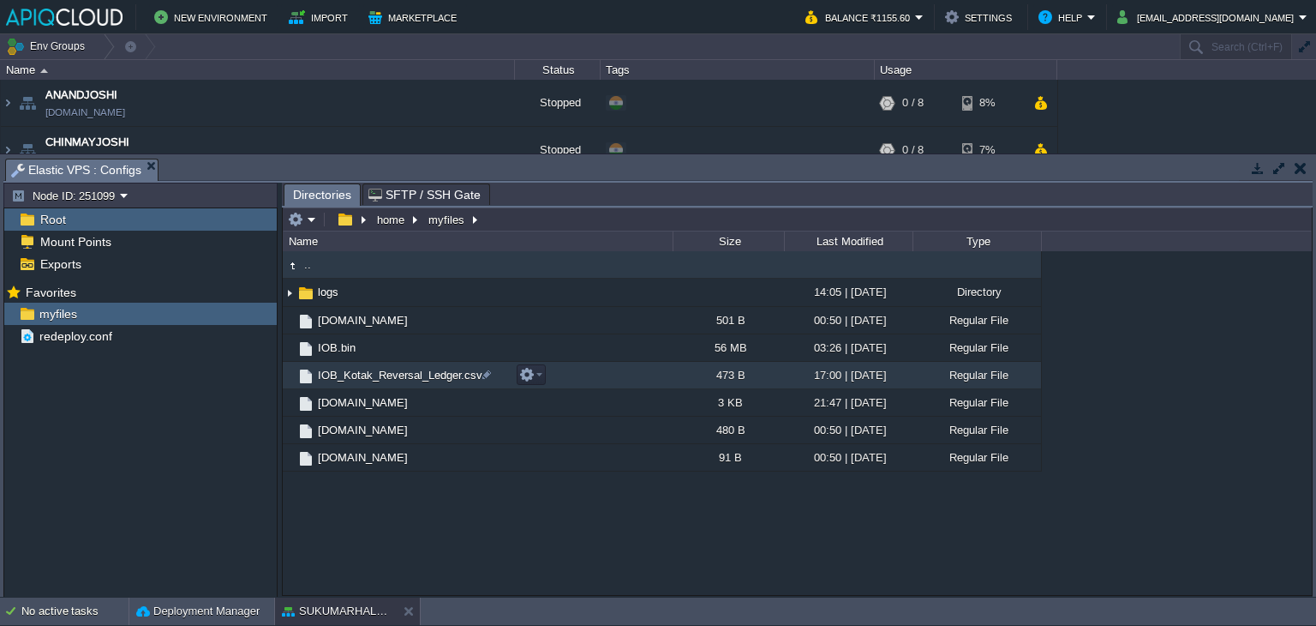
click at [367, 371] on span "IOB_Kotak_Reversal_Ledger.csv" at bounding box center [400, 375] width 170 height 15
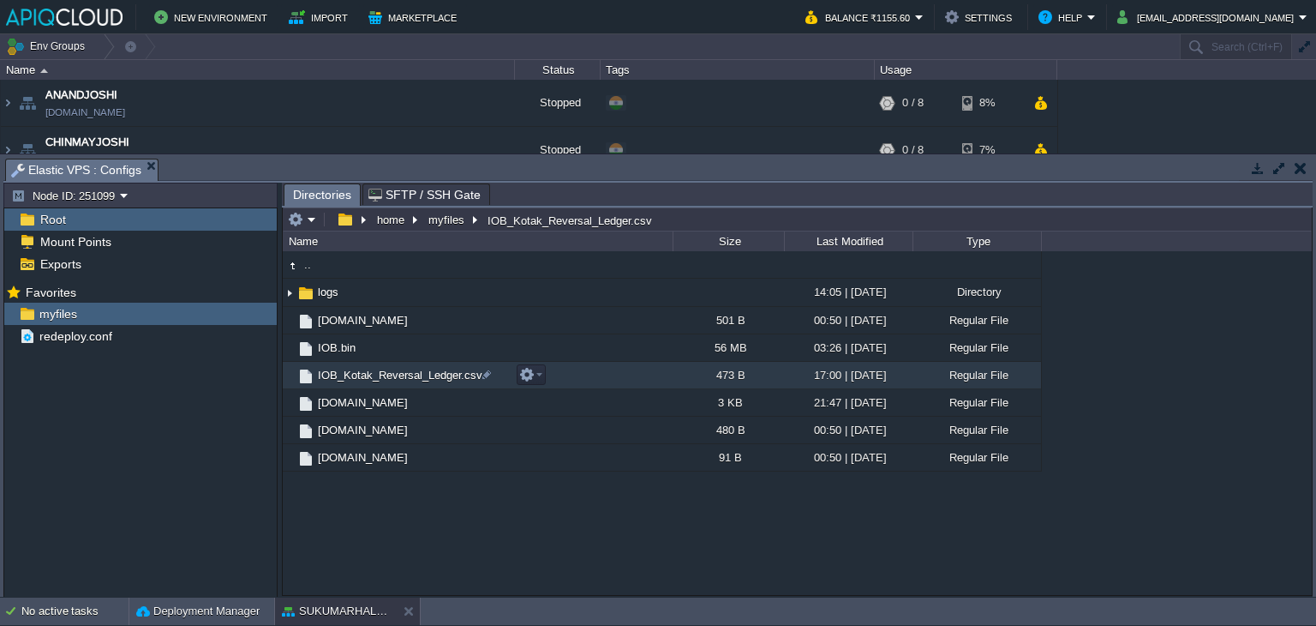
click at [367, 371] on span "IOB_Kotak_Reversal_Ledger.csv" at bounding box center [400, 375] width 170 height 15
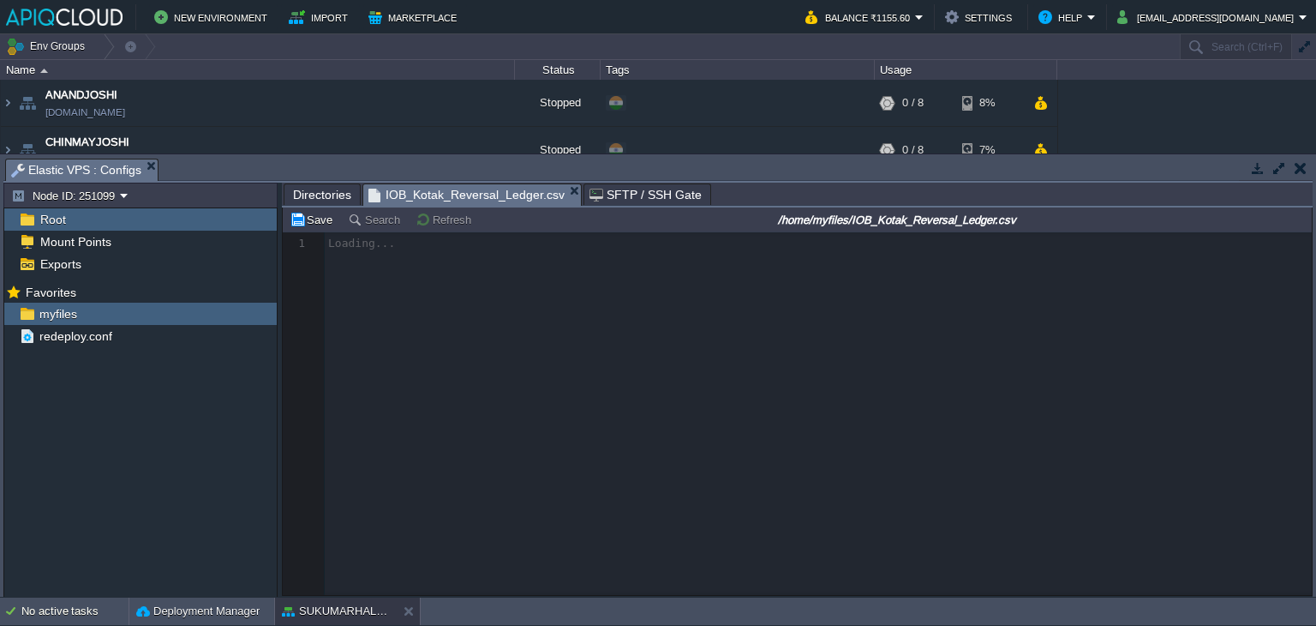
scroll to position [5, 0]
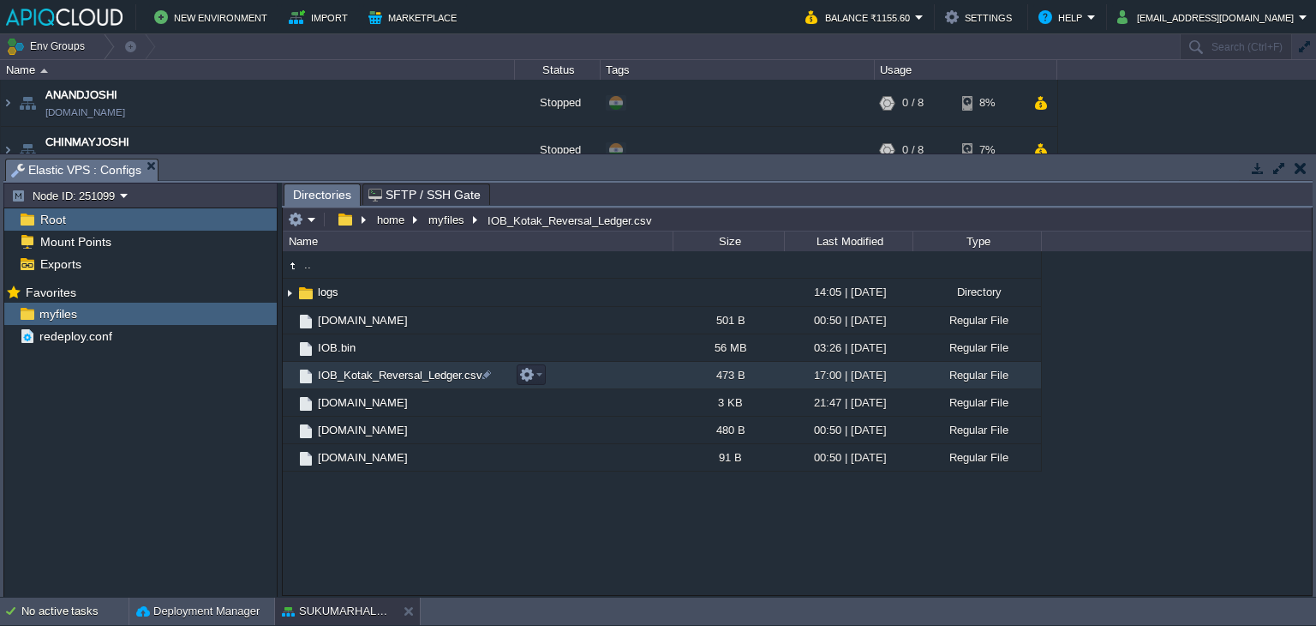
click at [415, 368] on span "IOB_Kotak_Reversal_Ledger.csv" at bounding box center [400, 375] width 170 height 15
click at [1309, 165] on td at bounding box center [1300, 168] width 21 height 21
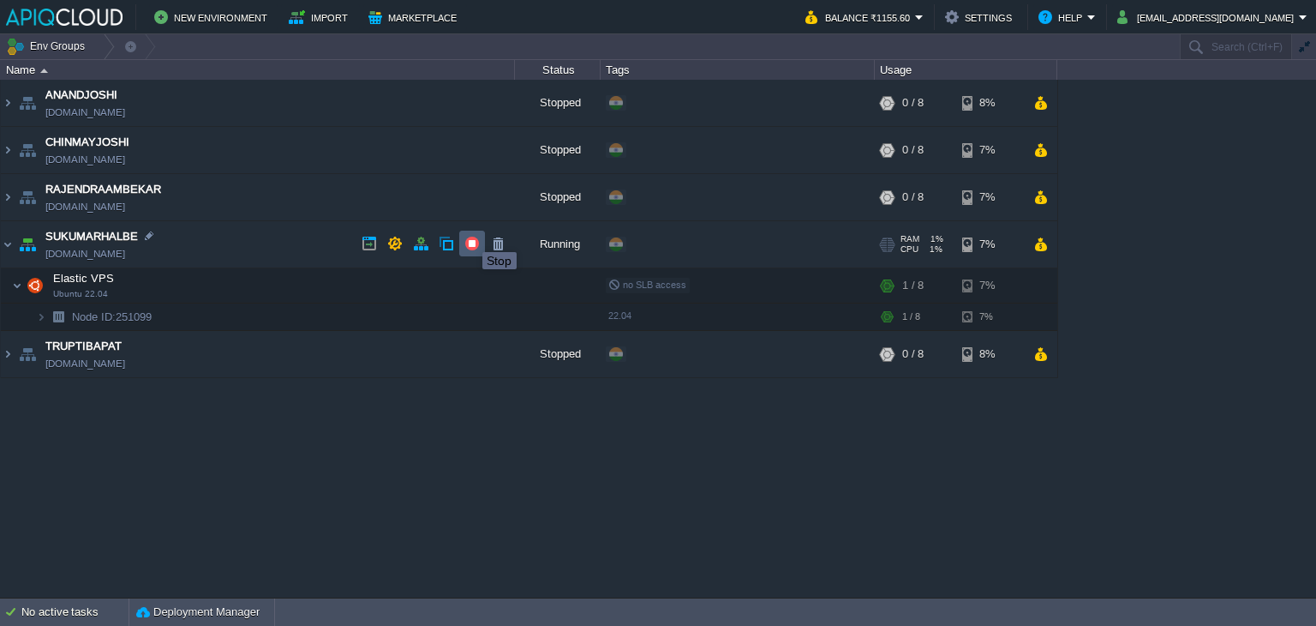
click at [470, 237] on button "button" at bounding box center [471, 243] width 15 height 15
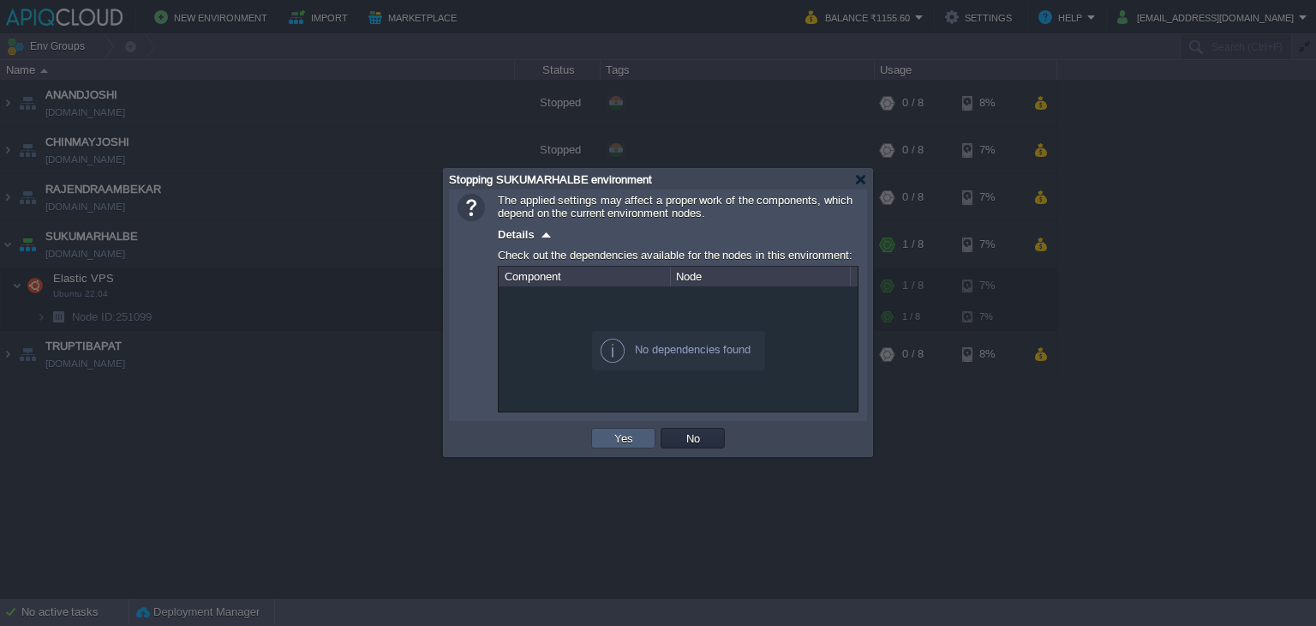
click at [630, 434] on button "Yes" at bounding box center [623, 437] width 29 height 15
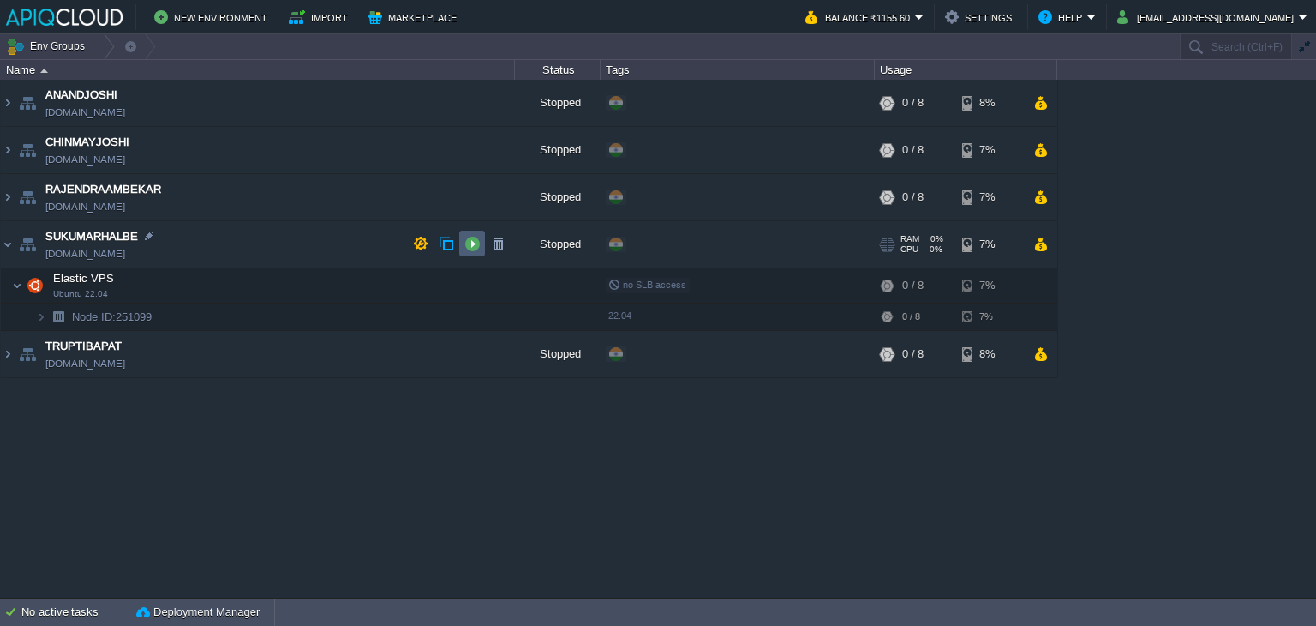
click at [468, 238] on button "button" at bounding box center [471, 243] width 15 height 15
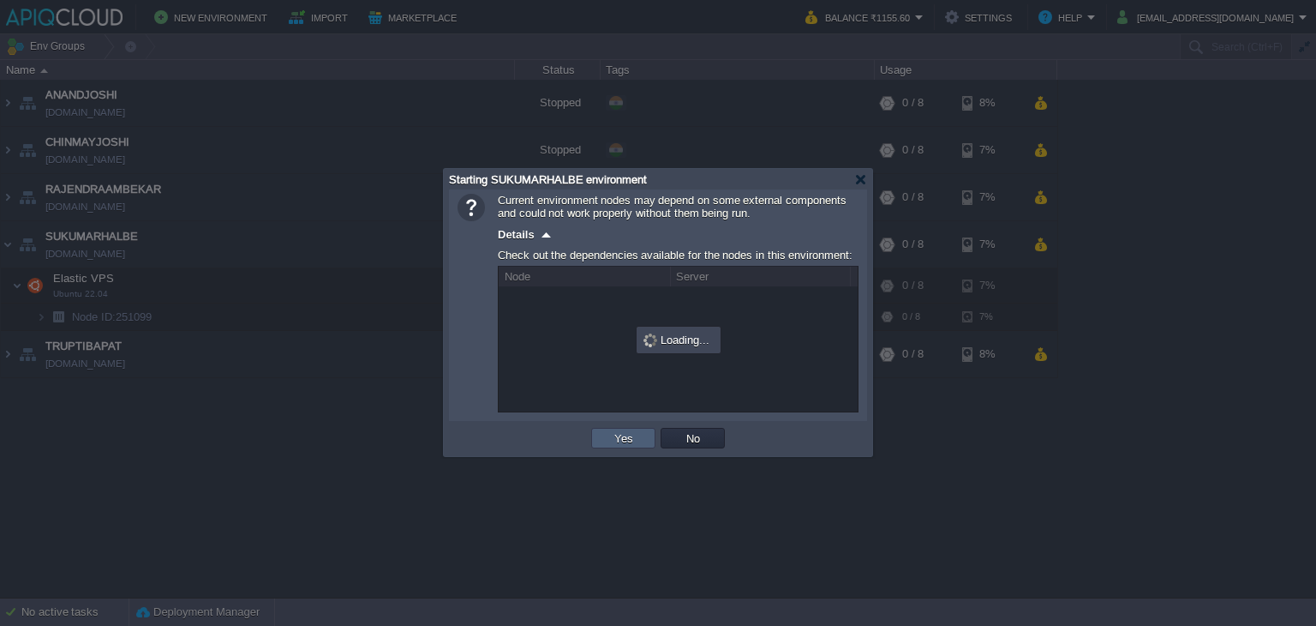
click at [608, 439] on td "Yes" at bounding box center [623, 438] width 64 height 21
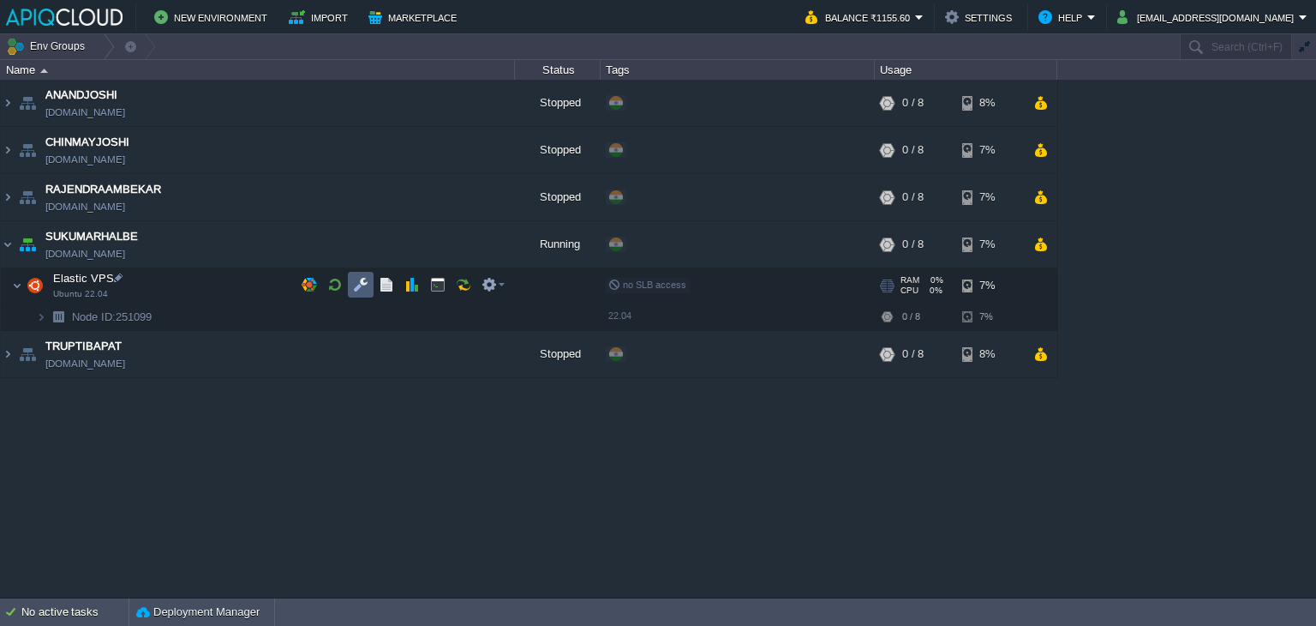
click at [366, 281] on button "button" at bounding box center [360, 284] width 15 height 15
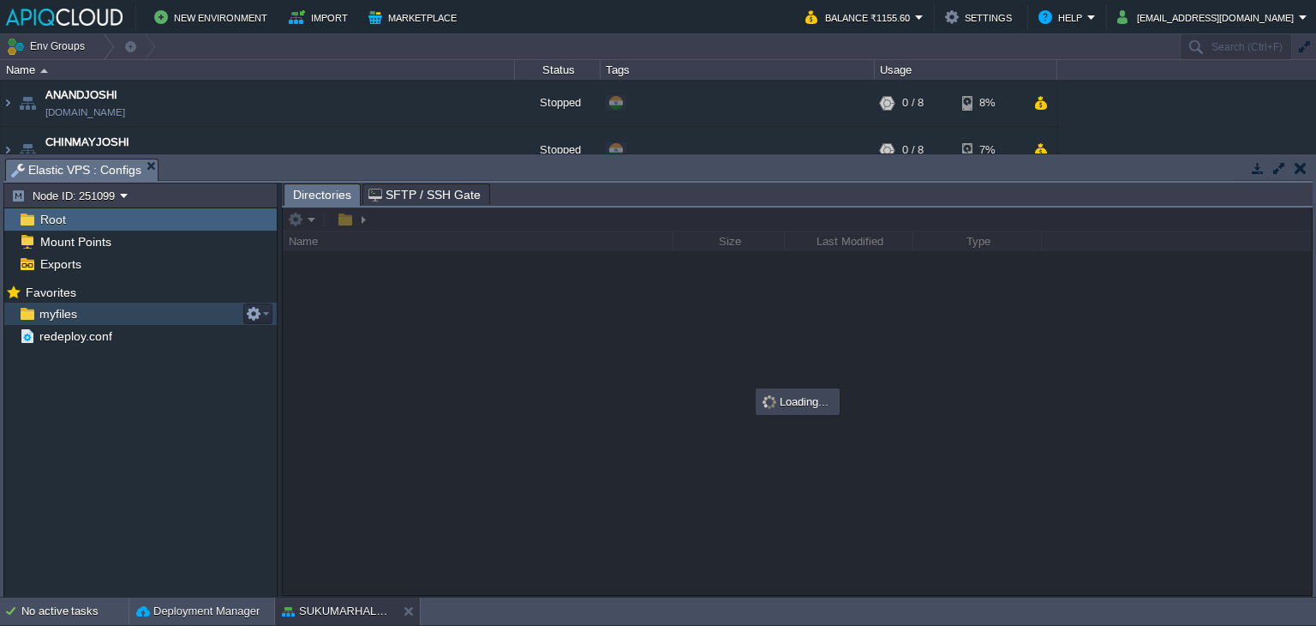
click at [55, 320] on span "myfiles" at bounding box center [58, 313] width 44 height 15
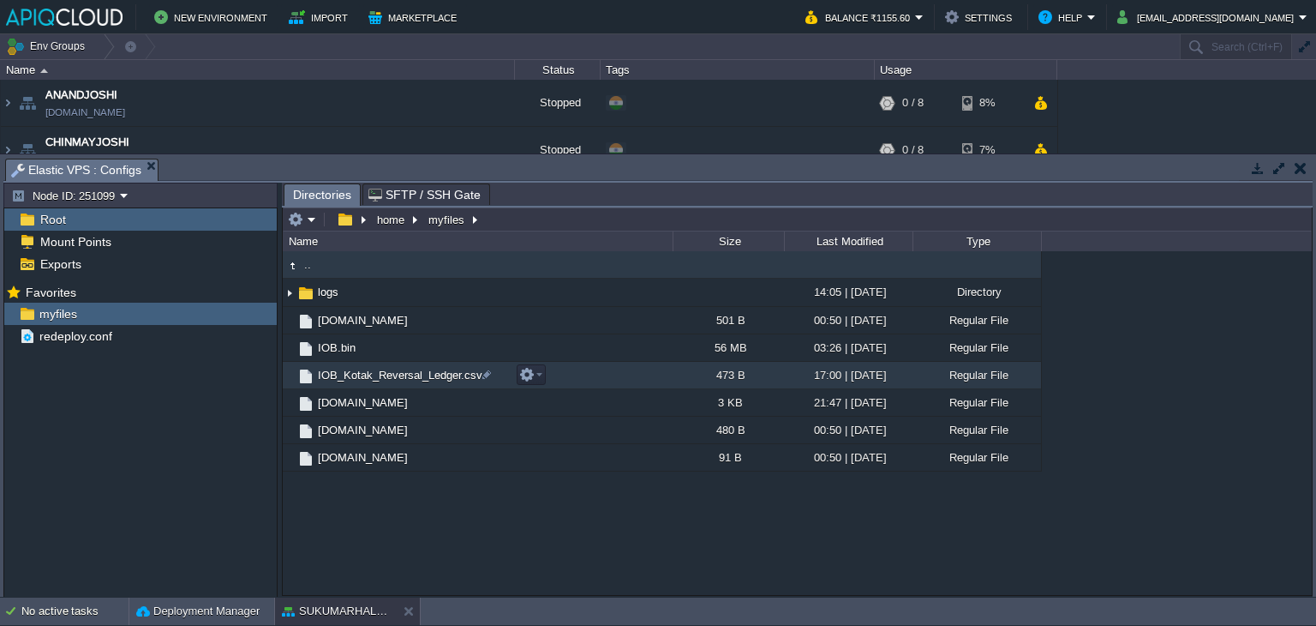
click at [338, 378] on span "IOB_Kotak_Reversal_Ledger.csv" at bounding box center [400, 375] width 170 height 15
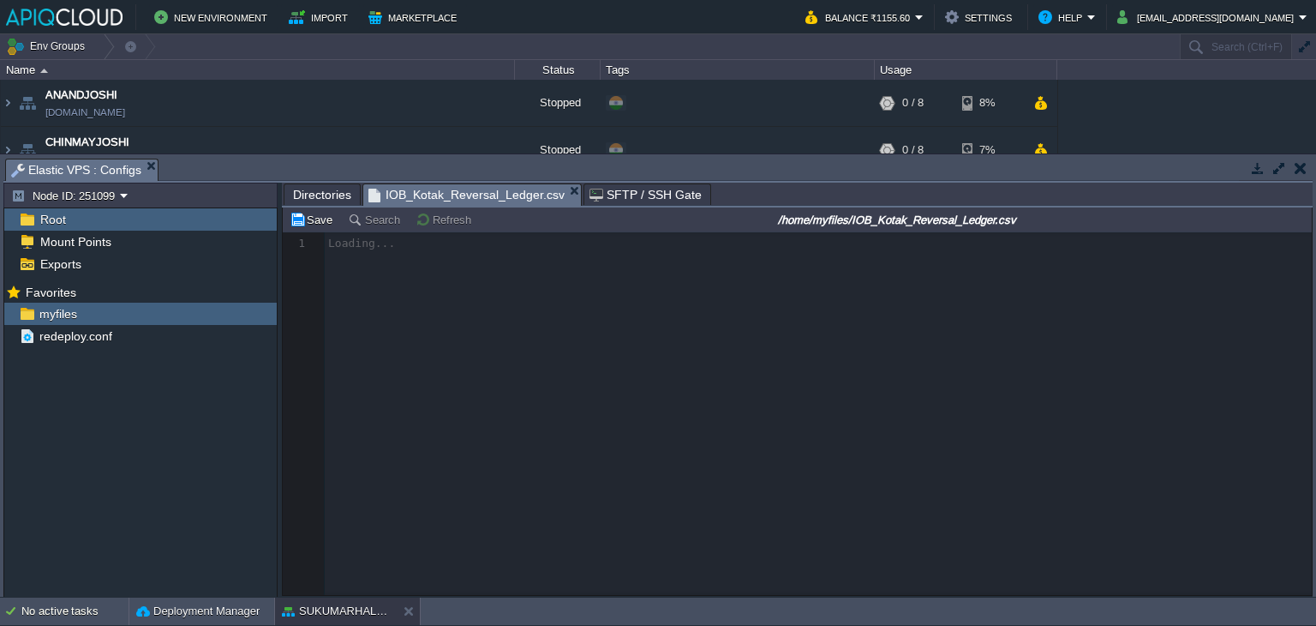
click at [338, 378] on div at bounding box center [797, 413] width 1029 height 362
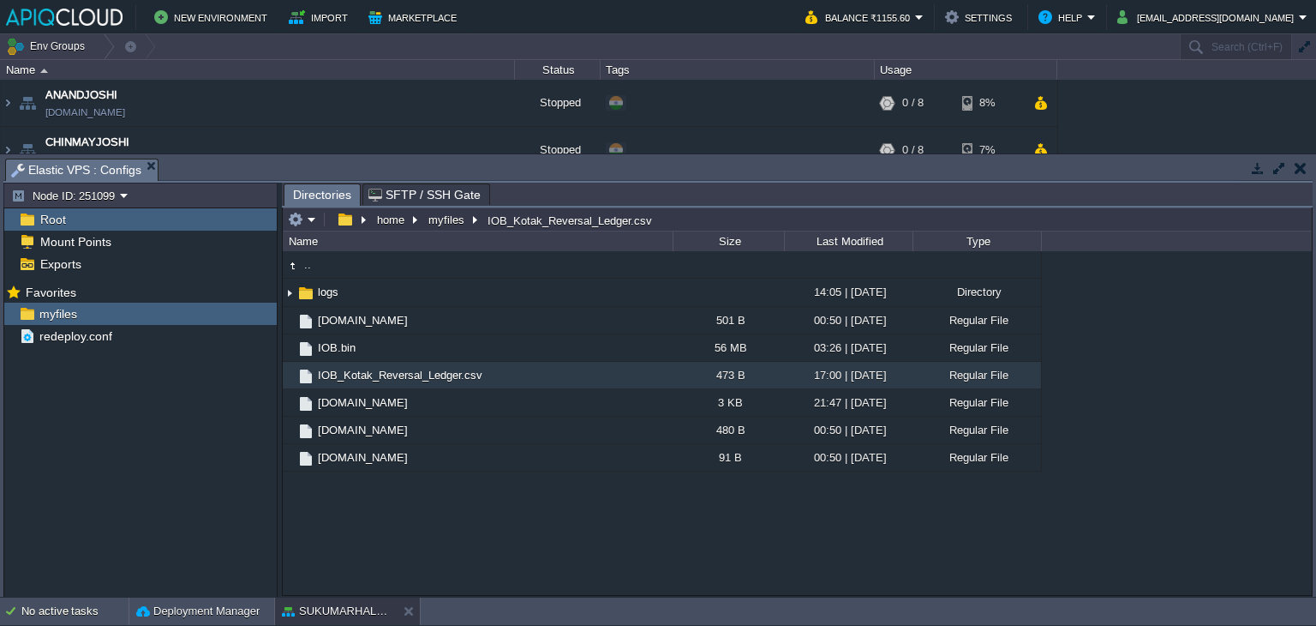
click at [1303, 172] on button "button" at bounding box center [1301, 167] width 12 height 15
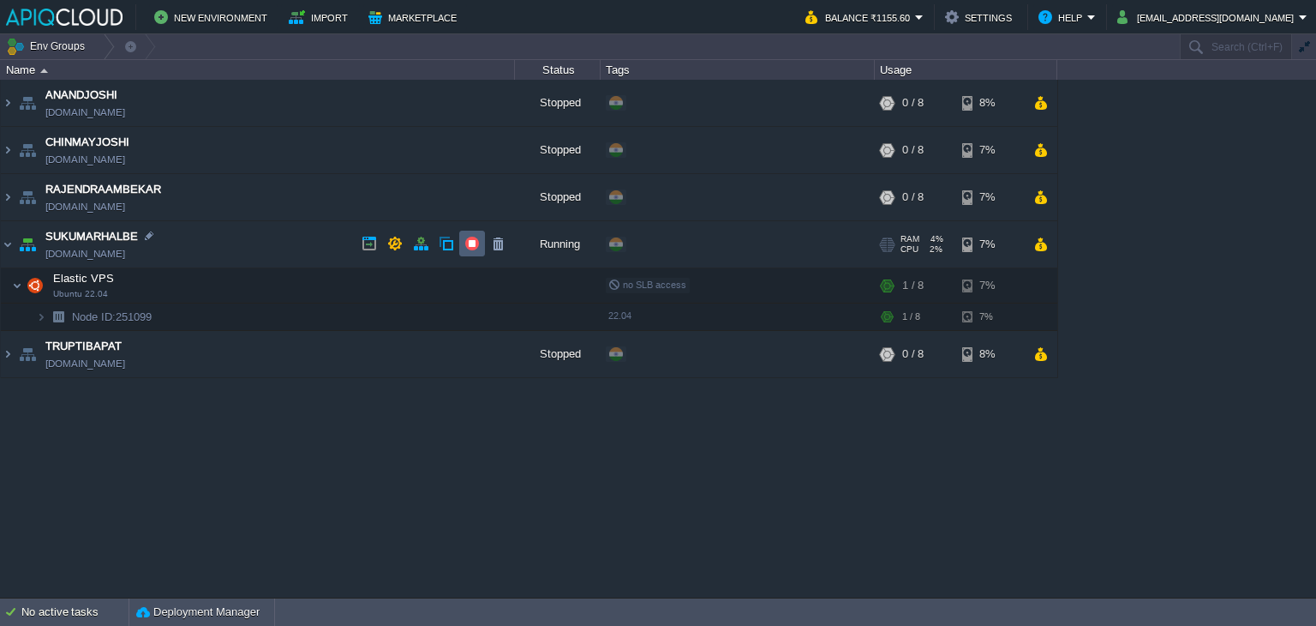
click at [472, 243] on button "button" at bounding box center [471, 243] width 15 height 15
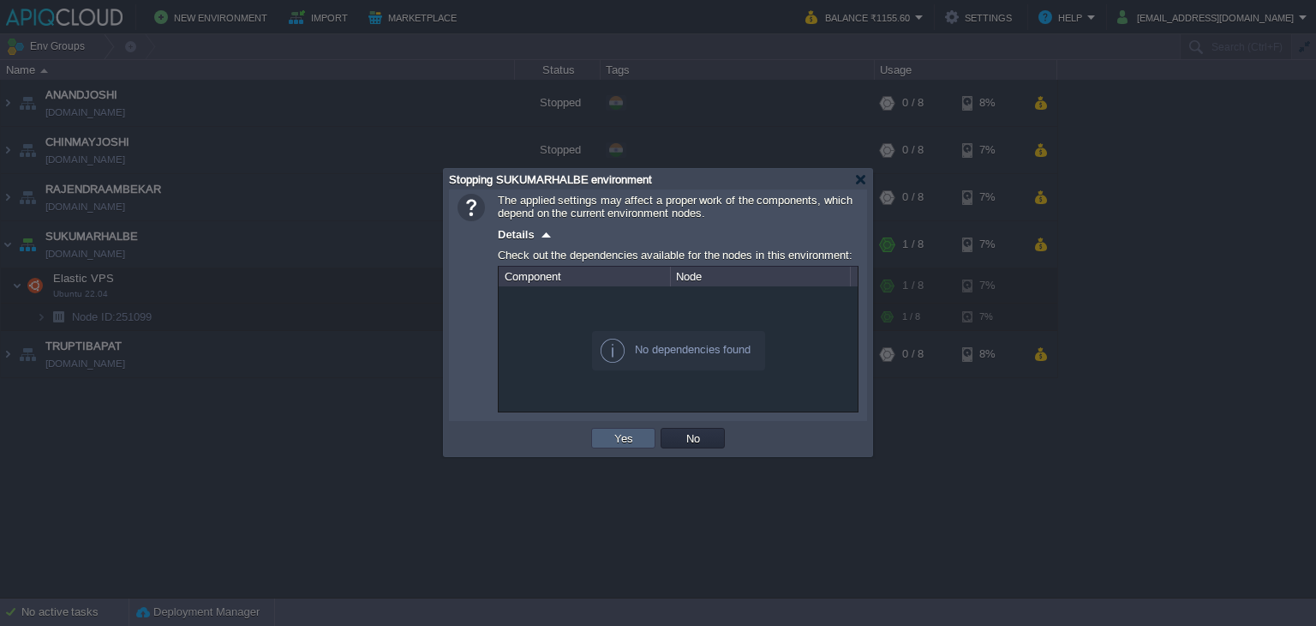
click at [631, 438] on button "Yes" at bounding box center [623, 437] width 29 height 15
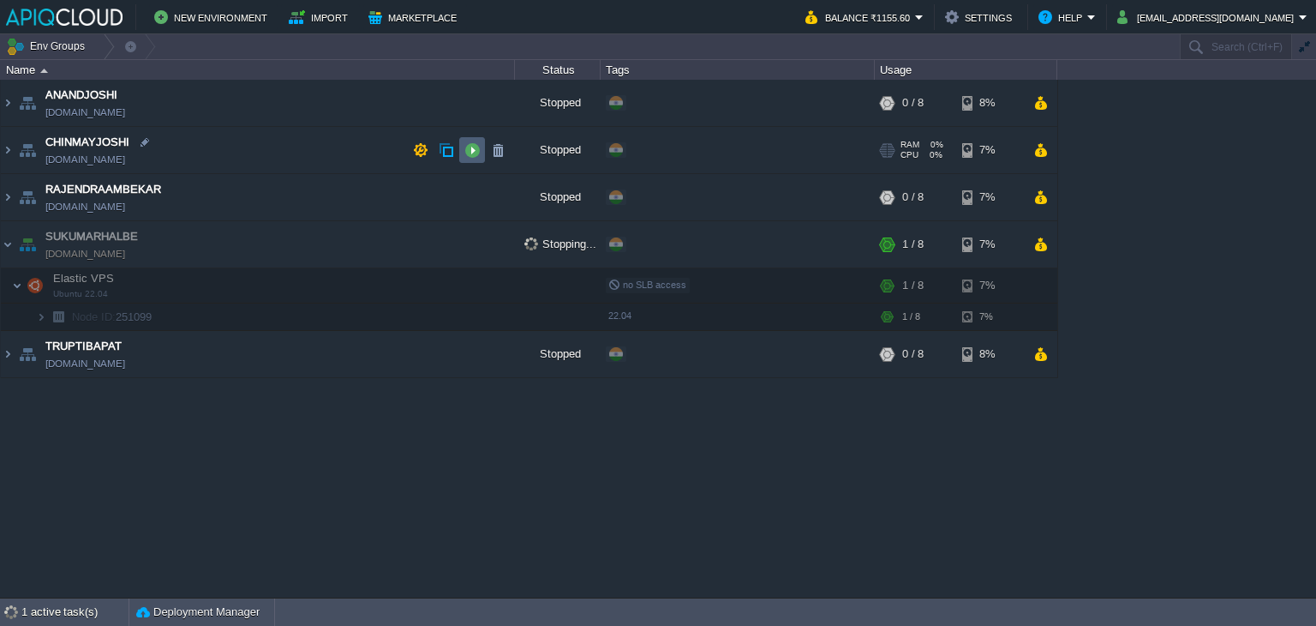
click at [467, 142] on button "button" at bounding box center [471, 149] width 15 height 15
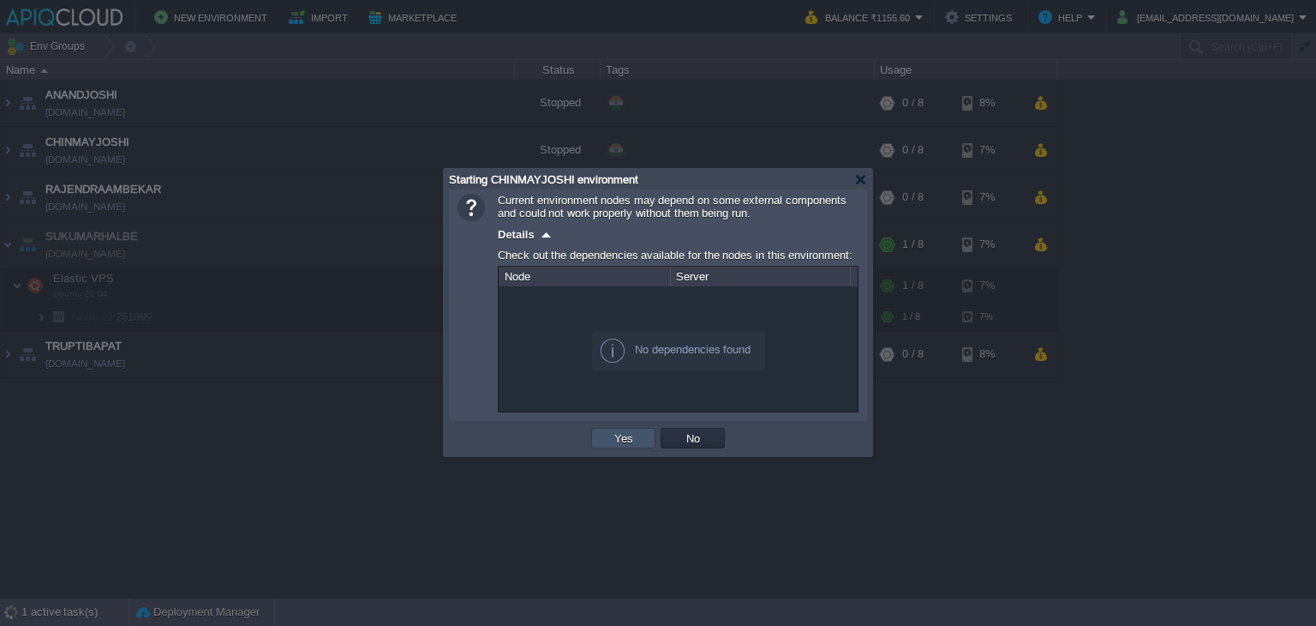
click at [614, 430] on button "Yes" at bounding box center [623, 437] width 29 height 15
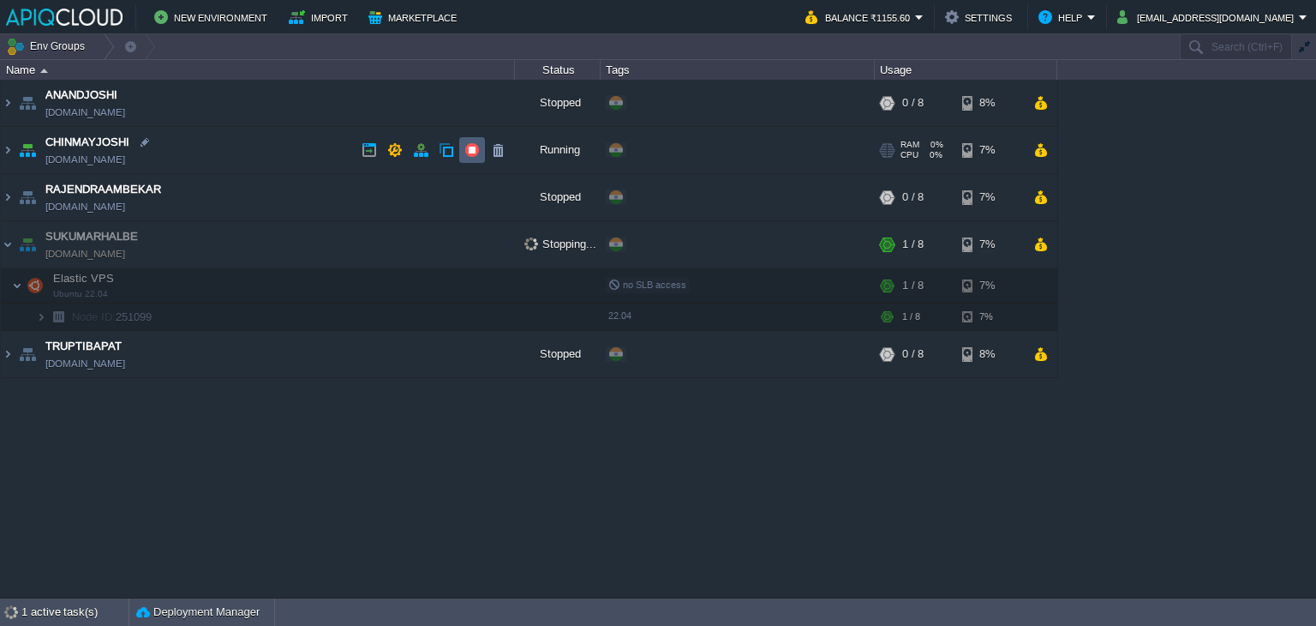
click at [474, 147] on button "button" at bounding box center [471, 149] width 15 height 15
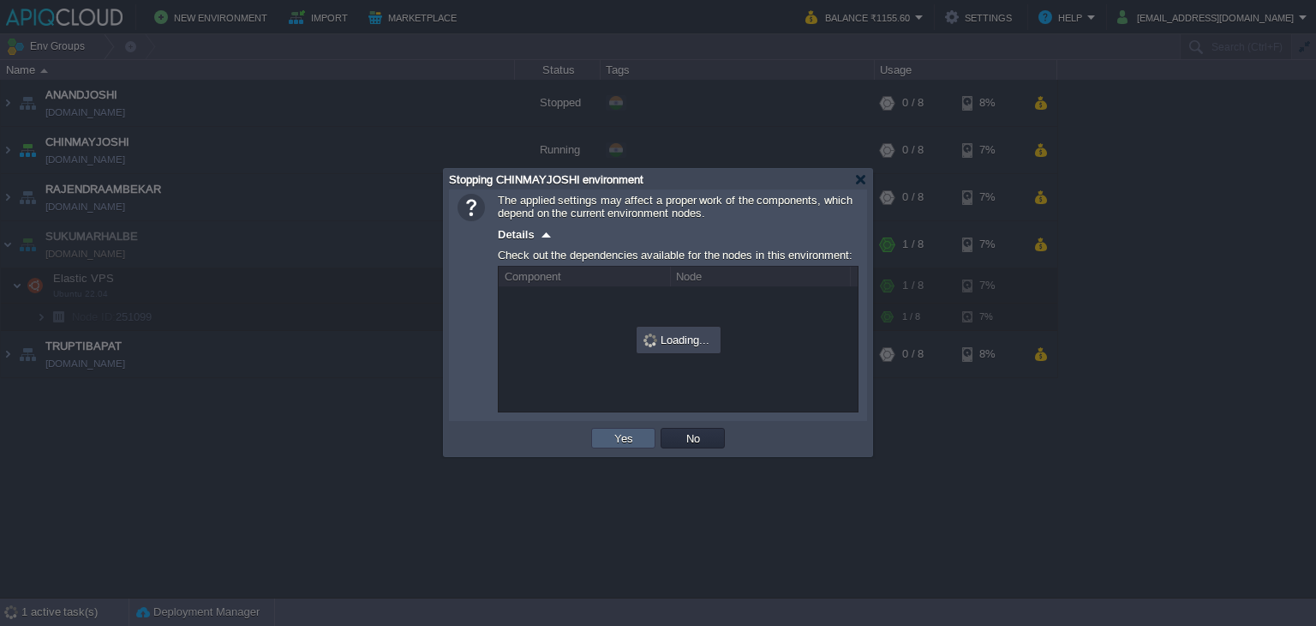
click at [634, 434] on button "Yes" at bounding box center [623, 437] width 29 height 15
